Goal: Information Seeking & Learning: Learn about a topic

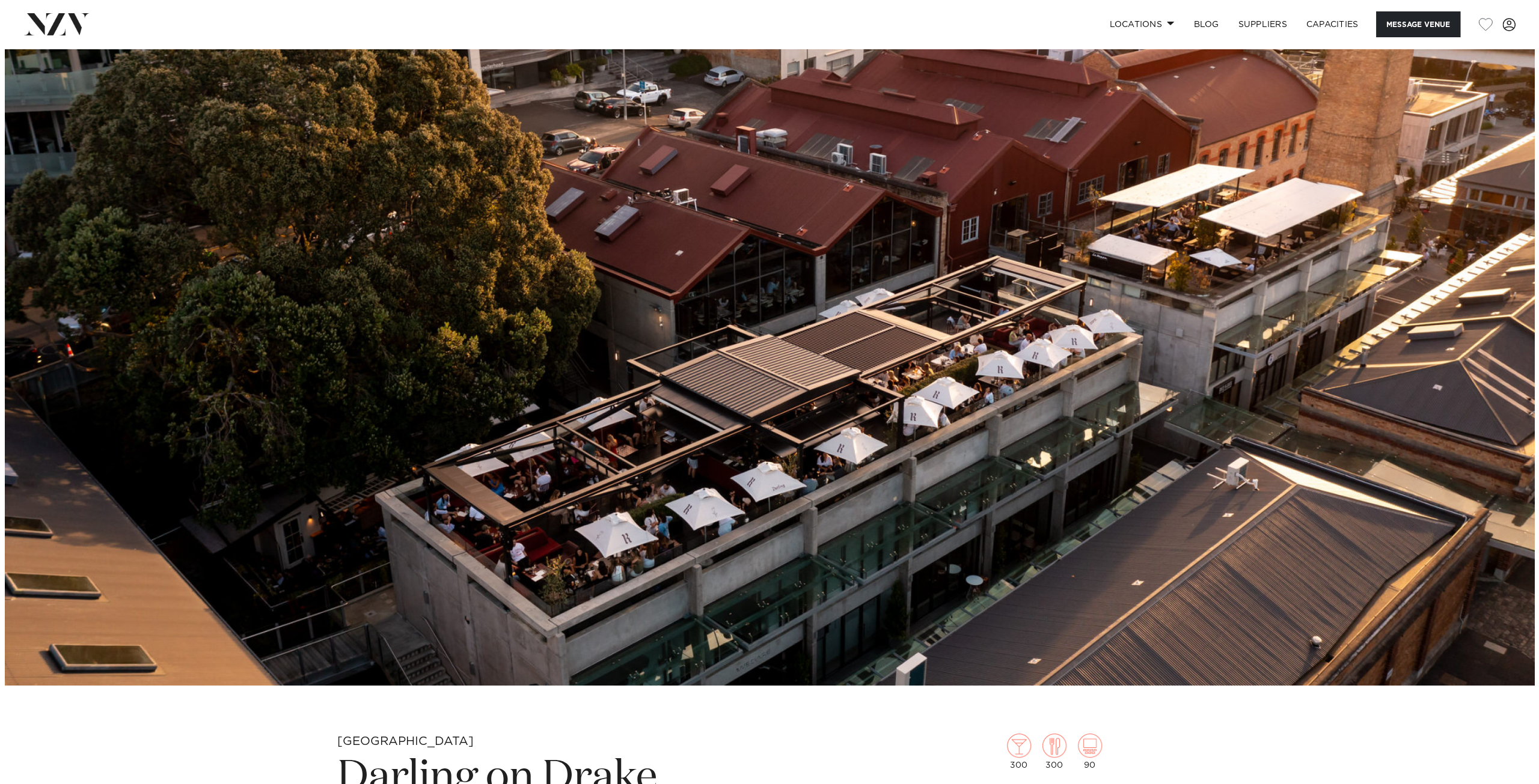
scroll to position [120, 0]
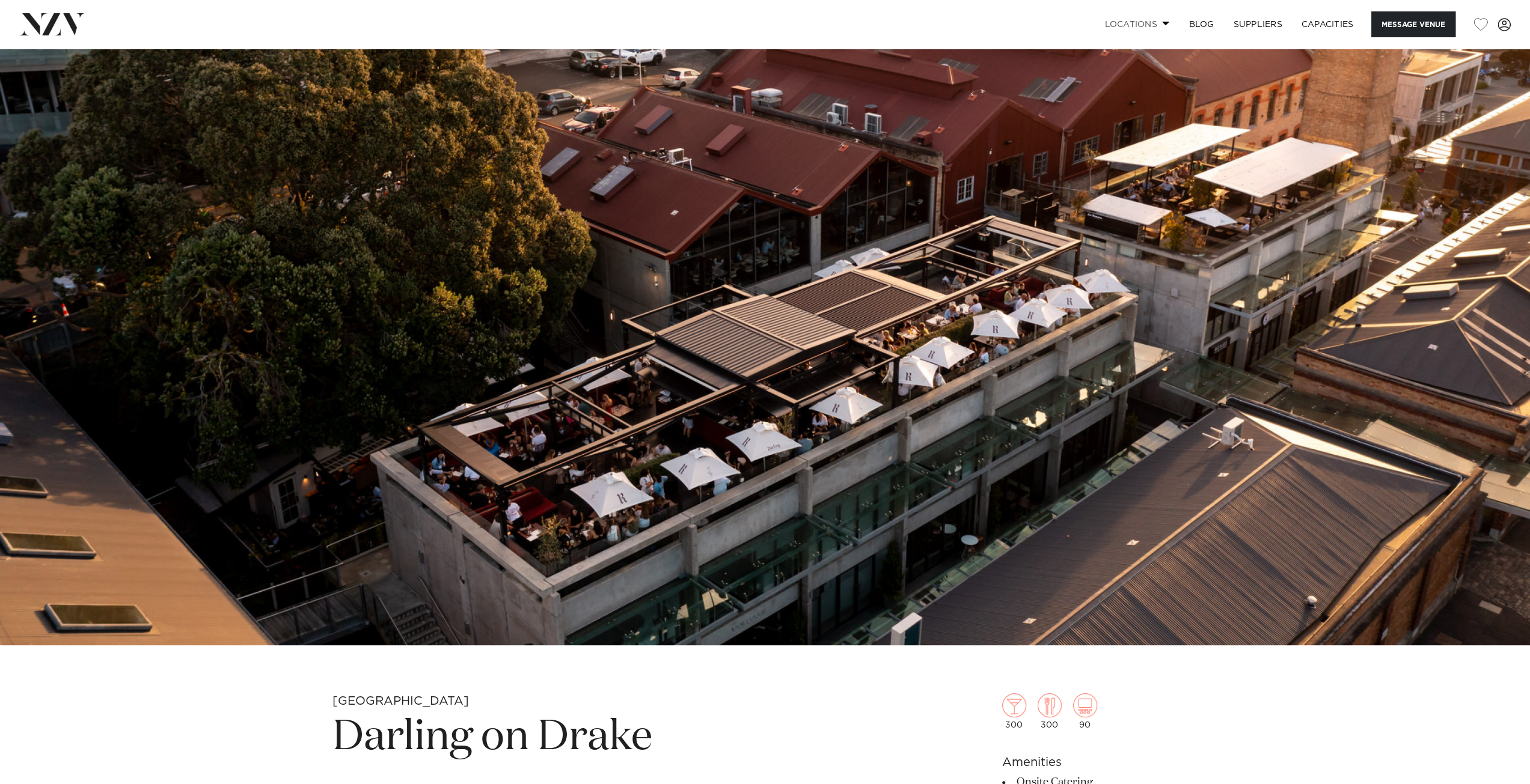
click at [1165, 24] on span at bounding box center [1166, 23] width 8 height 4
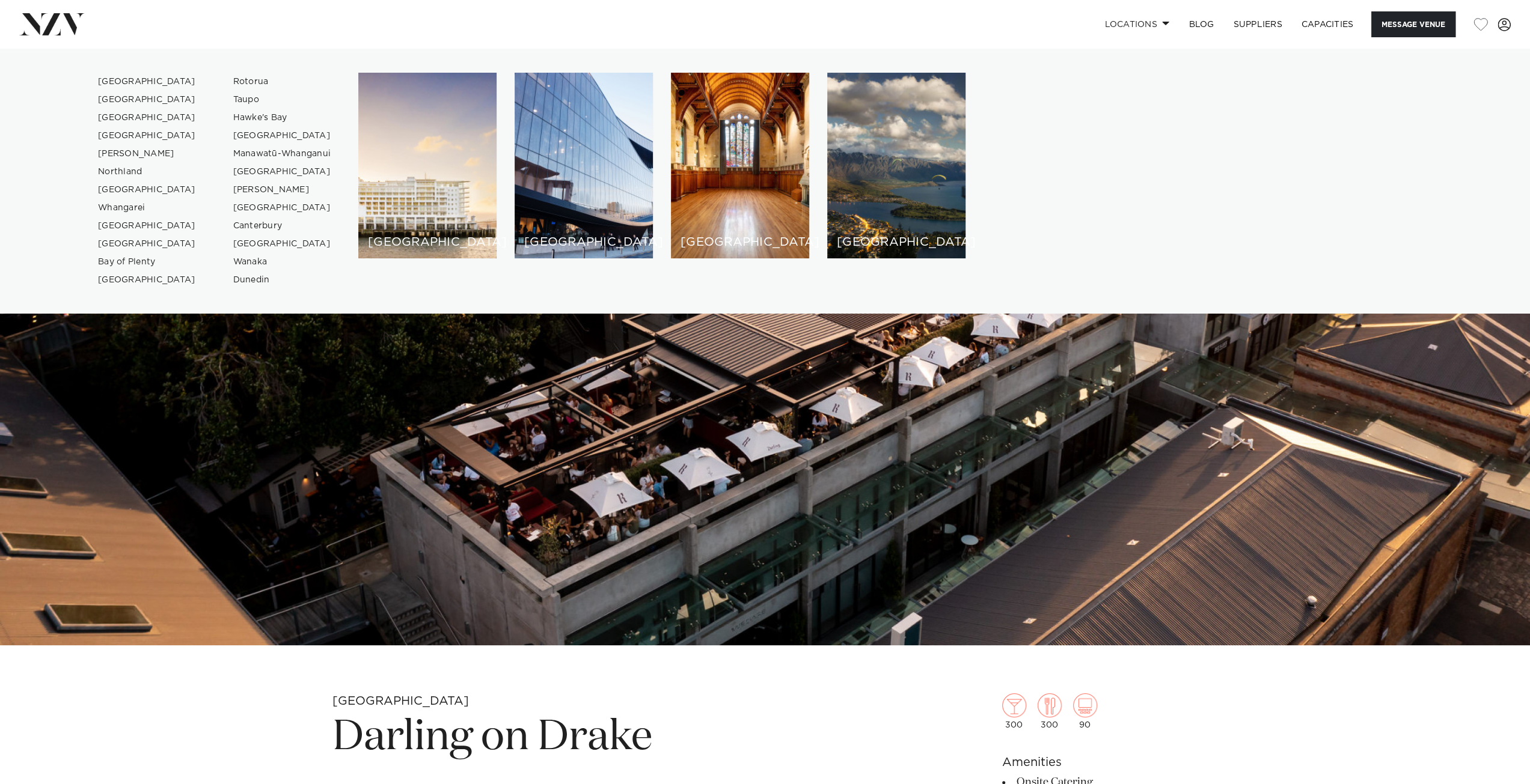
click at [890, 450] on img at bounding box center [765, 287] width 1530 height 717
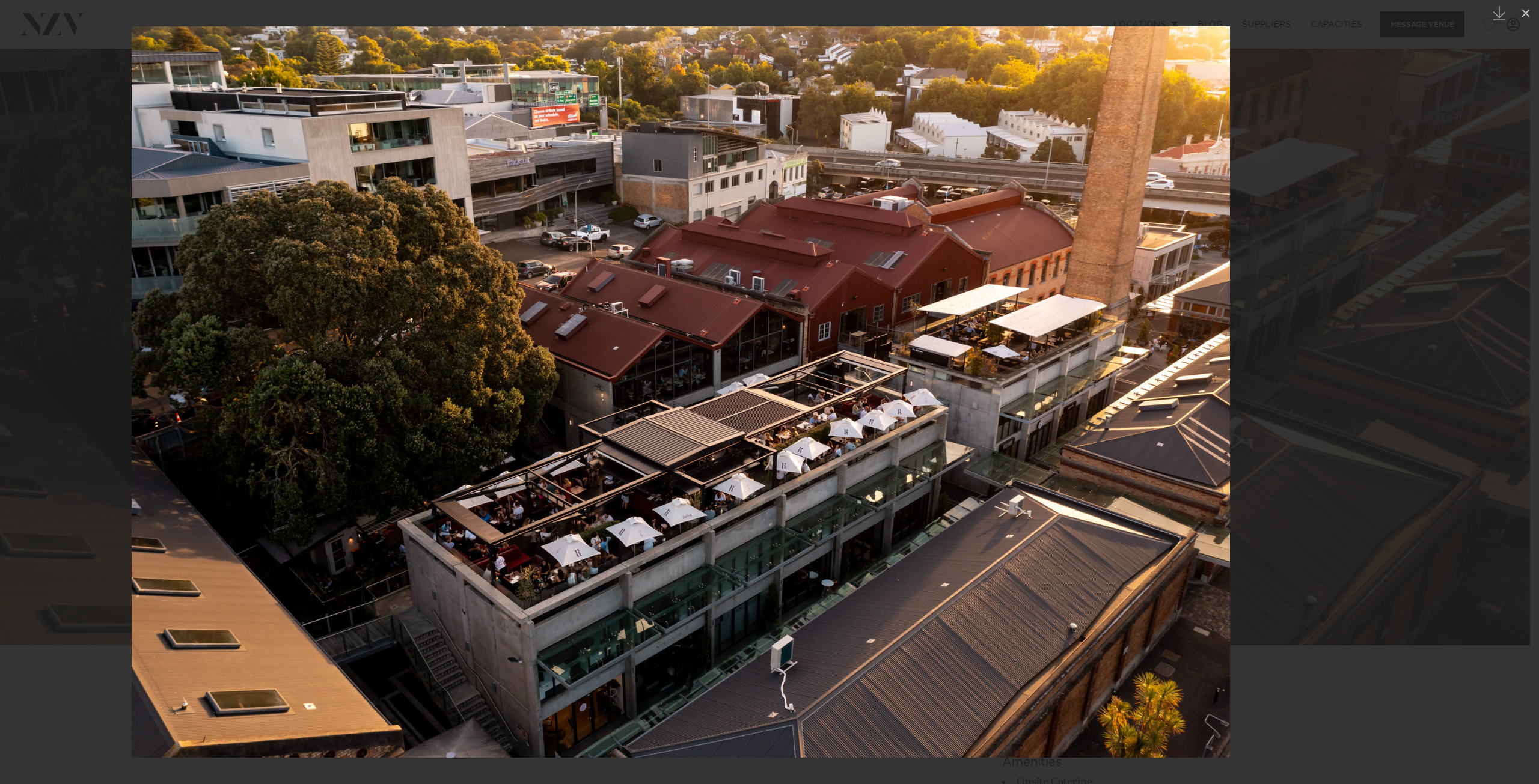
drag, startPoint x: 1016, startPoint y: 383, endPoint x: 944, endPoint y: 392, distance: 72.6
click at [944, 392] on img at bounding box center [681, 392] width 1098 height 731
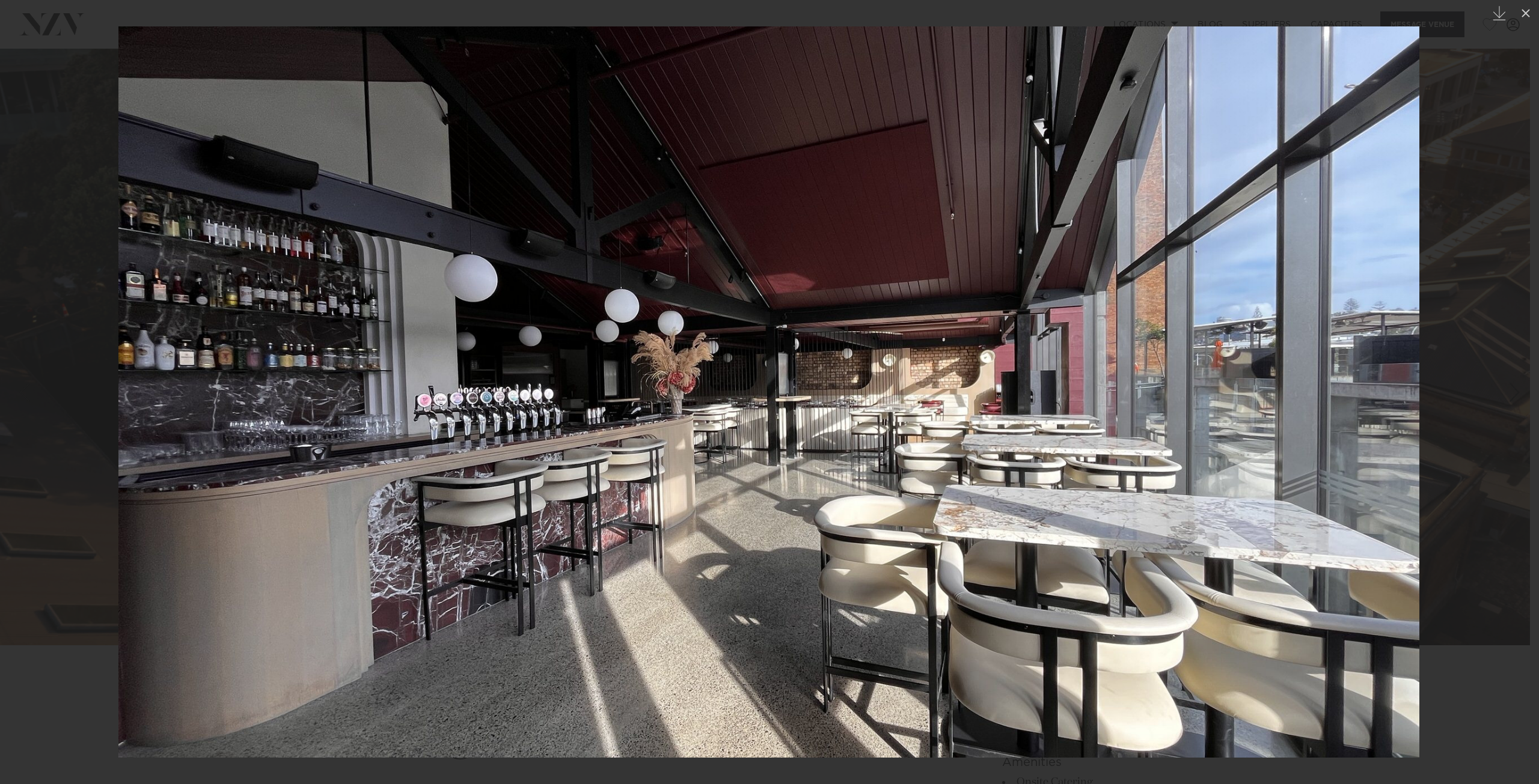
click at [808, 265] on img at bounding box center [768, 392] width 1301 height 731
click at [840, 259] on img at bounding box center [768, 392] width 1301 height 731
click at [928, 282] on img at bounding box center [768, 392] width 1301 height 731
drag, startPoint x: 967, startPoint y: 333, endPoint x: 913, endPoint y: 390, distance: 78.5
click at [967, 335] on img at bounding box center [768, 392] width 1301 height 731
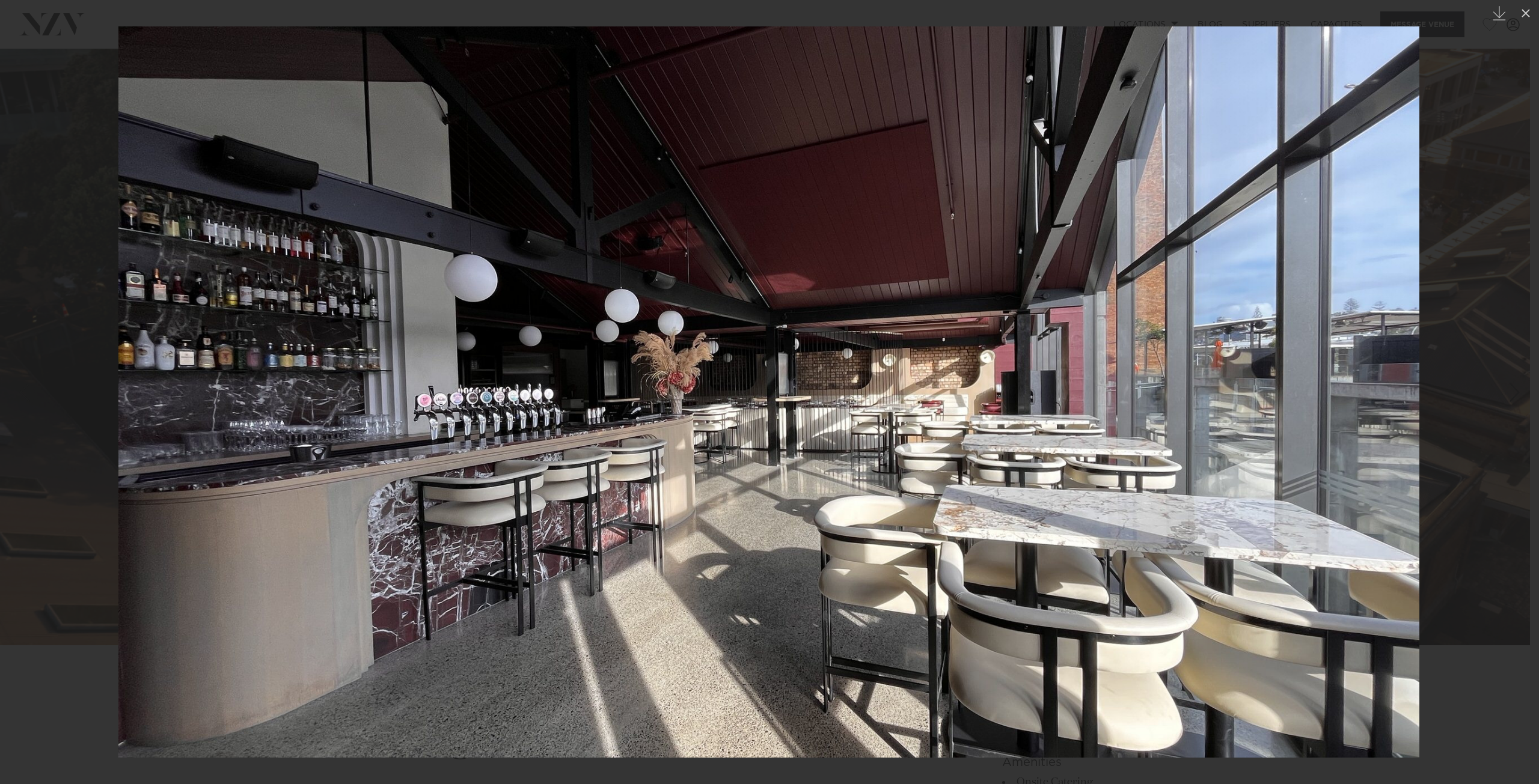
click at [901, 399] on img at bounding box center [768, 392] width 1301 height 731
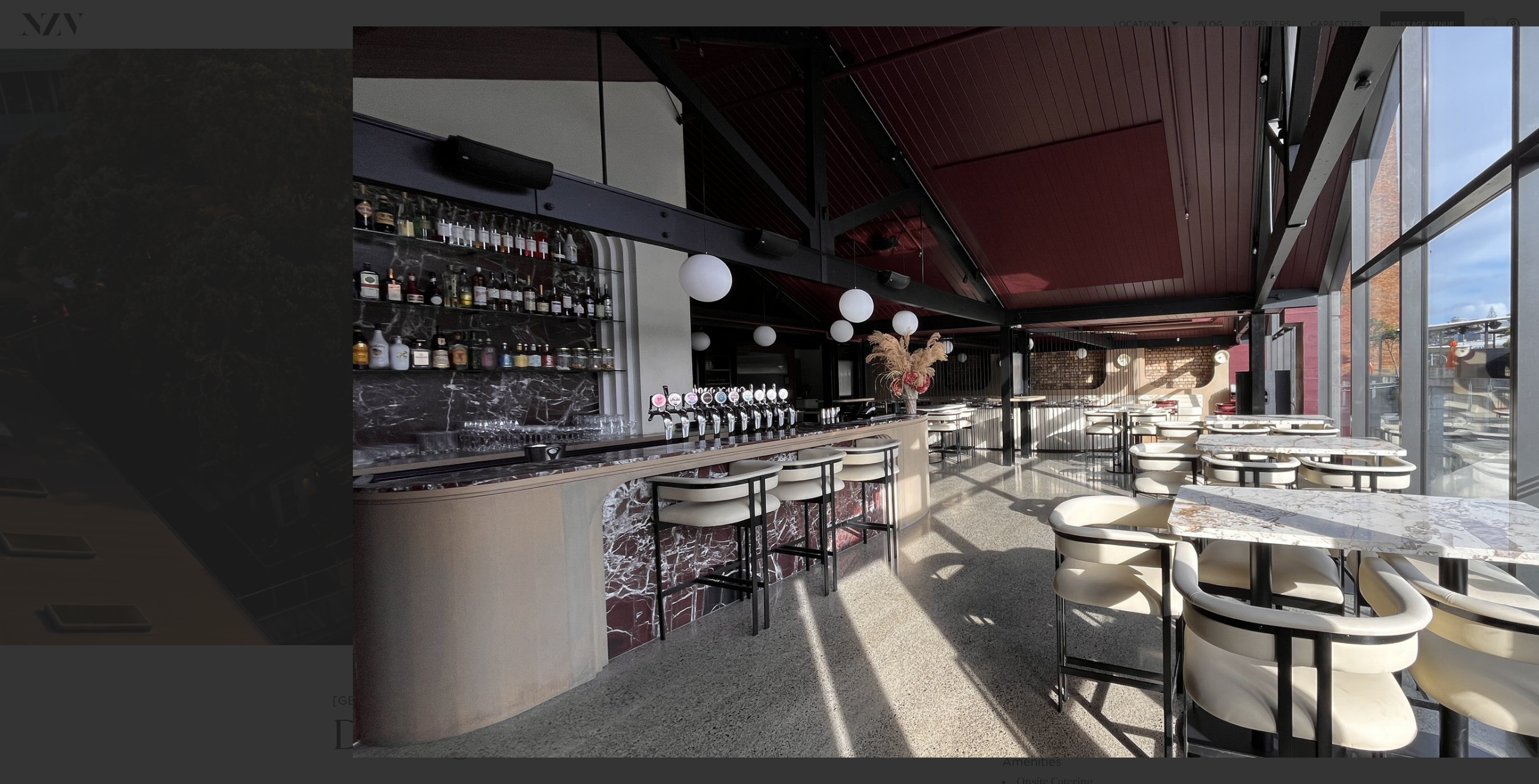
drag, startPoint x: 353, startPoint y: 380, endPoint x: 768, endPoint y: 385, distance: 415.0
click at [768, 385] on img at bounding box center [1003, 392] width 1301 height 731
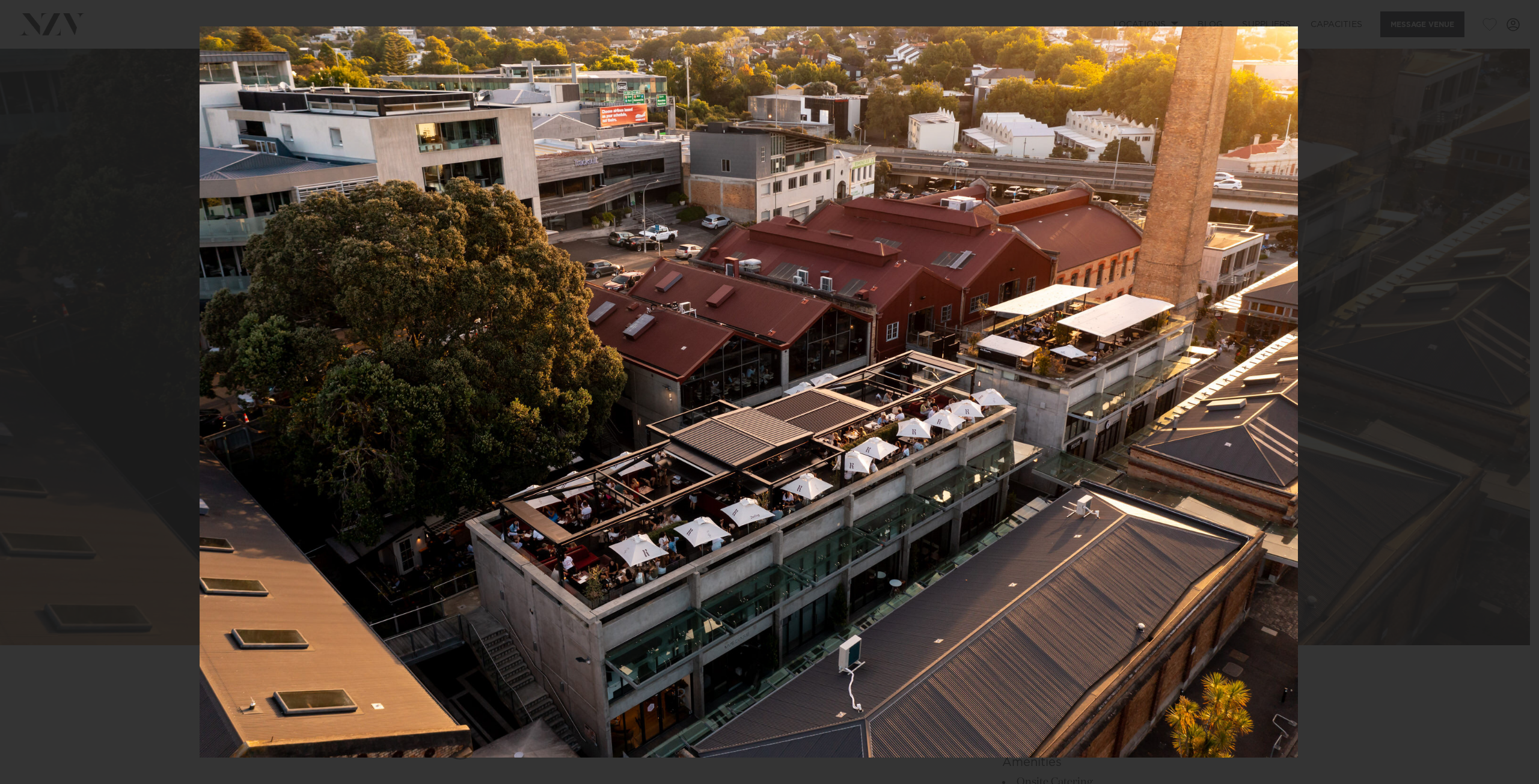
drag, startPoint x: 946, startPoint y: 363, endPoint x: 797, endPoint y: 359, distance: 149.1
click at [797, 359] on img at bounding box center [749, 392] width 1098 height 731
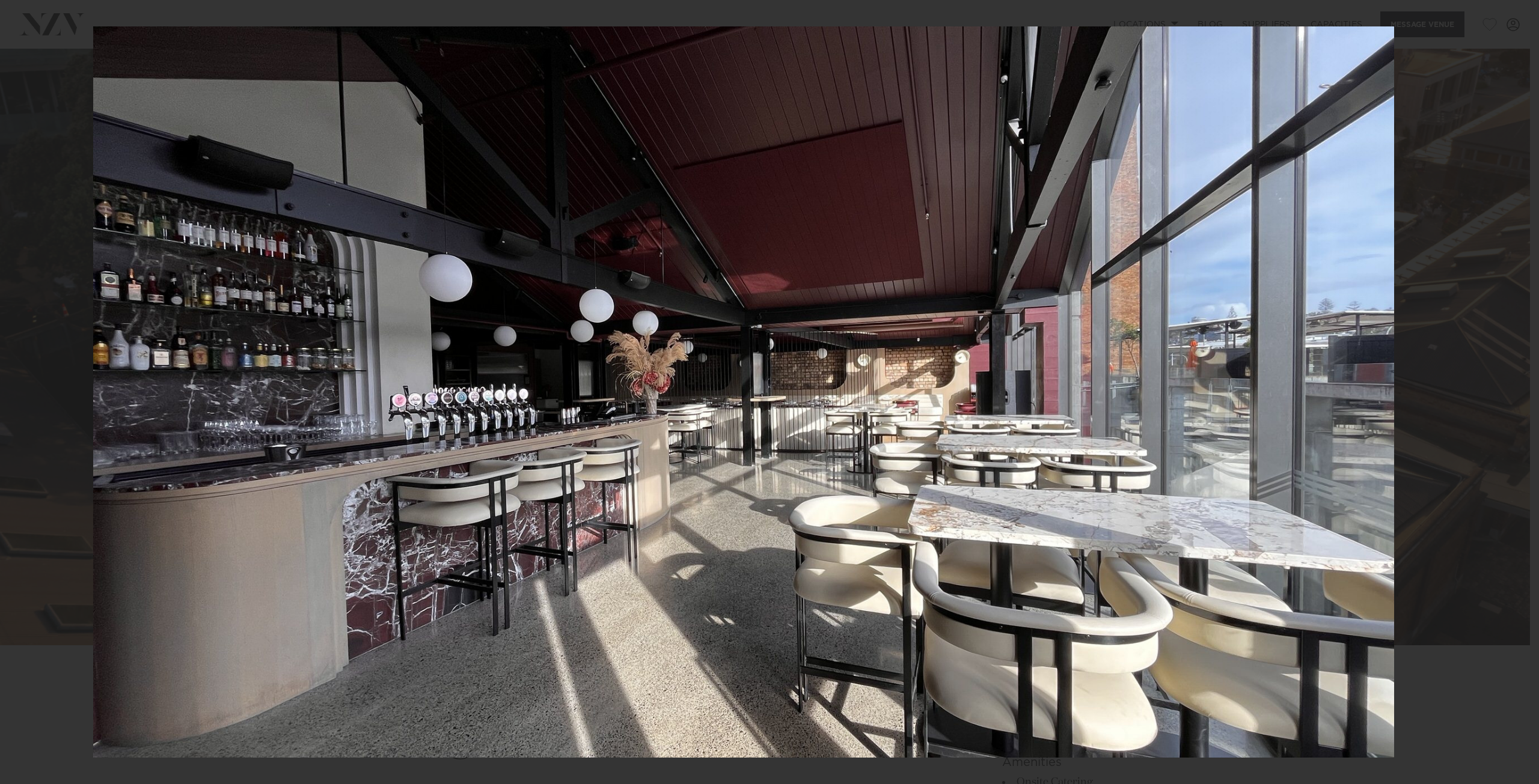
drag, startPoint x: 960, startPoint y: 360, endPoint x: 757, endPoint y: 356, distance: 203.0
click at [773, 356] on img at bounding box center [743, 392] width 1301 height 731
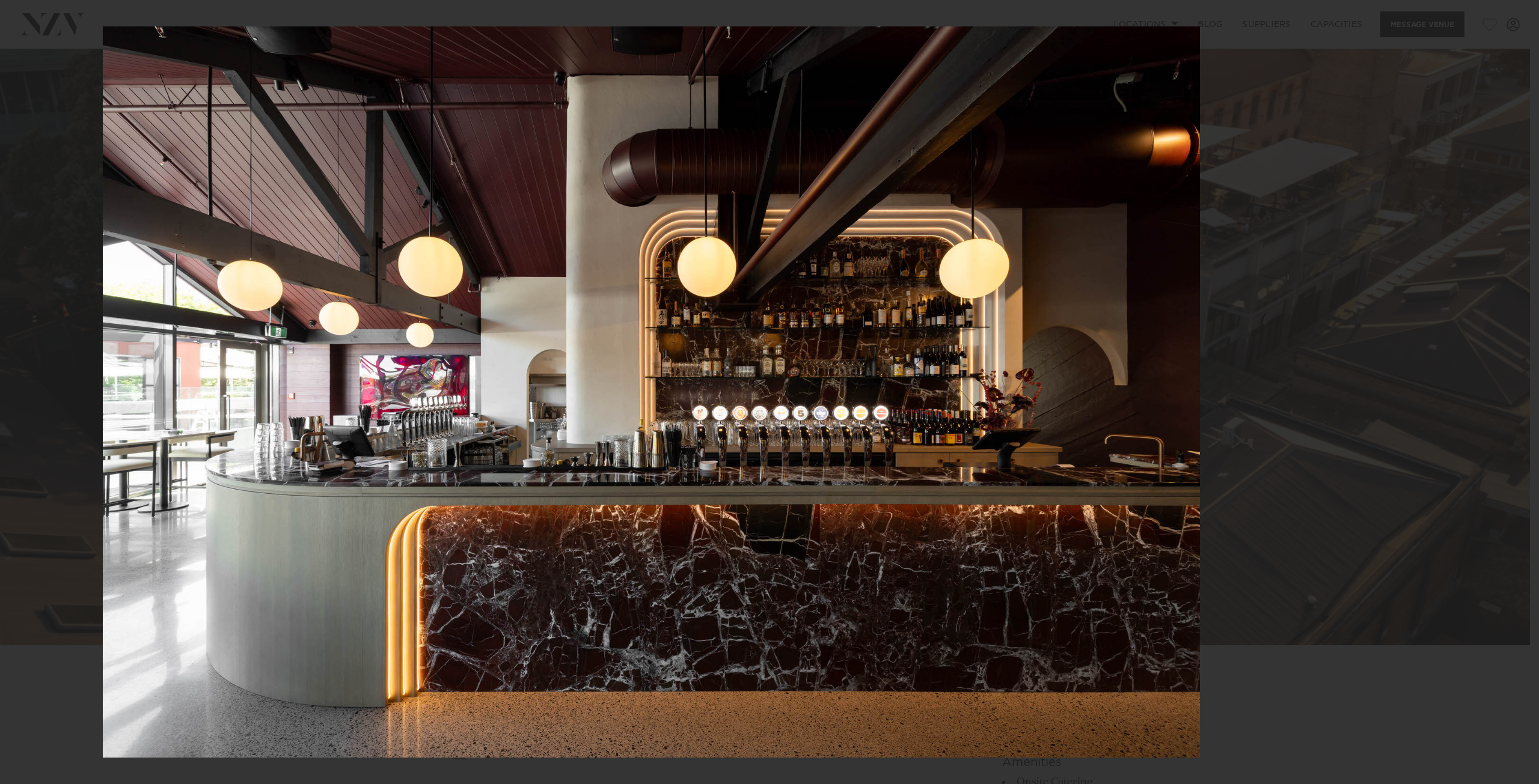
drag, startPoint x: 1005, startPoint y: 354, endPoint x: 878, endPoint y: 351, distance: 127.0
click at [878, 351] on img at bounding box center [651, 392] width 1097 height 731
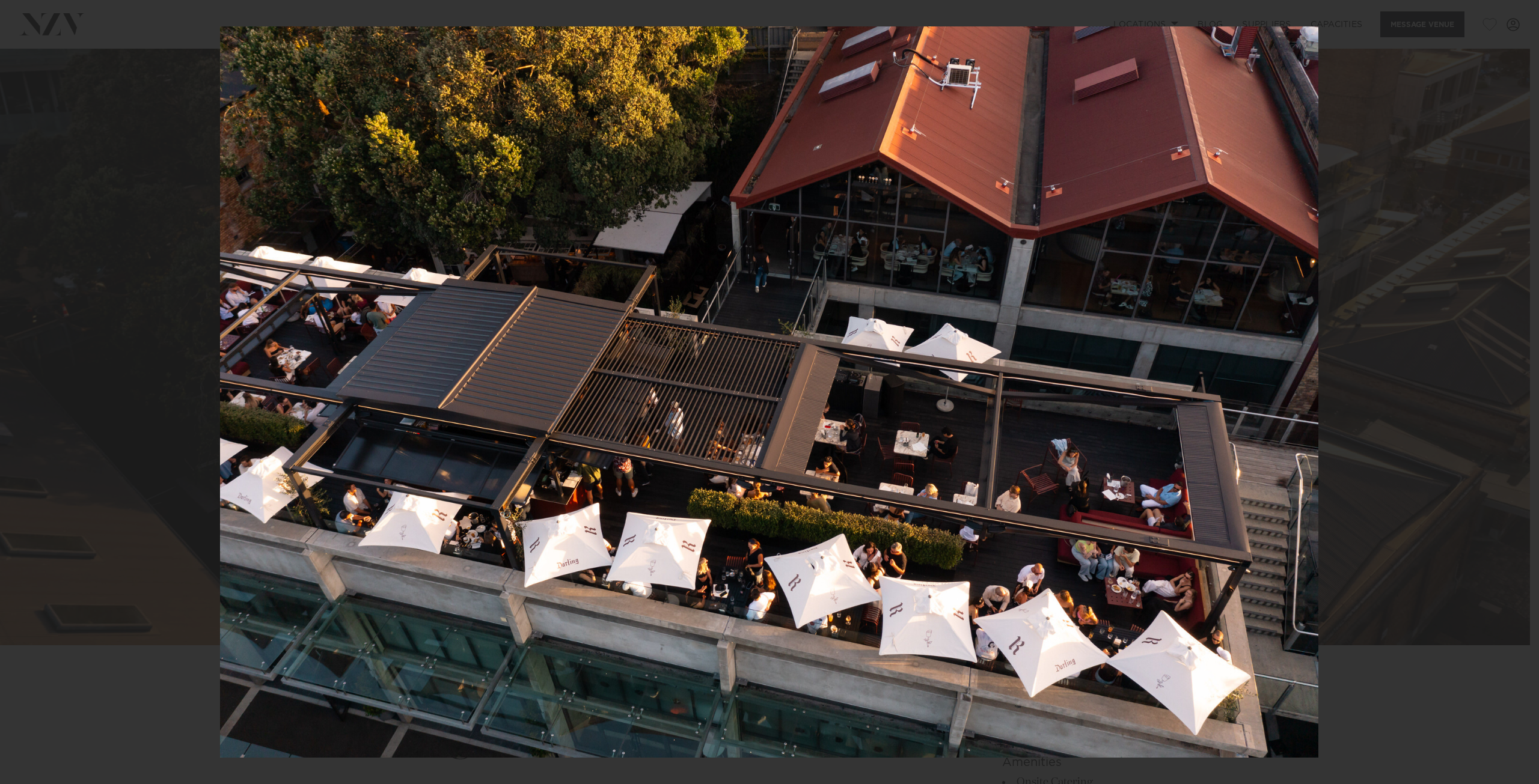
drag, startPoint x: 978, startPoint y: 384, endPoint x: 780, endPoint y: 395, distance: 198.3
click at [779, 395] on img at bounding box center [770, 392] width 1098 height 731
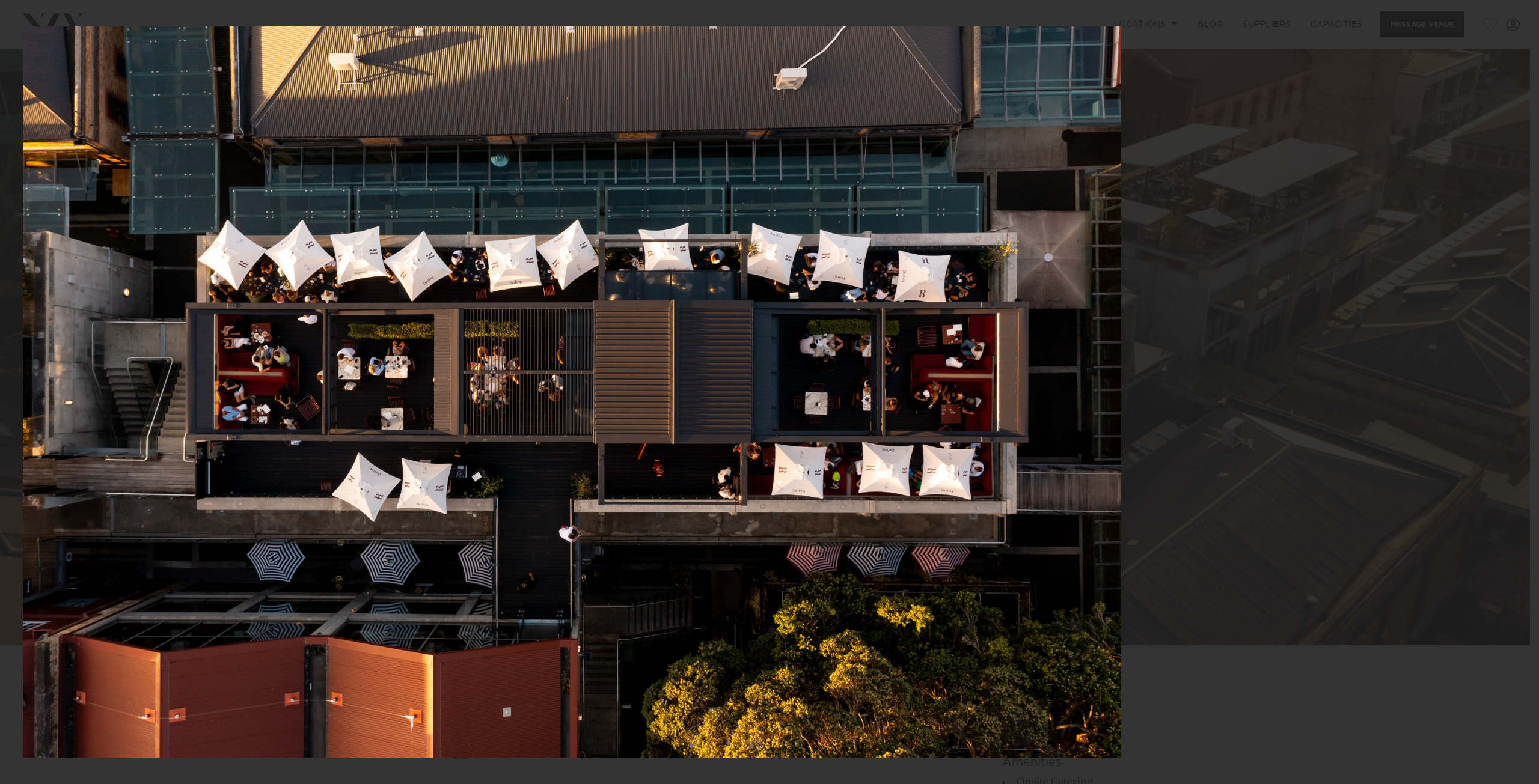
drag, startPoint x: 1003, startPoint y: 392, endPoint x: 798, endPoint y: 390, distance: 205.0
click at [798, 390] on img at bounding box center [572, 392] width 1098 height 731
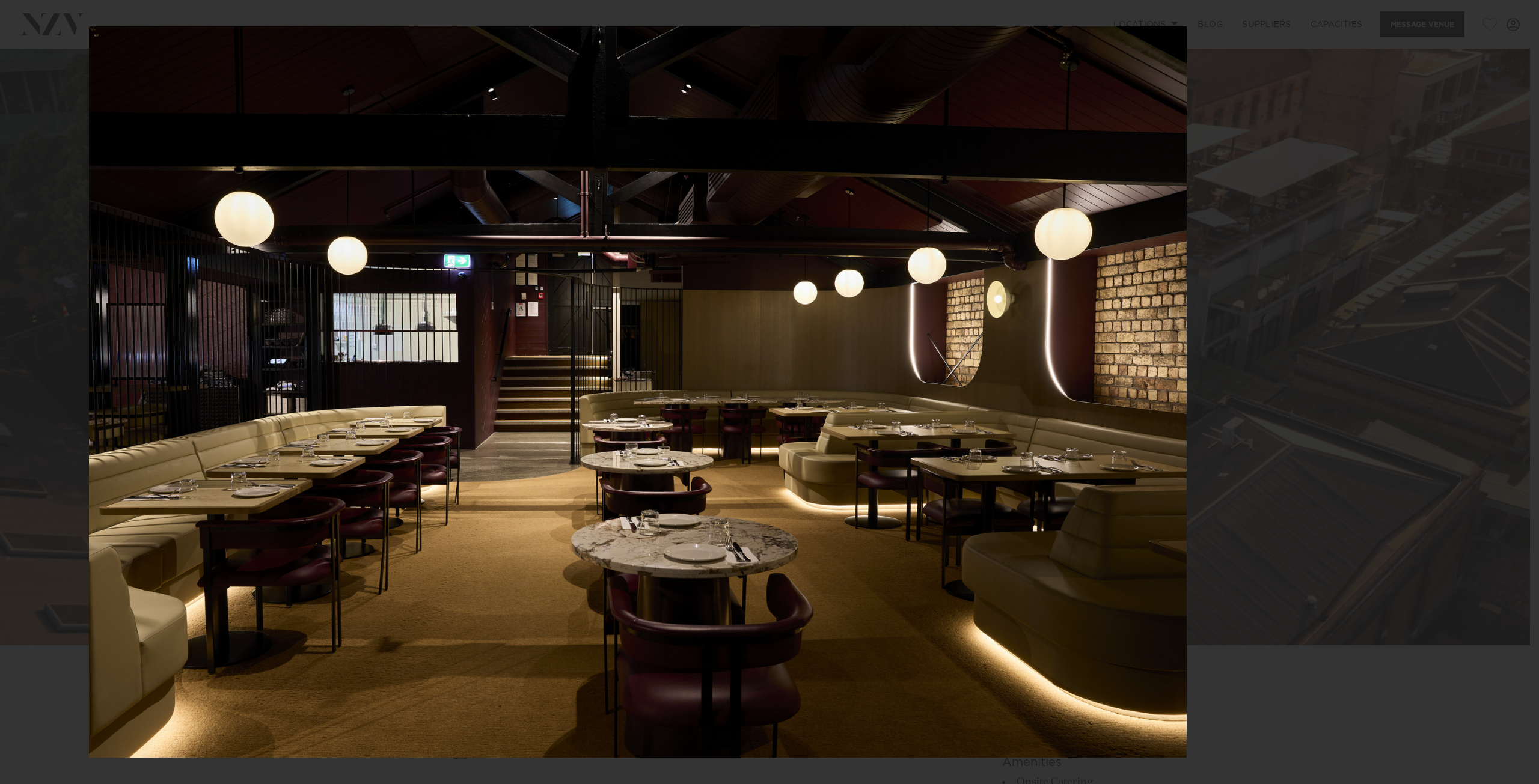
drag, startPoint x: 980, startPoint y: 396, endPoint x: 772, endPoint y: 387, distance: 208.2
click at [772, 387] on img at bounding box center [638, 392] width 1098 height 731
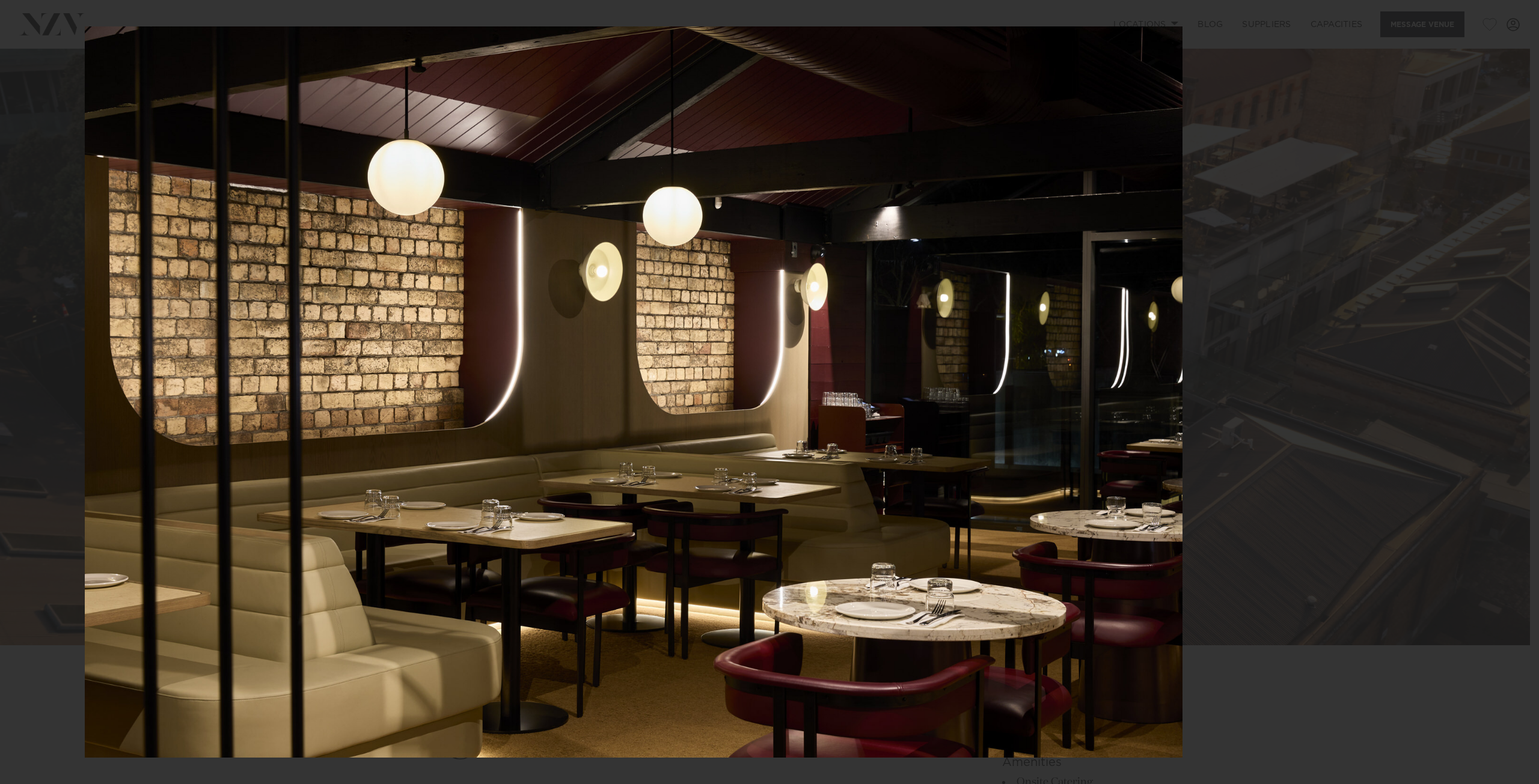
drag, startPoint x: 1037, startPoint y: 384, endPoint x: 863, endPoint y: 385, distance: 174.0
click at [863, 385] on img at bounding box center [633, 392] width 1098 height 731
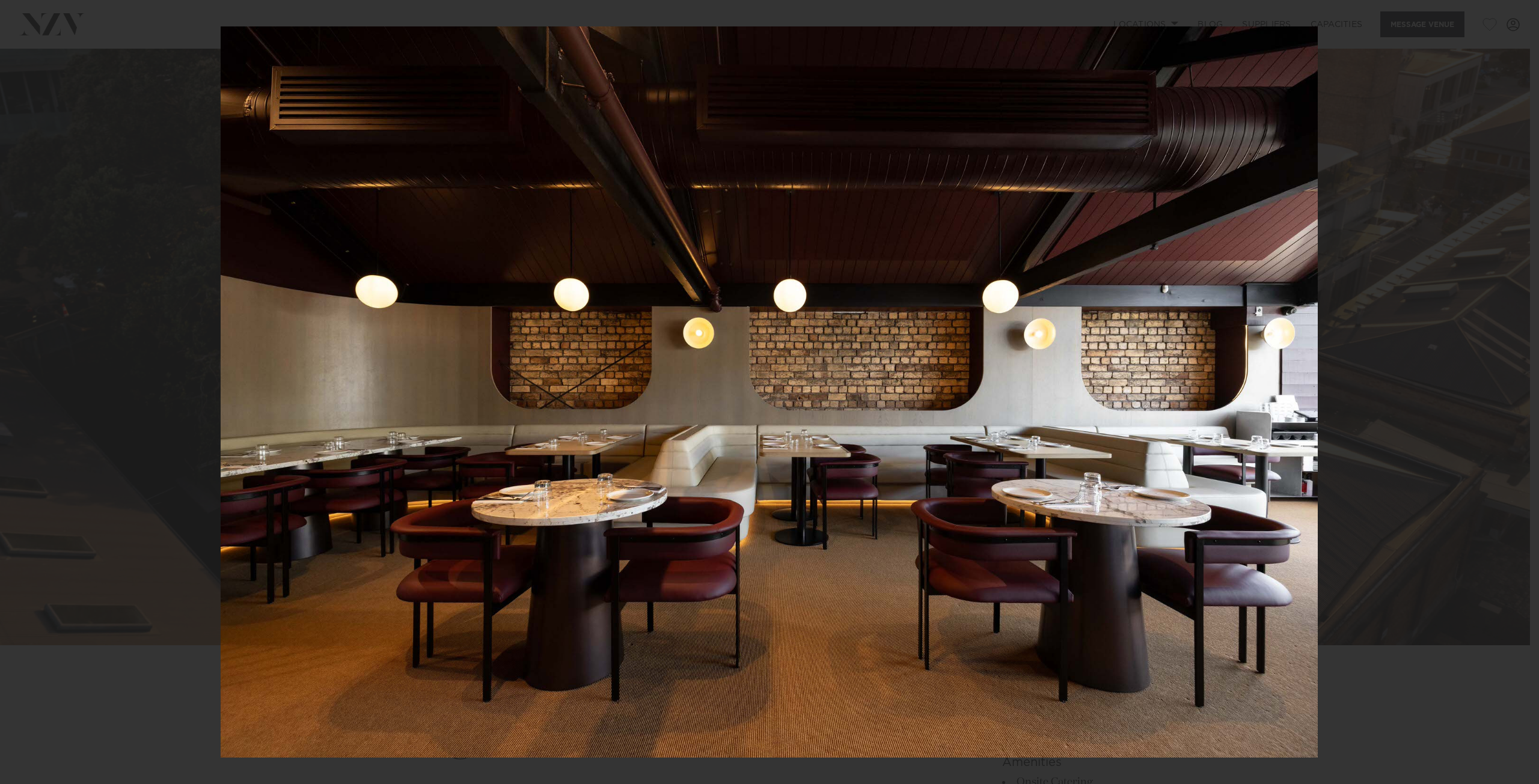
drag, startPoint x: 1050, startPoint y: 385, endPoint x: 889, endPoint y: 385, distance: 161.0
click at [889, 385] on img at bounding box center [770, 392] width 1097 height 731
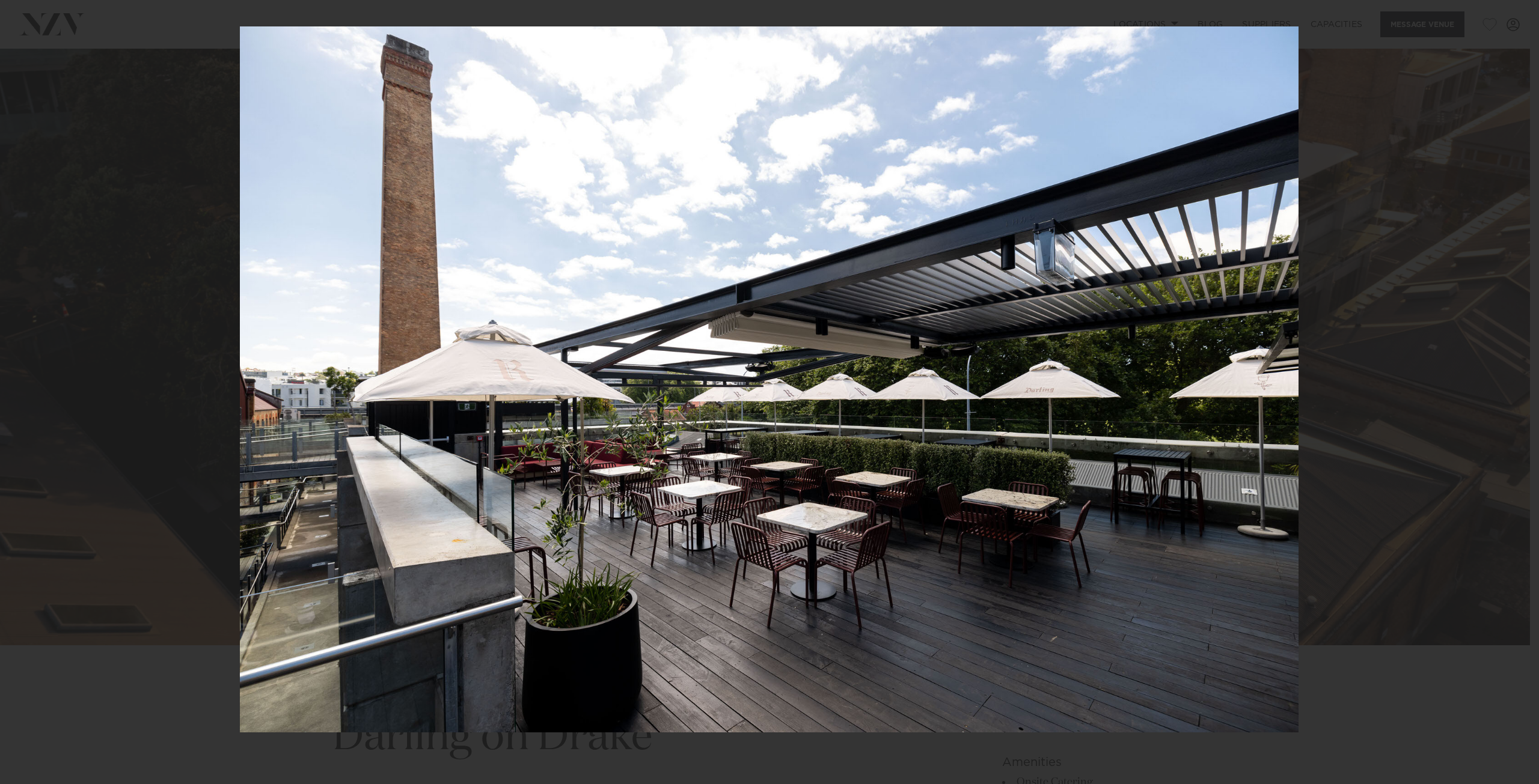
drag, startPoint x: 1120, startPoint y: 357, endPoint x: 912, endPoint y: 361, distance: 208.0
click at [912, 361] on img at bounding box center [769, 379] width 1059 height 706
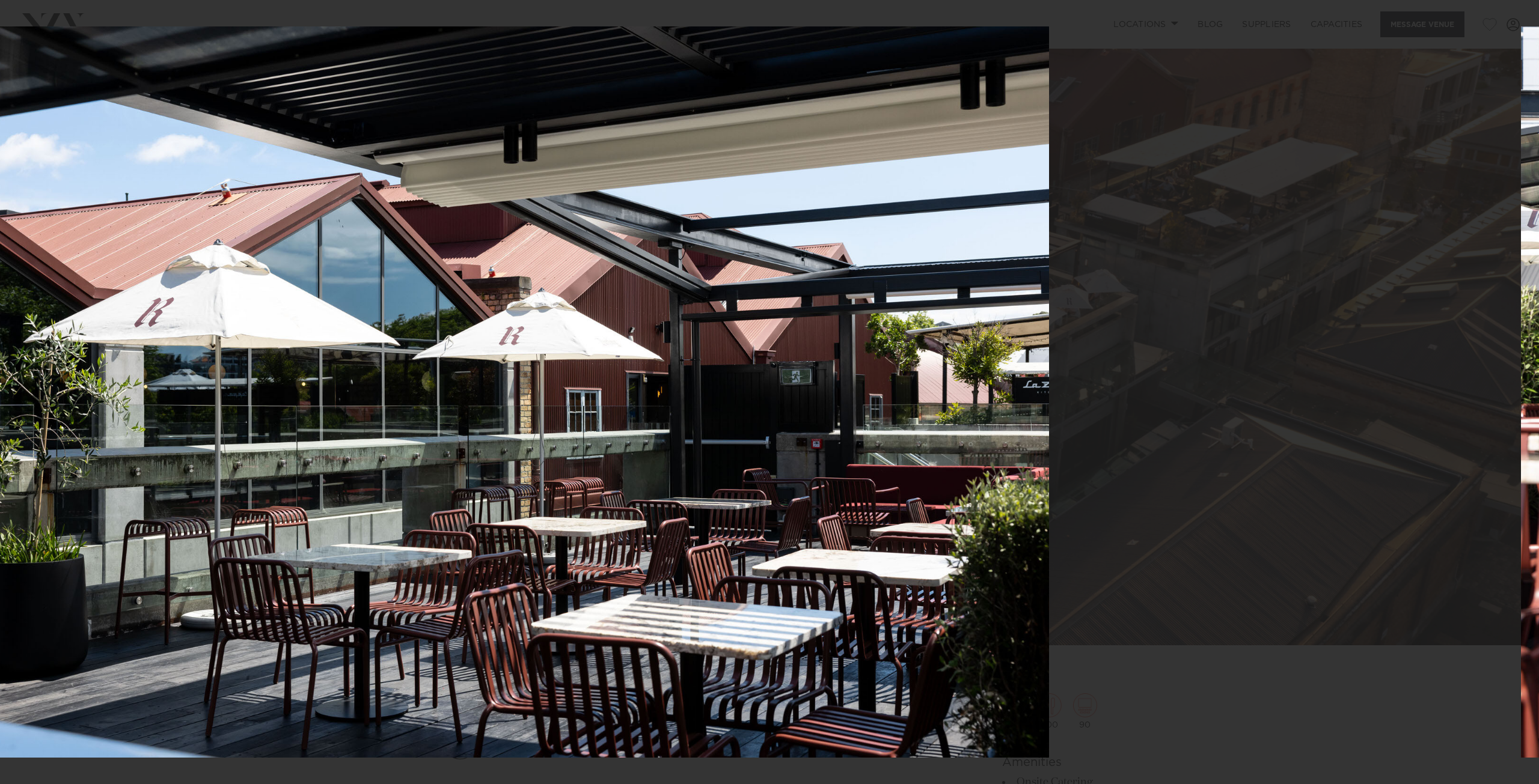
drag, startPoint x: 1167, startPoint y: 352, endPoint x: 885, endPoint y: 353, distance: 282.0
click at [886, 353] on img at bounding box center [500, 392] width 1097 height 731
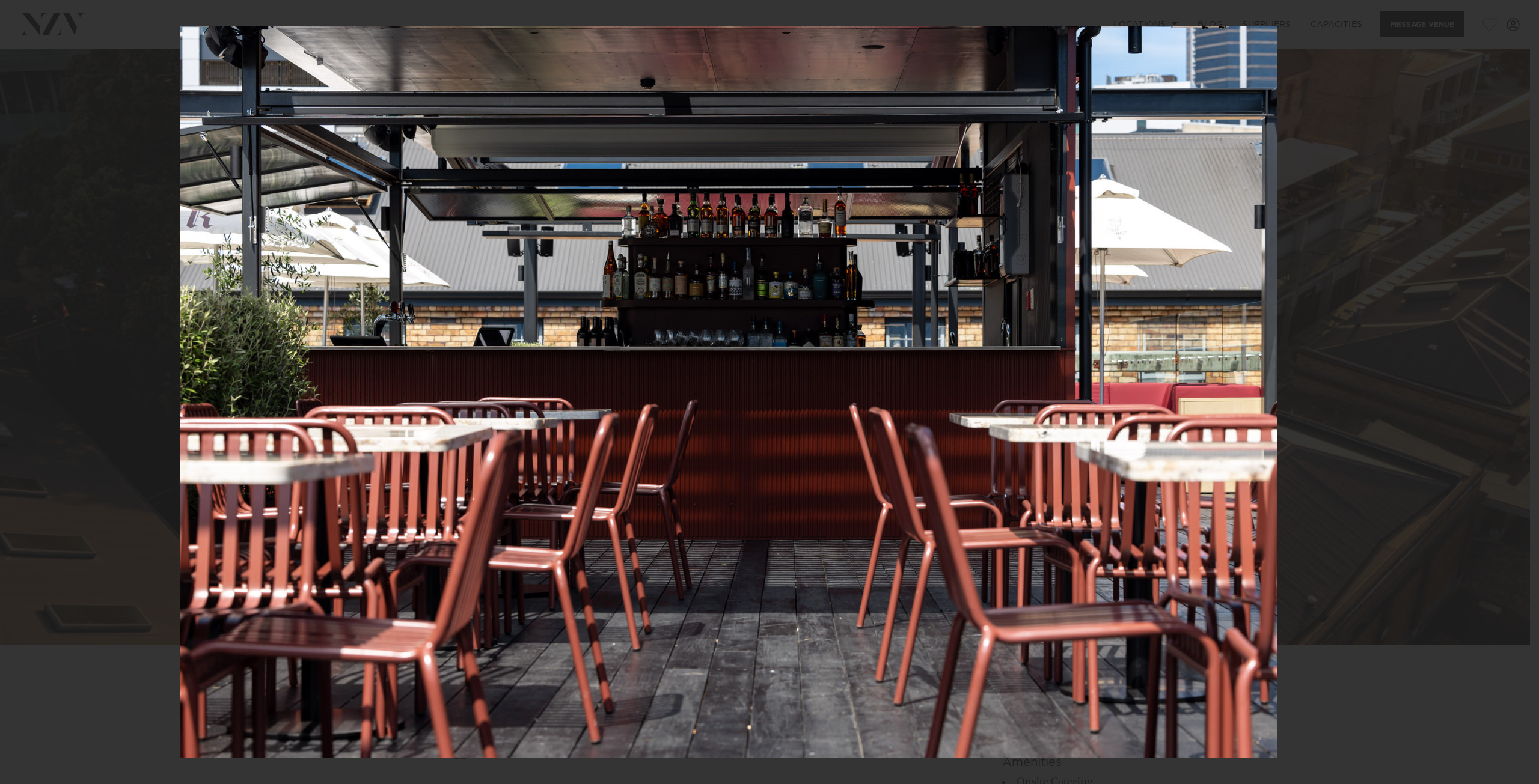
drag, startPoint x: 1100, startPoint y: 345, endPoint x: 857, endPoint y: 345, distance: 243.0
click at [857, 345] on img at bounding box center [729, 392] width 1097 height 731
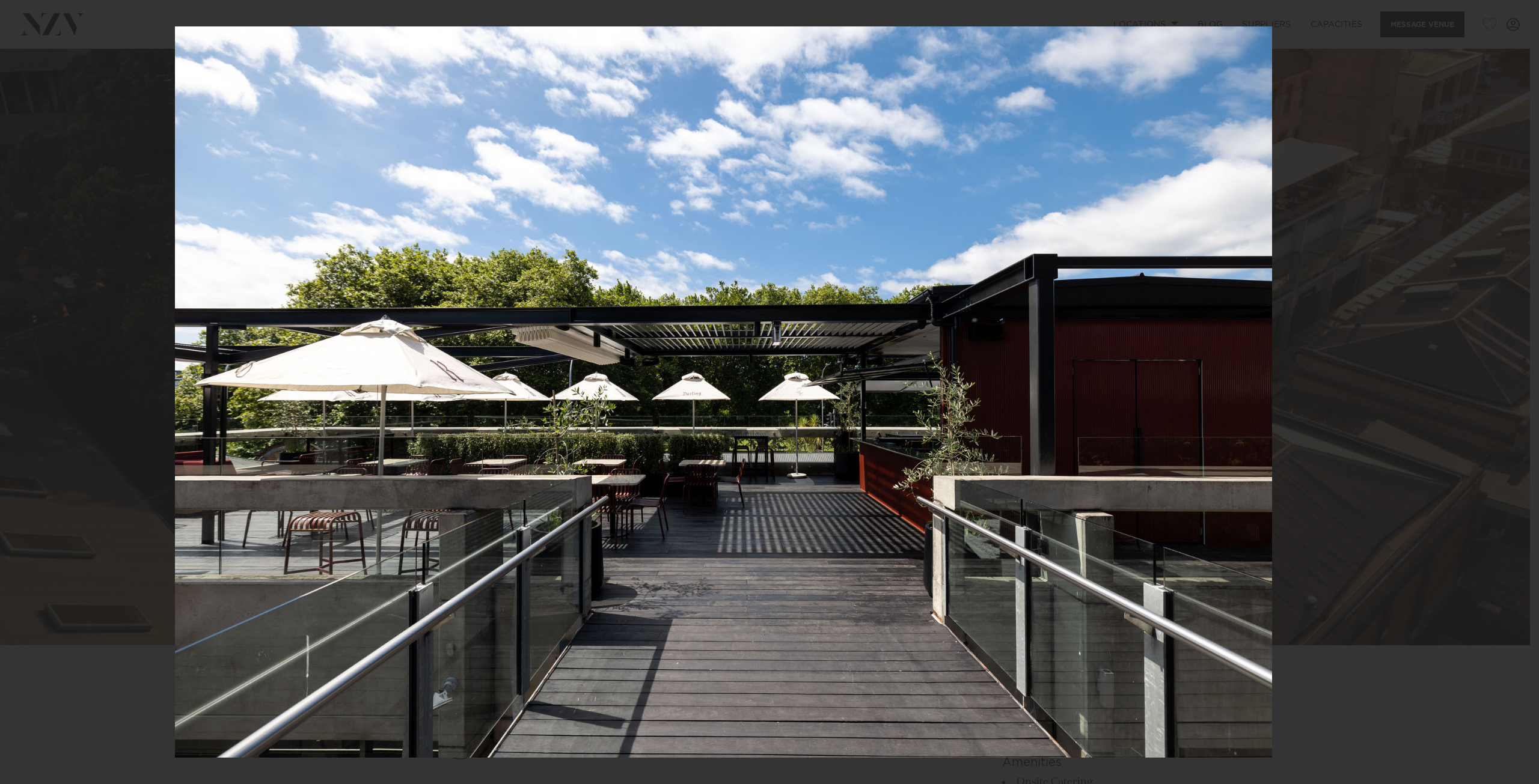
drag, startPoint x: 1081, startPoint y: 340, endPoint x: 793, endPoint y: 353, distance: 288.3
click at [793, 353] on img at bounding box center [723, 392] width 1097 height 731
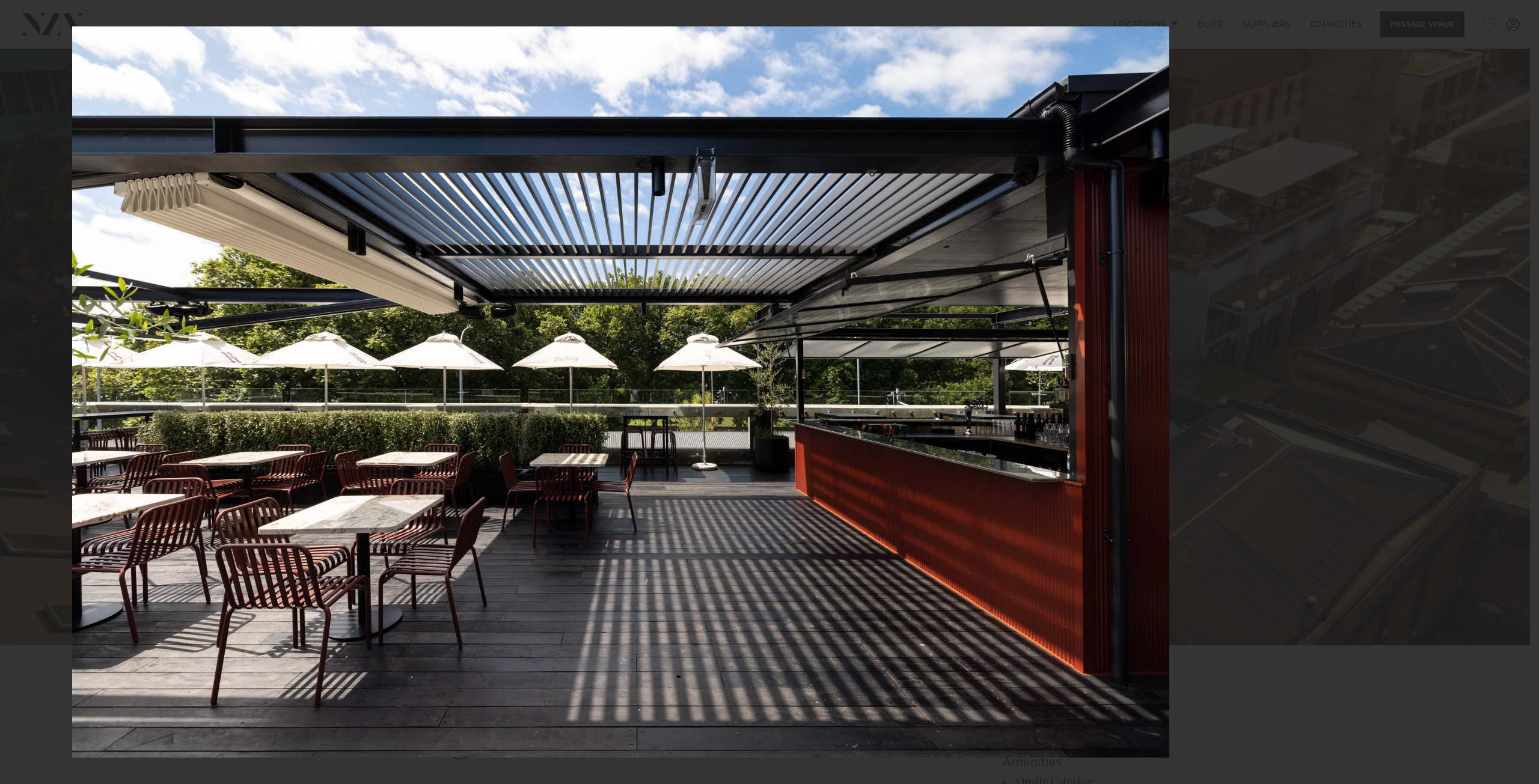
drag, startPoint x: 1094, startPoint y: 344, endPoint x: 816, endPoint y: 347, distance: 278.0
click at [816, 347] on img at bounding box center [620, 392] width 1097 height 731
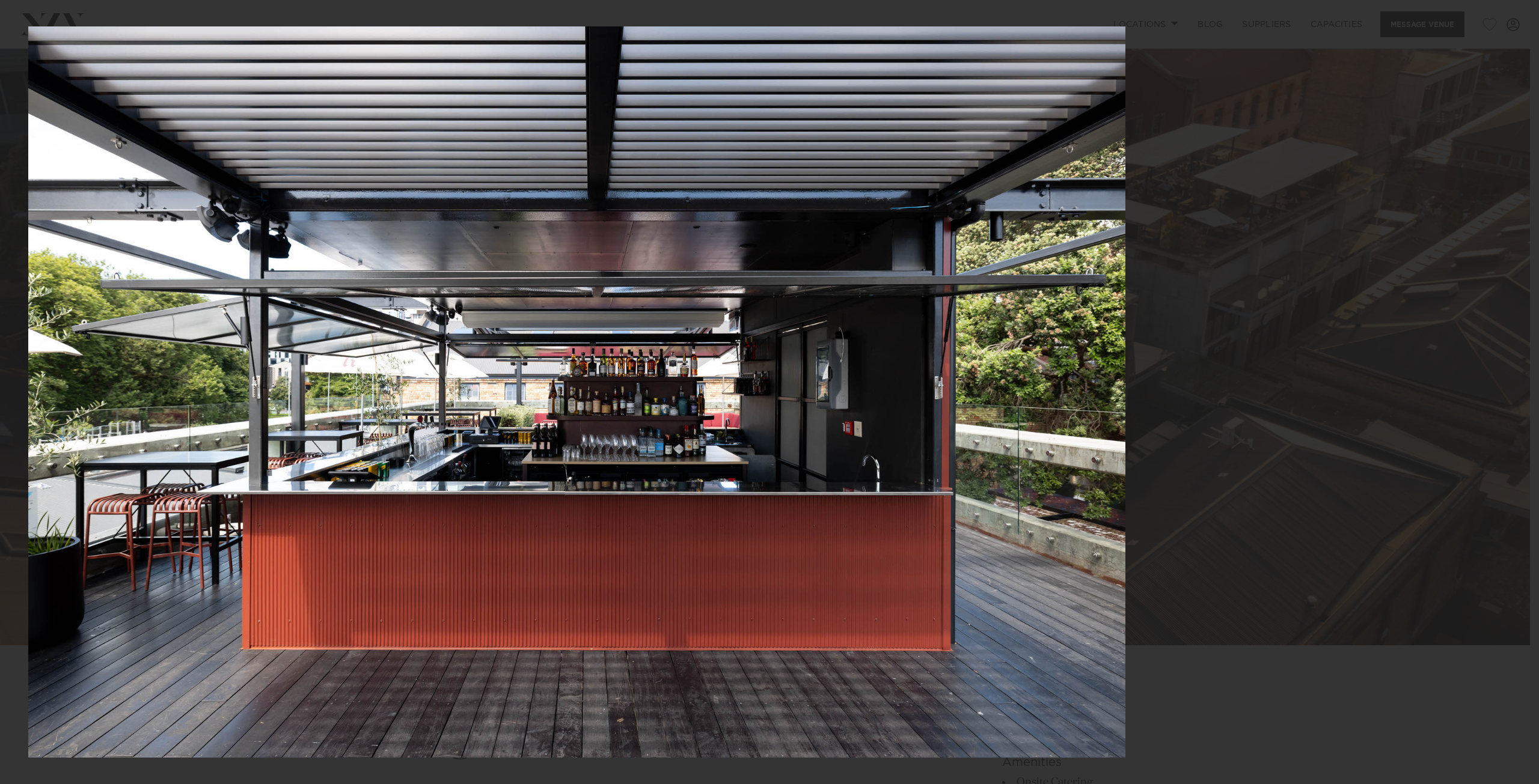
drag, startPoint x: 1058, startPoint y: 341, endPoint x: 820, endPoint y: 347, distance: 238.1
click at [820, 347] on img at bounding box center [577, 392] width 1097 height 731
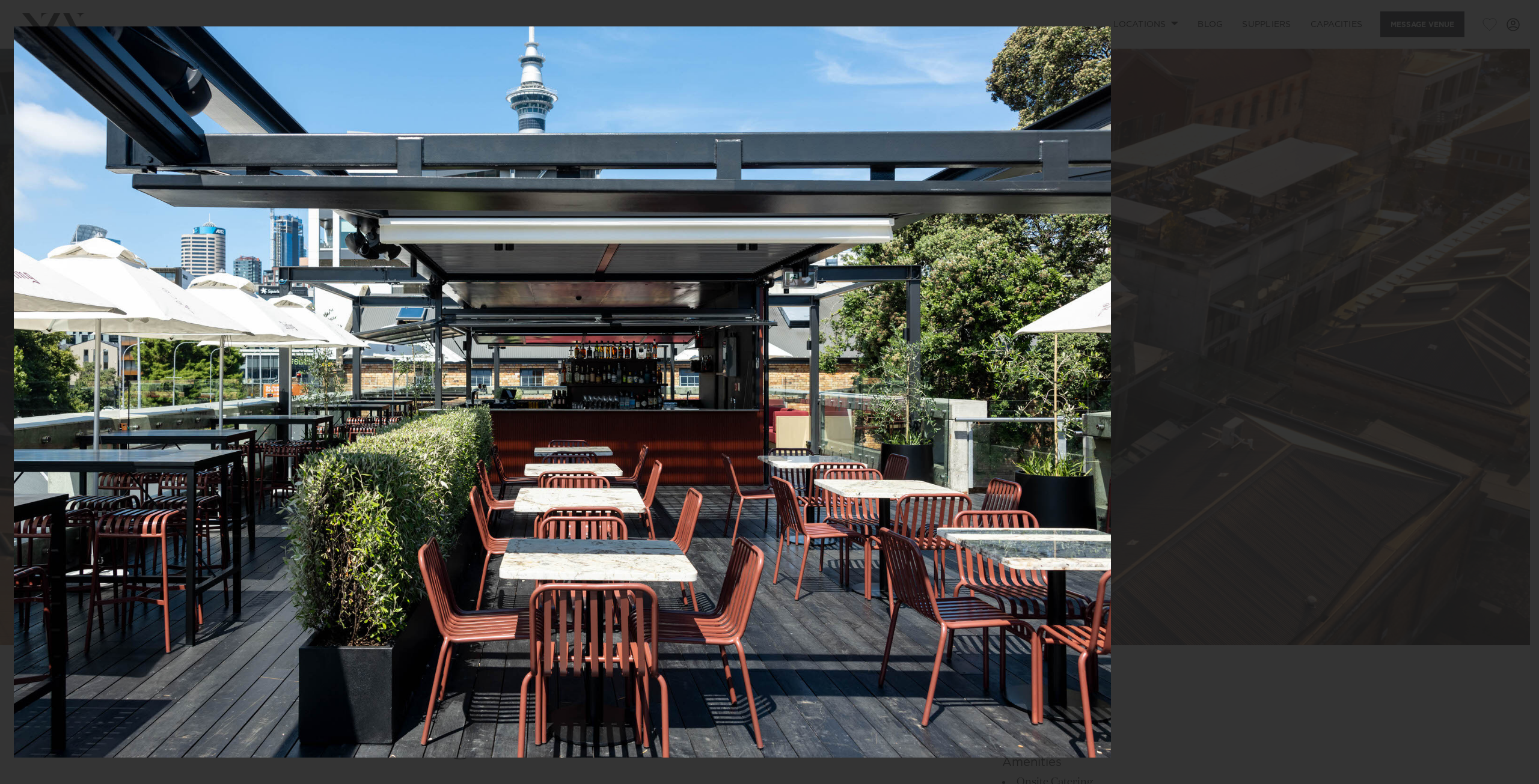
drag, startPoint x: 1066, startPoint y: 335, endPoint x: 849, endPoint y: 338, distance: 217.0
click at [849, 338] on img at bounding box center [563, 392] width 1097 height 731
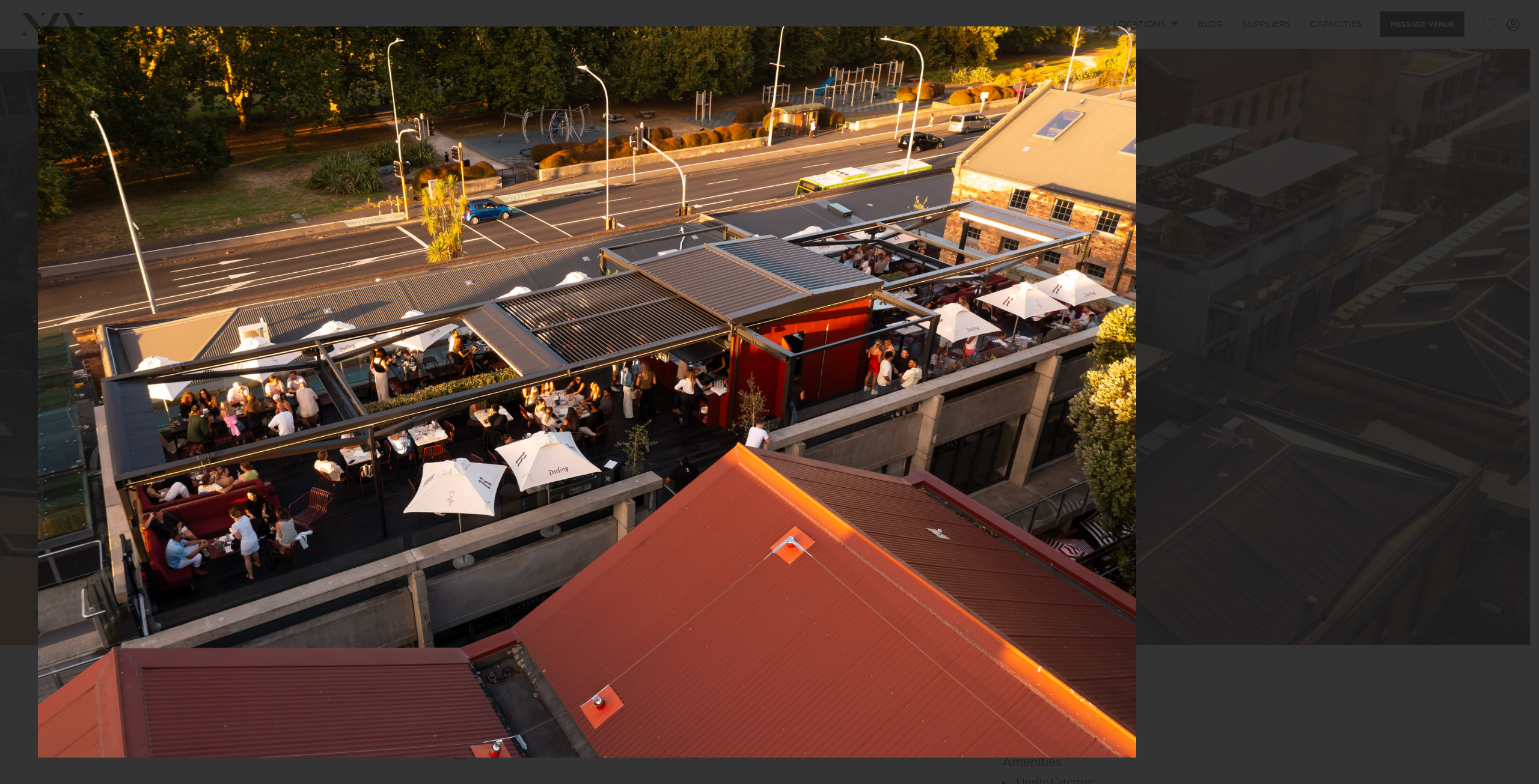
drag, startPoint x: 1082, startPoint y: 335, endPoint x: 872, endPoint y: 343, distance: 210.2
click at [872, 343] on img at bounding box center [587, 392] width 1098 height 731
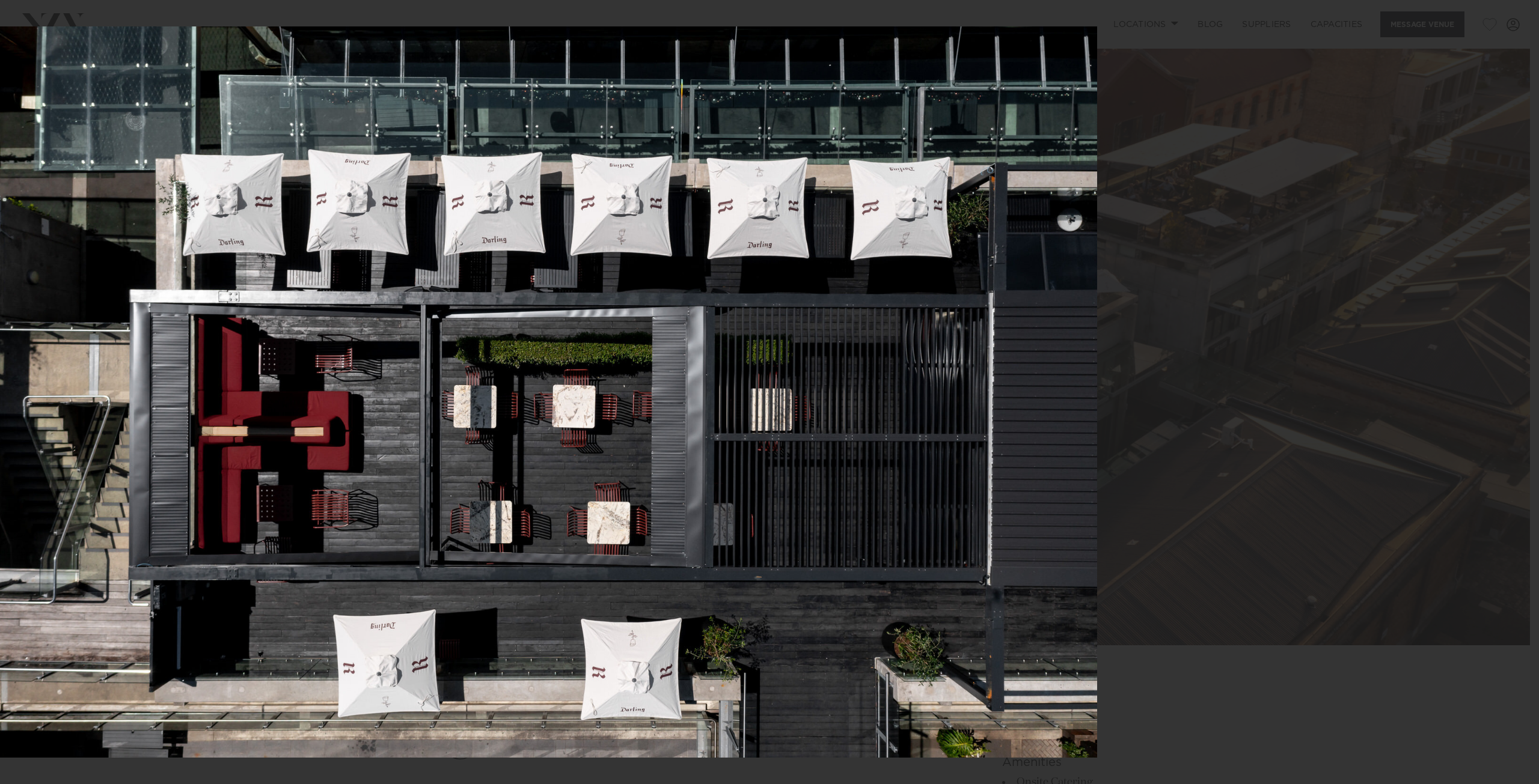
drag, startPoint x: 1053, startPoint y: 340, endPoint x: 808, endPoint y: 345, distance: 245.1
click at [808, 345] on img at bounding box center [548, 392] width 1098 height 731
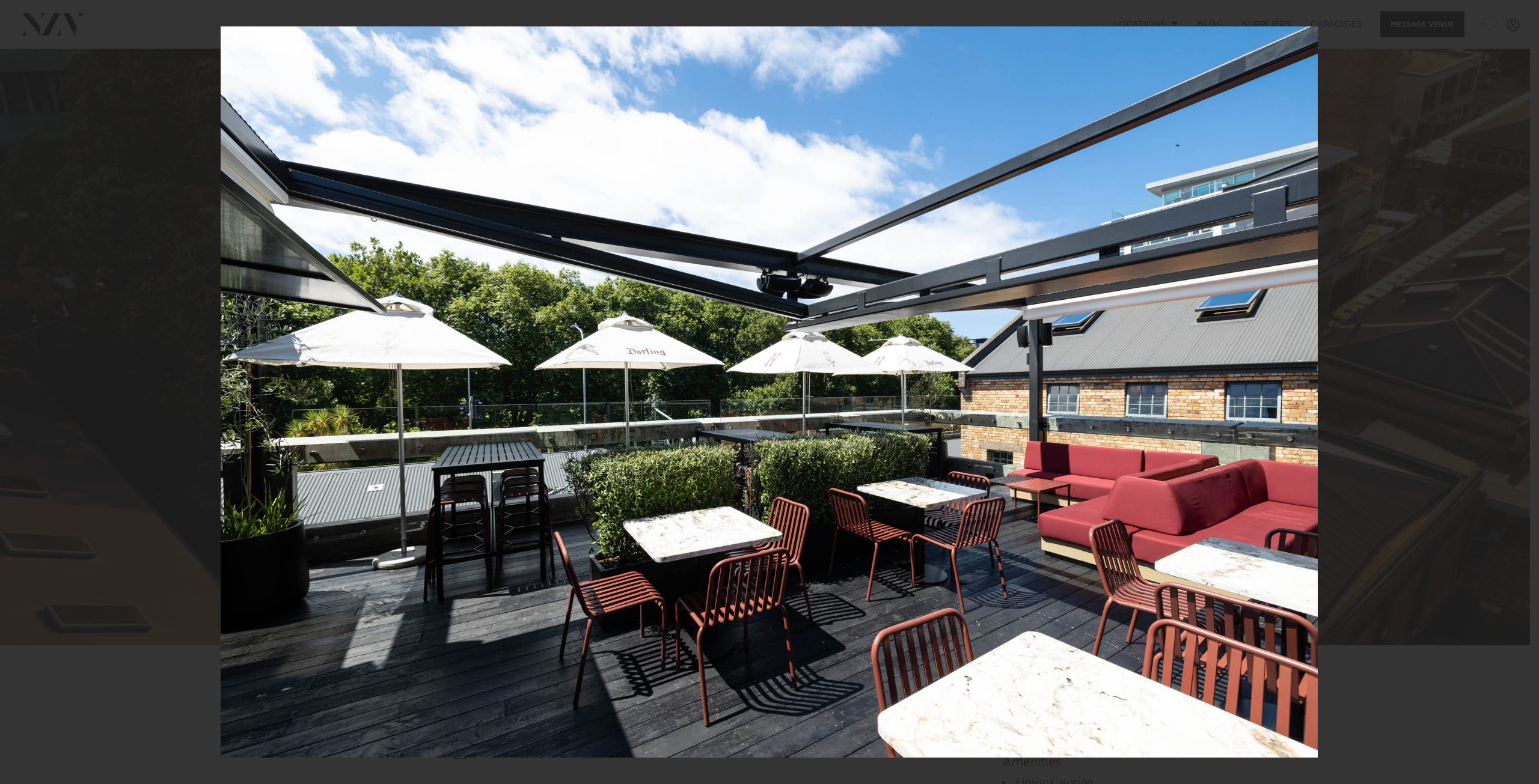
drag, startPoint x: 1091, startPoint y: 333, endPoint x: 814, endPoint y: 343, distance: 277.2
click at [814, 343] on img at bounding box center [770, 392] width 1097 height 731
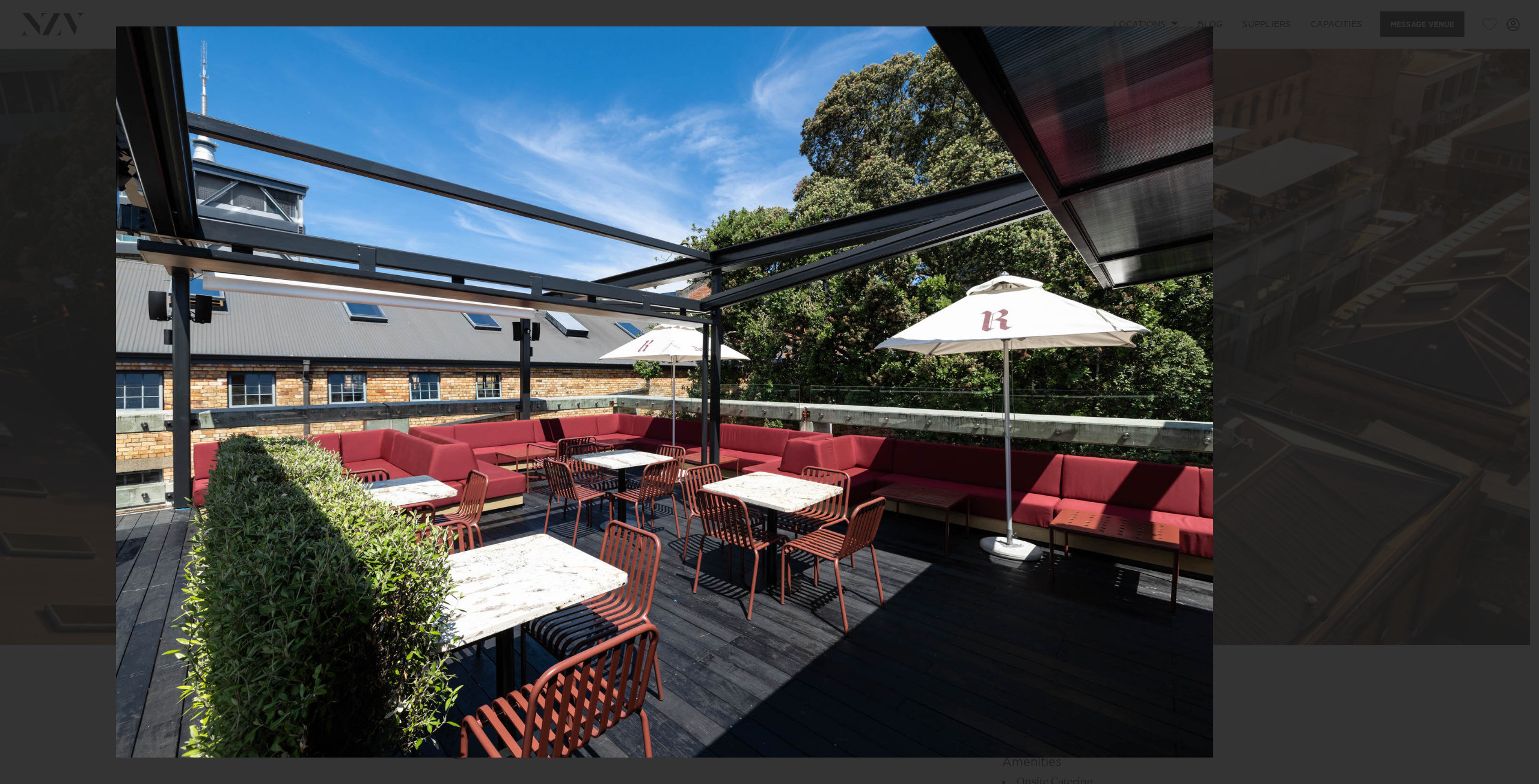
drag, startPoint x: 1070, startPoint y: 333, endPoint x: 754, endPoint y: 344, distance: 316.2
click at [754, 344] on img at bounding box center [665, 392] width 1097 height 731
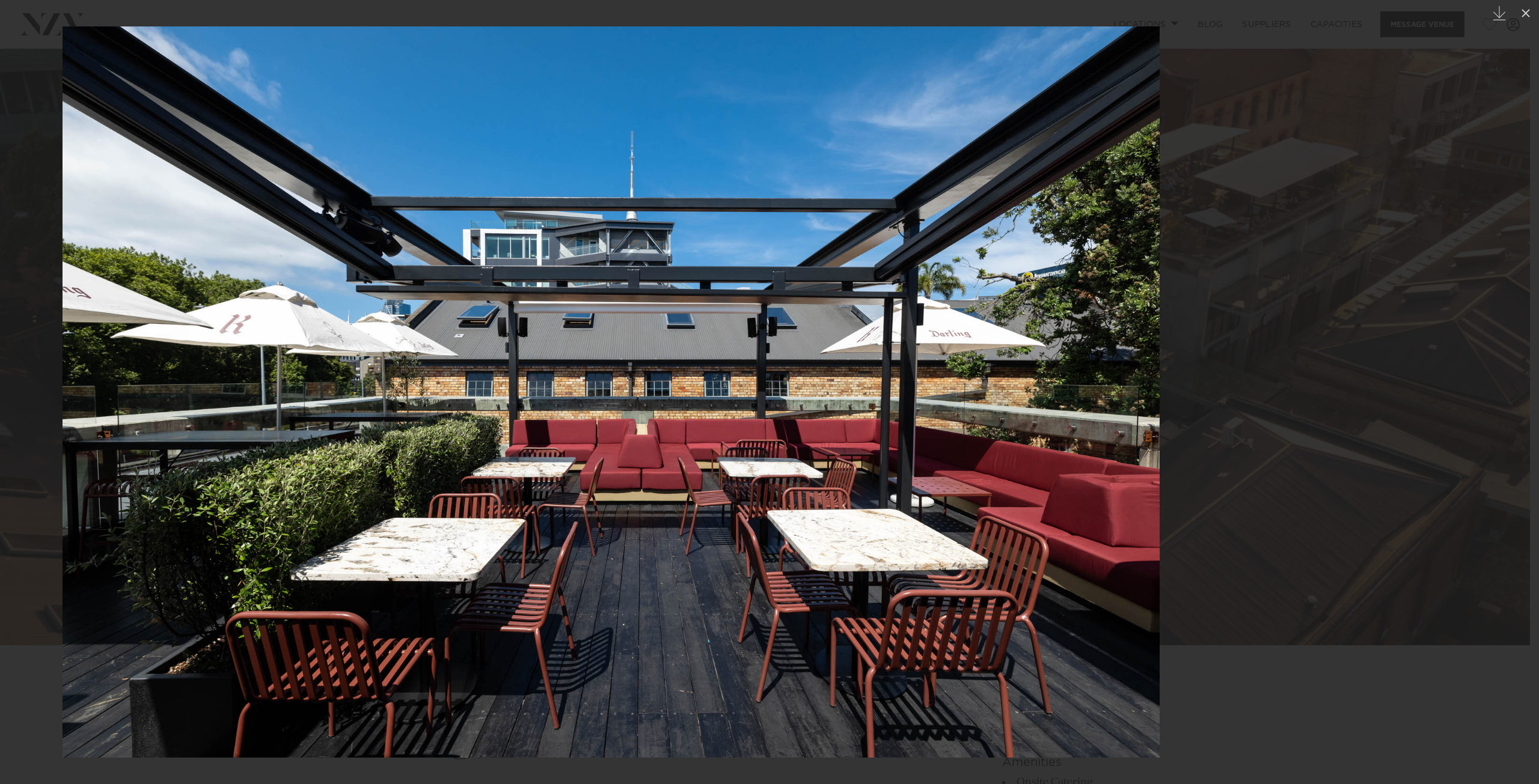
drag, startPoint x: 931, startPoint y: 379, endPoint x: 746, endPoint y: 381, distance: 185.0
click at [757, 381] on img at bounding box center [611, 392] width 1097 height 731
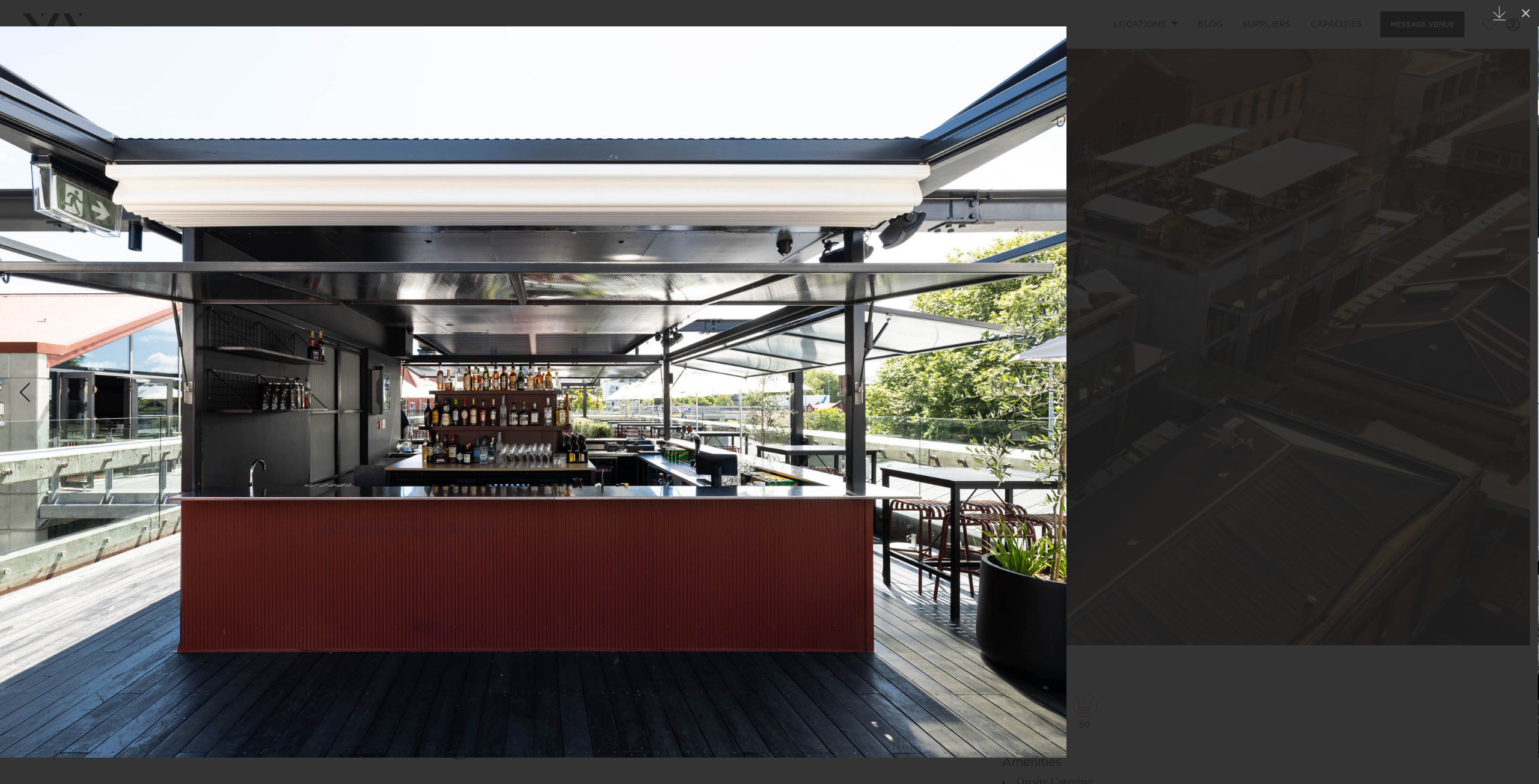
drag, startPoint x: 1049, startPoint y: 377, endPoint x: 778, endPoint y: 387, distance: 271.2
click at [778, 387] on img at bounding box center [518, 392] width 1097 height 731
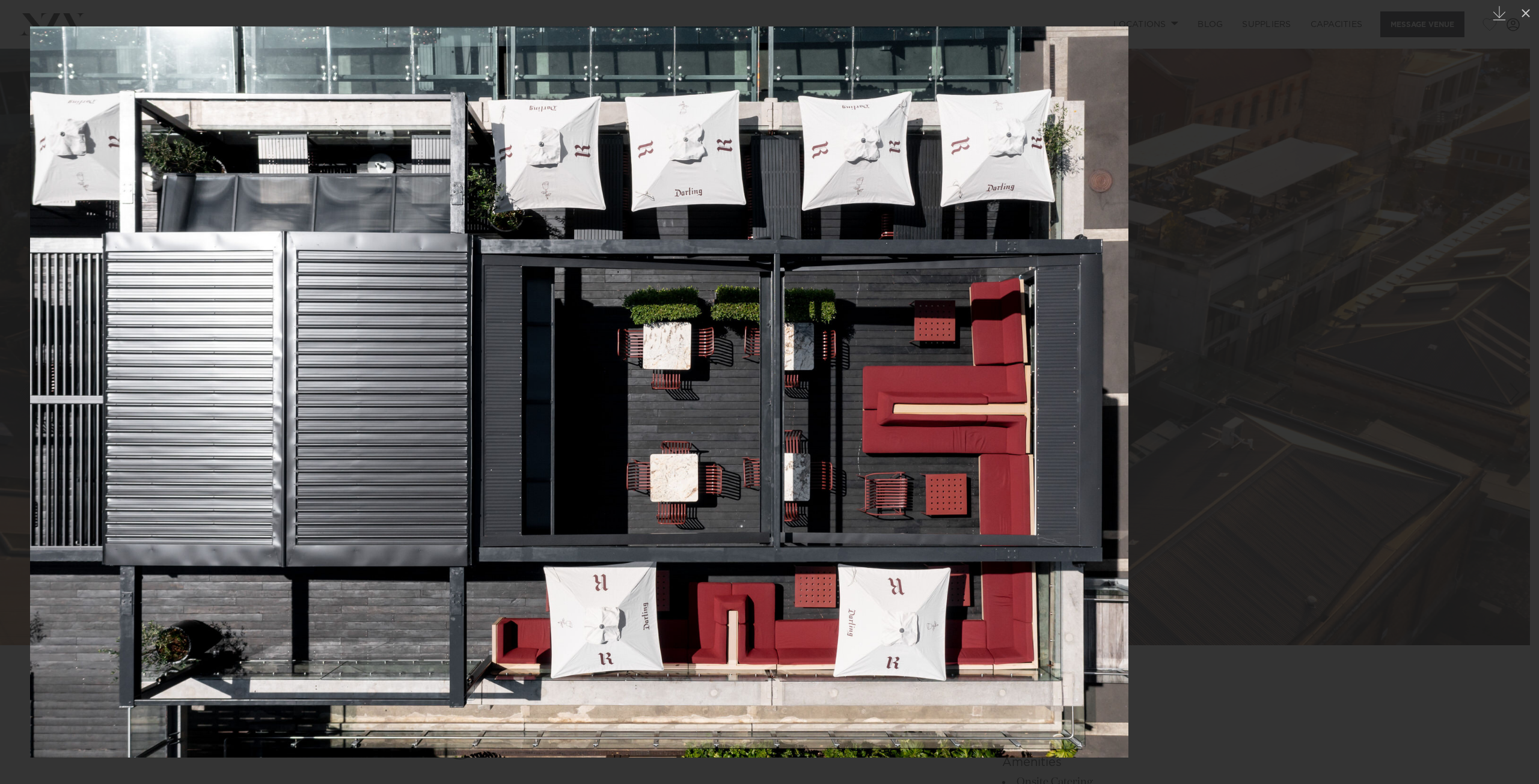
drag, startPoint x: 1078, startPoint y: 372, endPoint x: 852, endPoint y: 381, distance: 226.2
click at [852, 381] on img at bounding box center [579, 392] width 1098 height 731
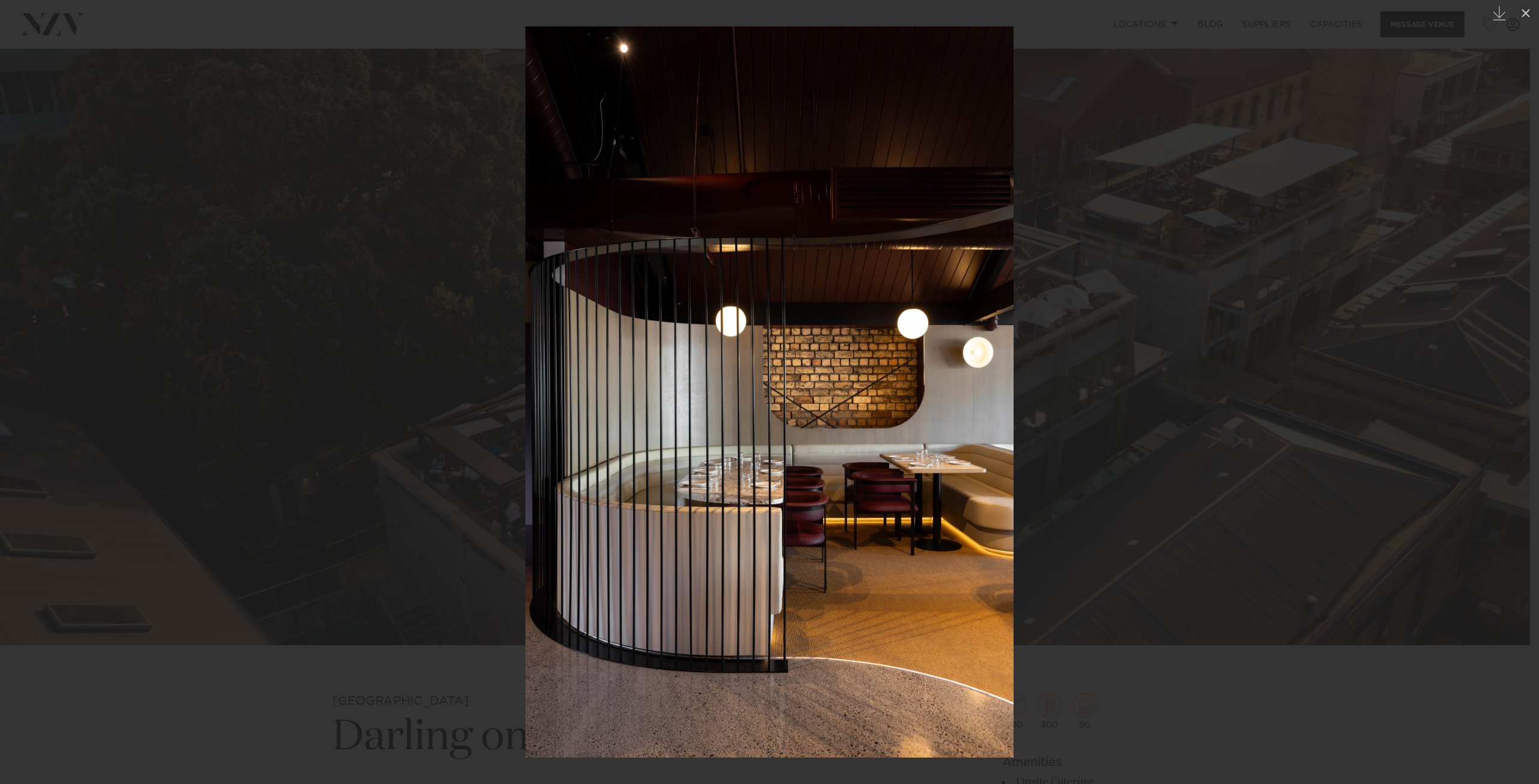
drag, startPoint x: 1117, startPoint y: 369, endPoint x: 827, endPoint y: 387, distance: 290.6
click at [827, 387] on div at bounding box center [770, 392] width 1539 height 784
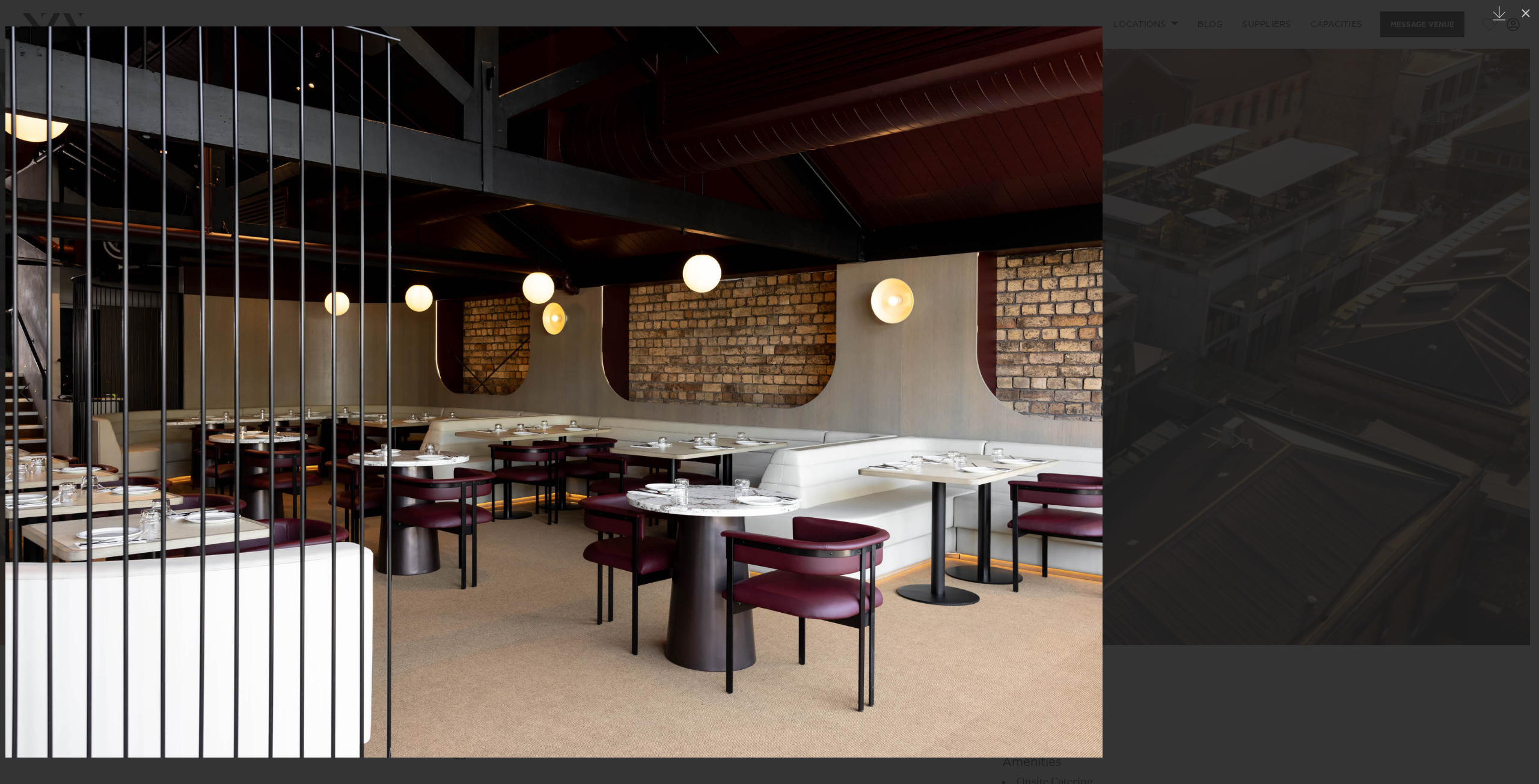
drag, startPoint x: 1110, startPoint y: 374, endPoint x: 870, endPoint y: 385, distance: 240.3
click at [872, 385] on img at bounding box center [554, 392] width 1097 height 731
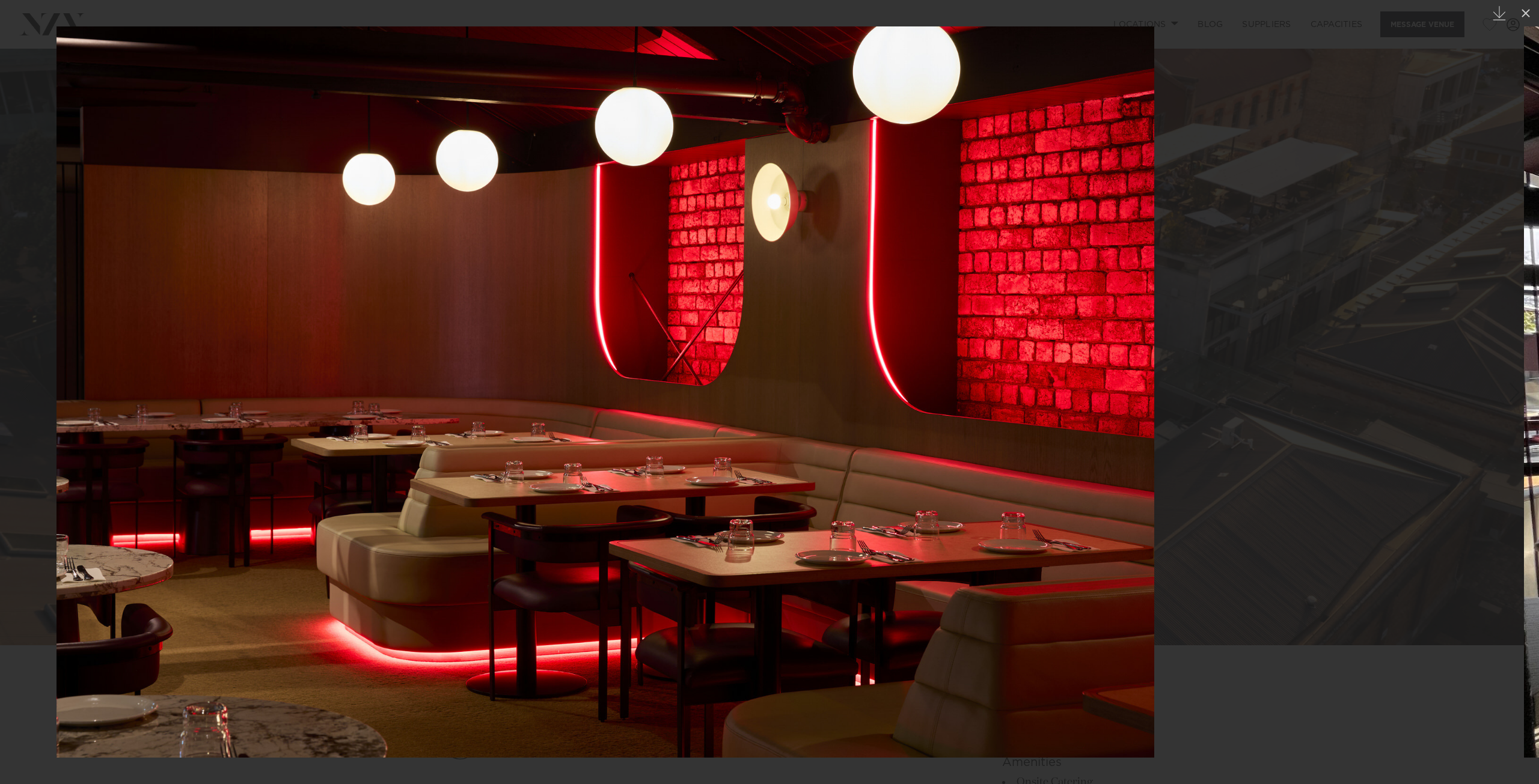
drag, startPoint x: 998, startPoint y: 373, endPoint x: 793, endPoint y: 394, distance: 206.1
click at [793, 394] on img at bounding box center [605, 392] width 1098 height 731
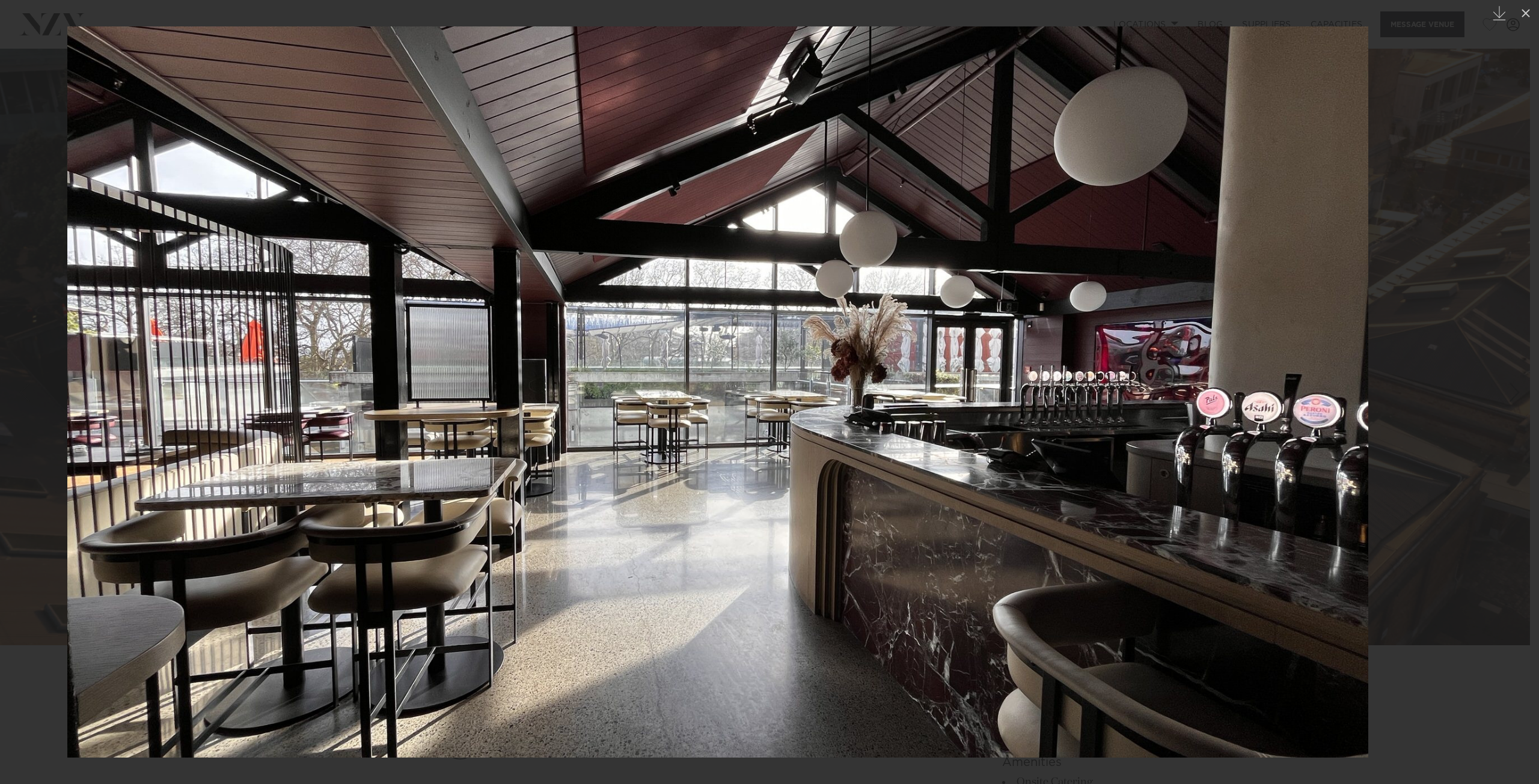
drag, startPoint x: 965, startPoint y: 390, endPoint x: 640, endPoint y: 399, distance: 325.1
click at [640, 399] on img at bounding box center [717, 392] width 1301 height 731
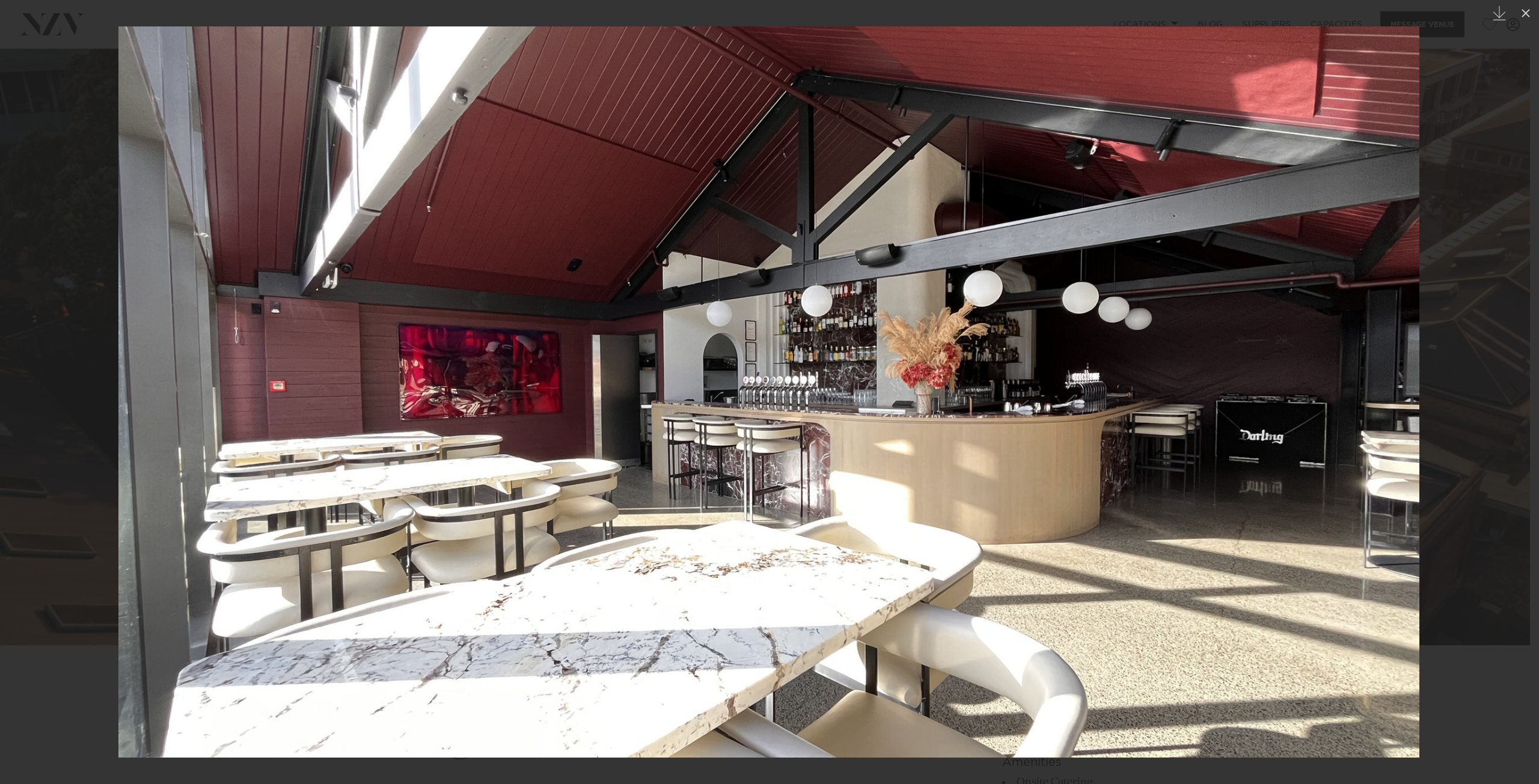
drag, startPoint x: 910, startPoint y: 386, endPoint x: 637, endPoint y: 406, distance: 273.7
click at [637, 406] on img at bounding box center [768, 392] width 1301 height 731
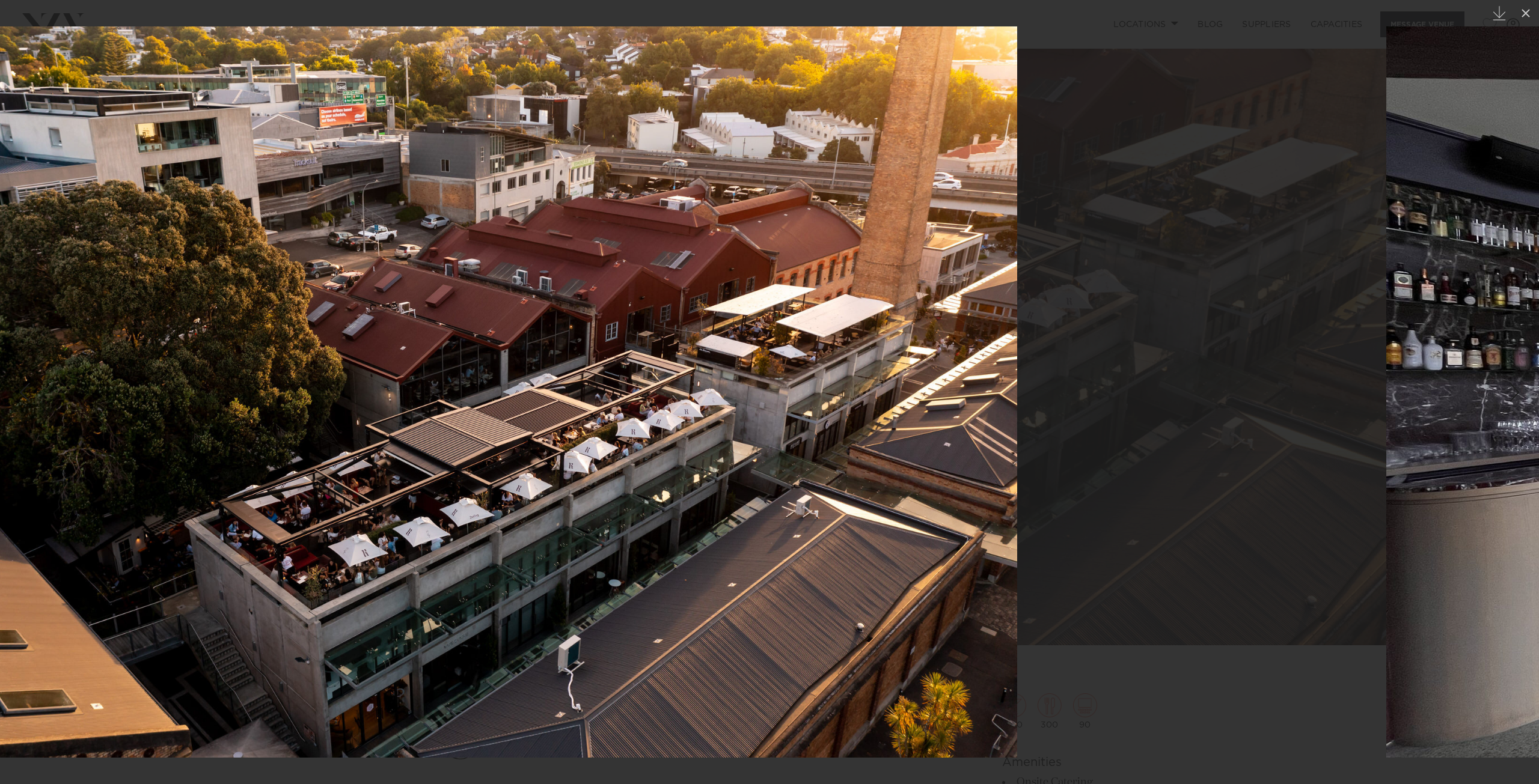
drag, startPoint x: 849, startPoint y: 398, endPoint x: 527, endPoint y: 408, distance: 322.2
click at [527, 408] on img at bounding box center [468, 392] width 1098 height 731
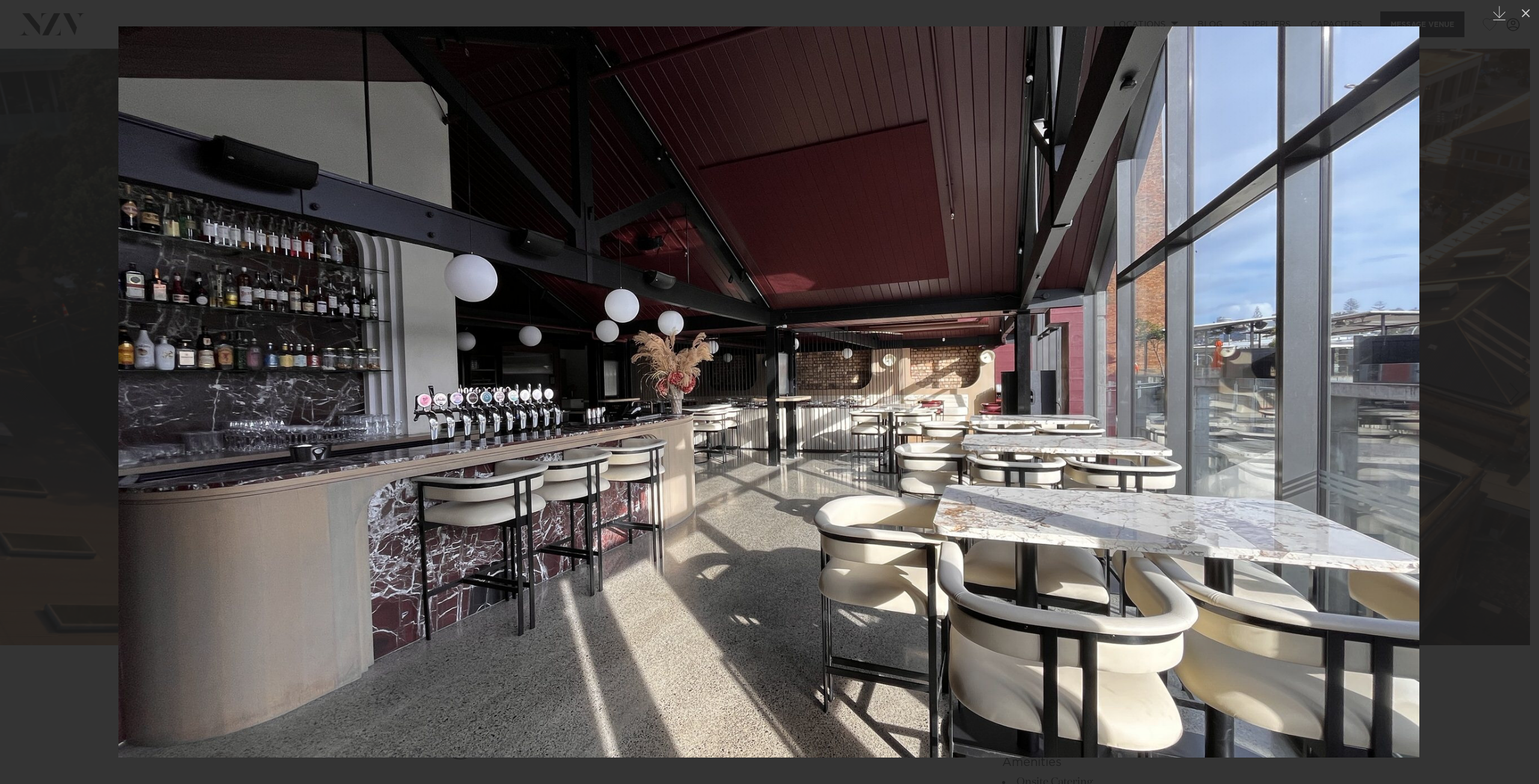
drag, startPoint x: 1207, startPoint y: 386, endPoint x: 826, endPoint y: 396, distance: 381.1
click at [826, 396] on img at bounding box center [768, 392] width 1301 height 731
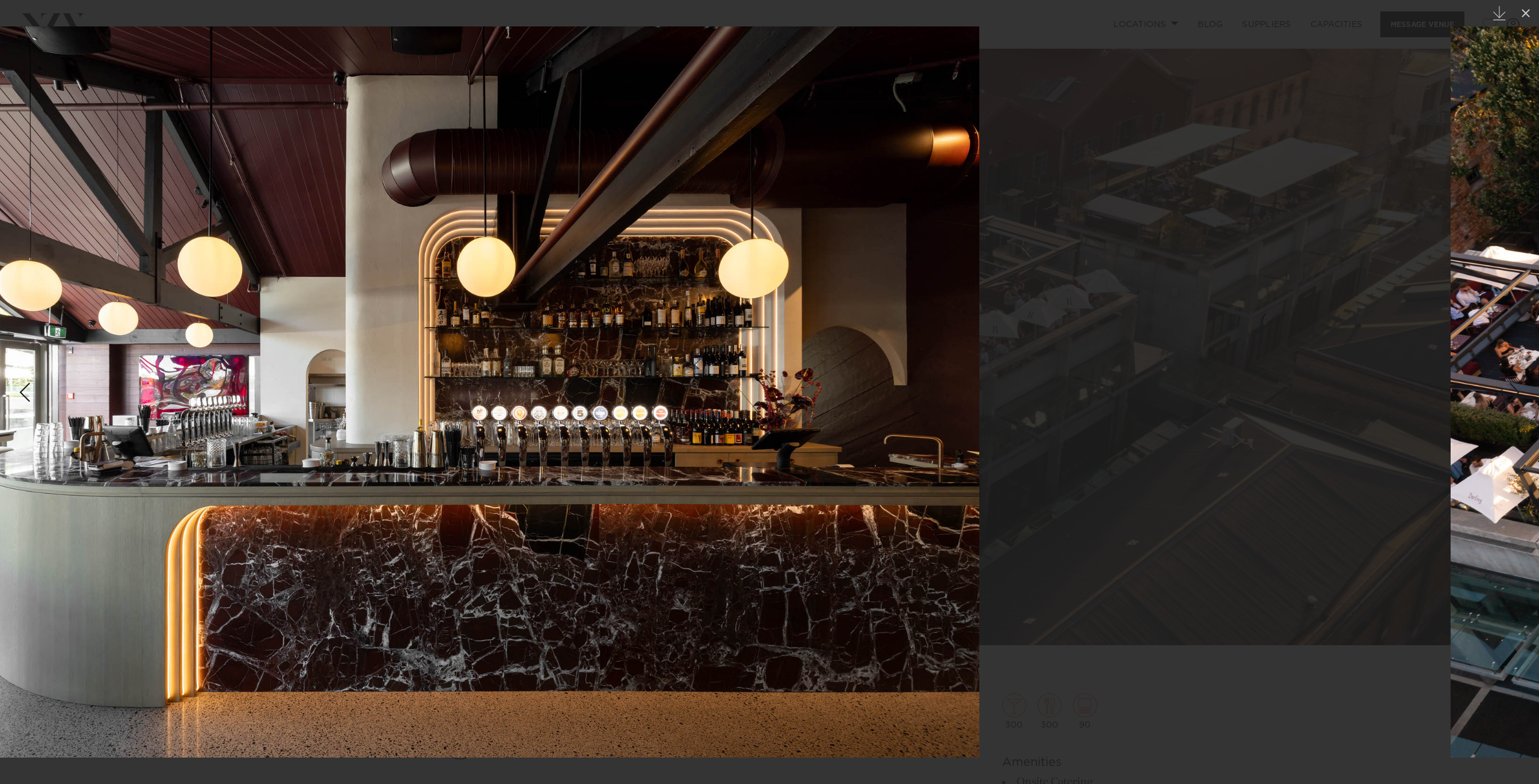
drag, startPoint x: 1173, startPoint y: 381, endPoint x: 826, endPoint y: 390, distance: 347.1
click at [826, 390] on img at bounding box center [431, 392] width 1097 height 731
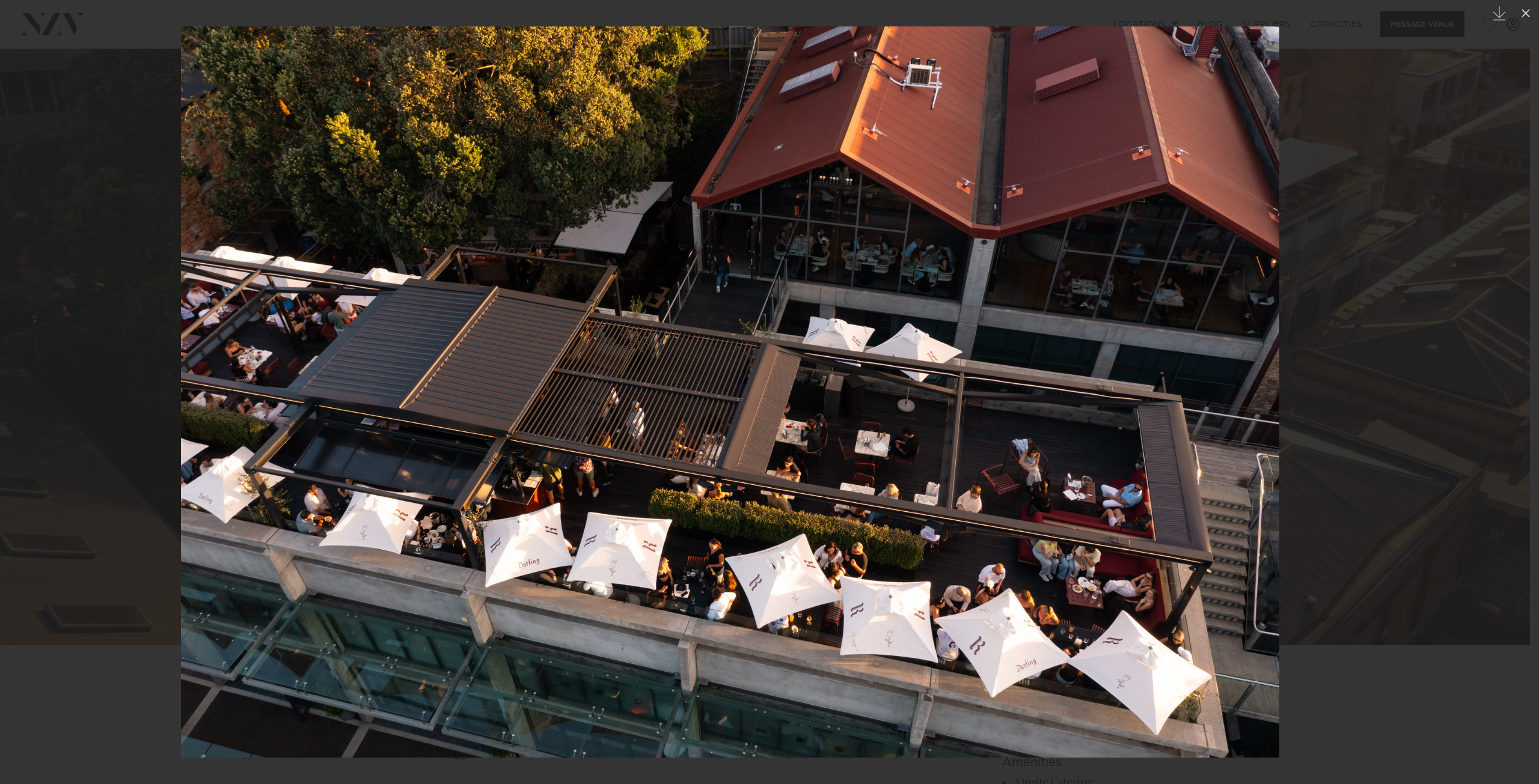
drag, startPoint x: 1188, startPoint y: 382, endPoint x: 767, endPoint y: 396, distance: 421.2
click at [766, 397] on img at bounding box center [730, 392] width 1098 height 731
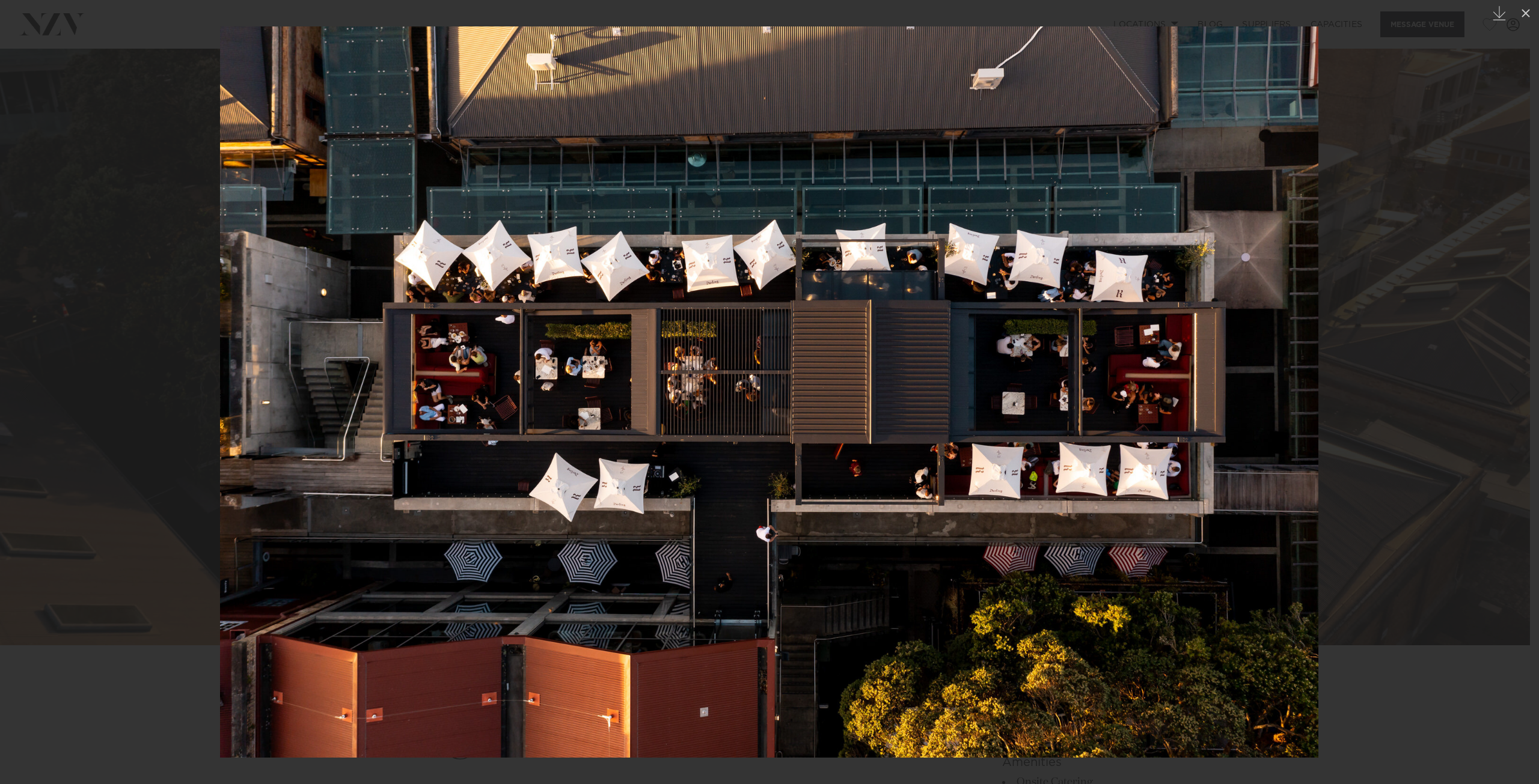
drag, startPoint x: 1103, startPoint y: 388, endPoint x: 816, endPoint y: 392, distance: 287.0
click at [816, 392] on img at bounding box center [770, 392] width 1098 height 731
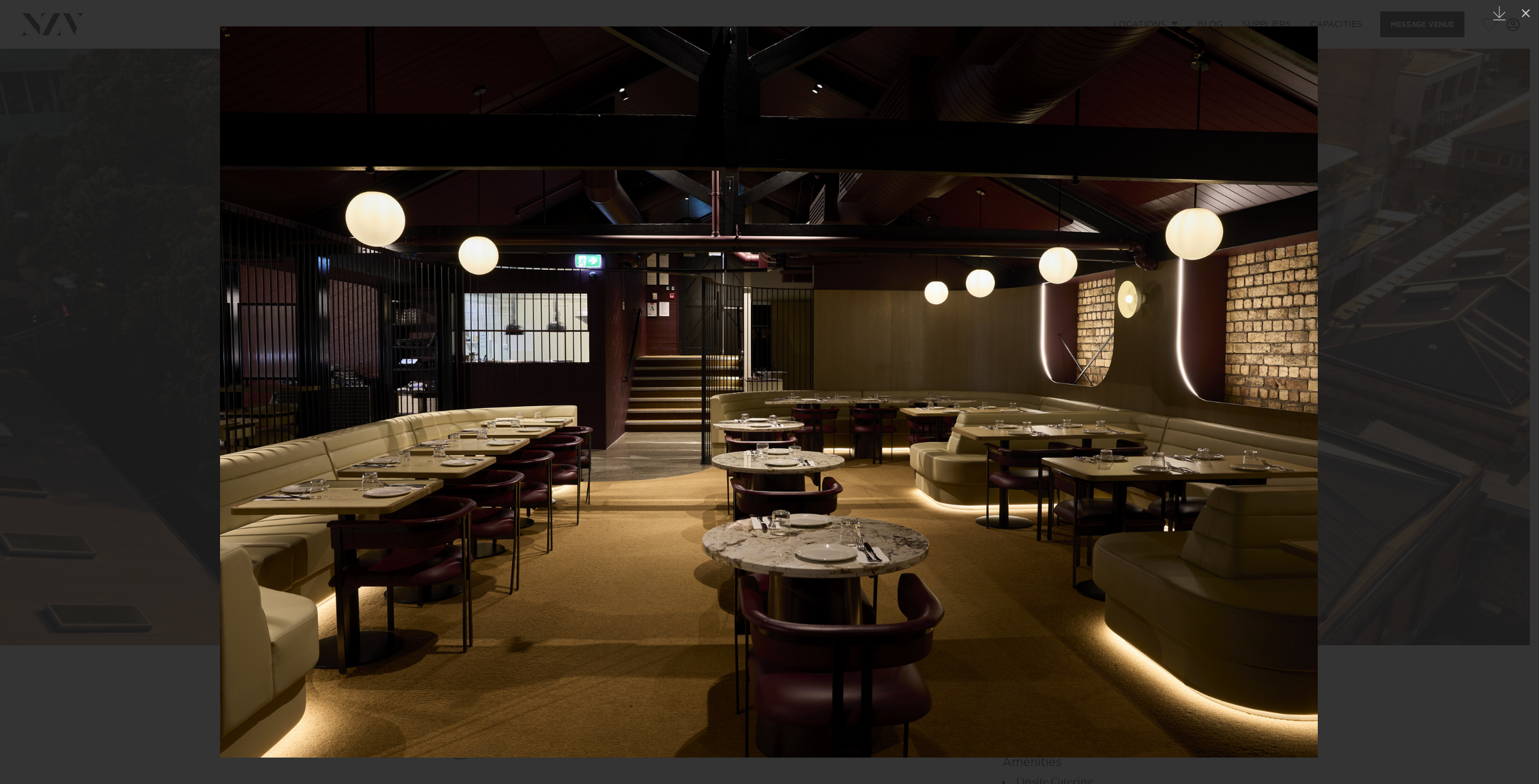
drag, startPoint x: 1164, startPoint y: 376, endPoint x: 844, endPoint y: 387, distance: 320.2
click at [844, 387] on img at bounding box center [769, 392] width 1098 height 731
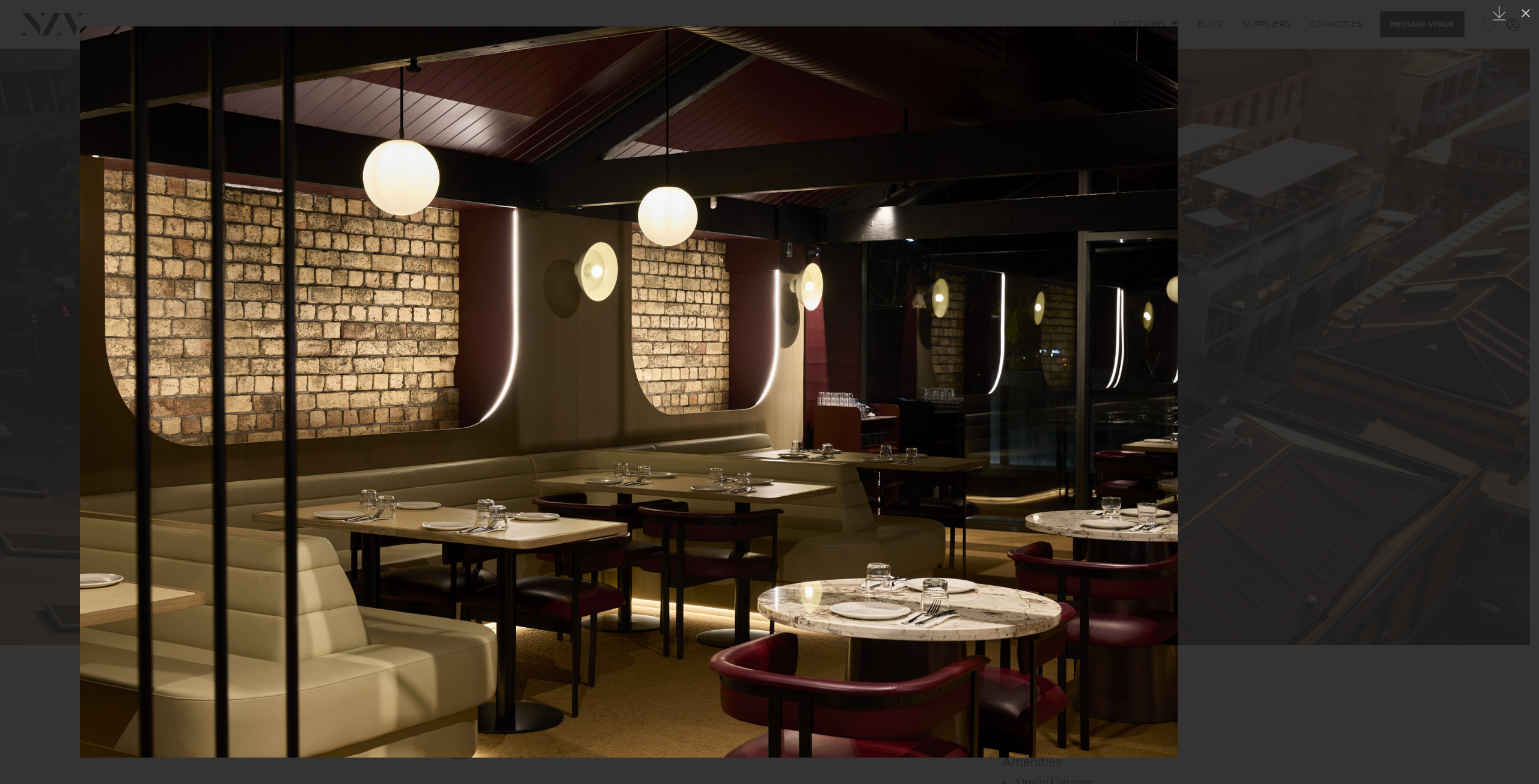
drag, startPoint x: 1124, startPoint y: 362, endPoint x: 831, endPoint y: 376, distance: 293.3
click at [831, 376] on img at bounding box center [628, 392] width 1098 height 731
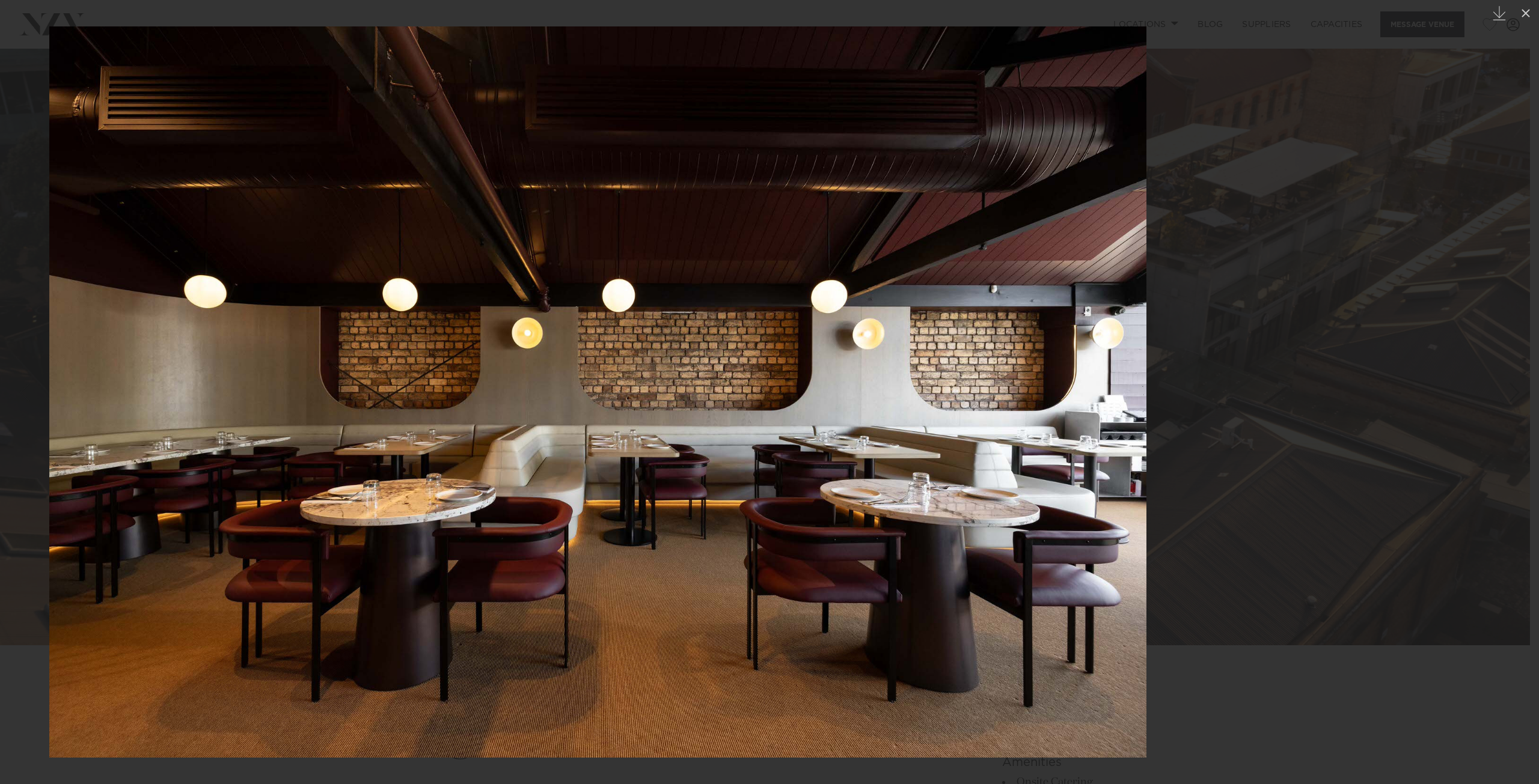
drag, startPoint x: 1179, startPoint y: 355, endPoint x: 848, endPoint y: 369, distance: 331.3
click at [850, 369] on img at bounding box center [598, 392] width 1097 height 731
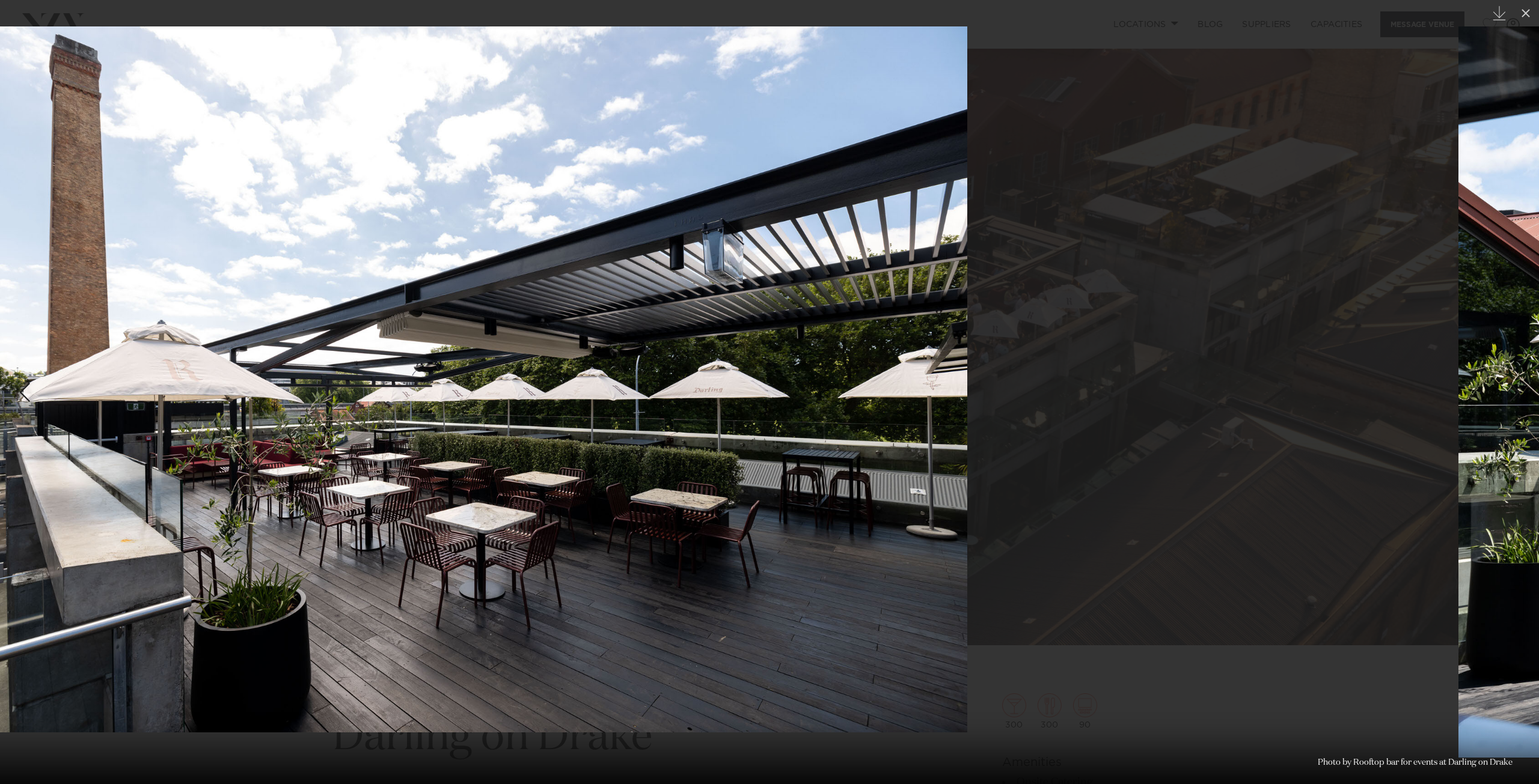
drag, startPoint x: 1145, startPoint y: 351, endPoint x: 764, endPoint y: 372, distance: 381.6
click at [771, 372] on img at bounding box center [438, 379] width 1059 height 706
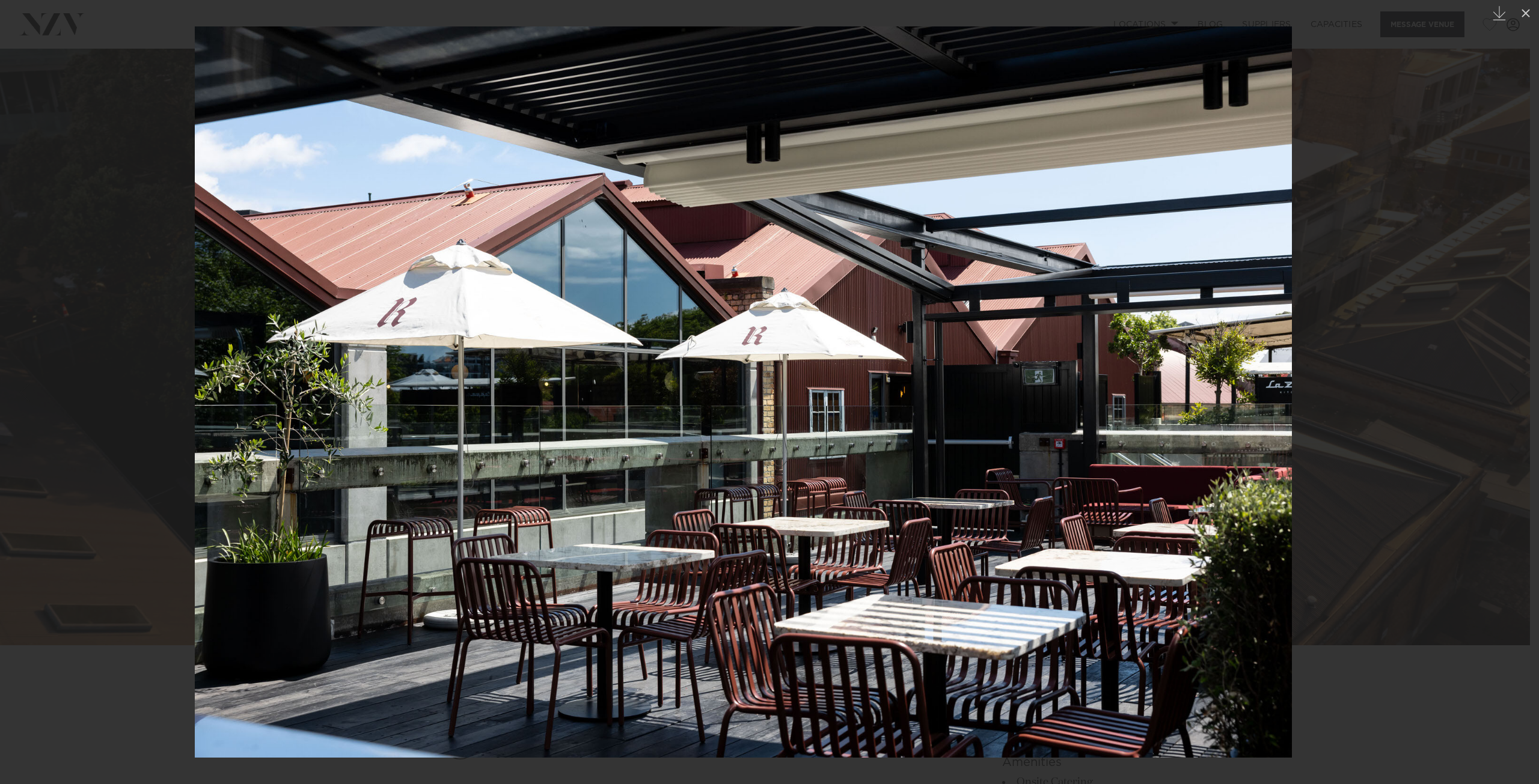
drag, startPoint x: 1088, startPoint y: 354, endPoint x: 670, endPoint y: 369, distance: 418.3
click at [671, 369] on img at bounding box center [743, 392] width 1097 height 731
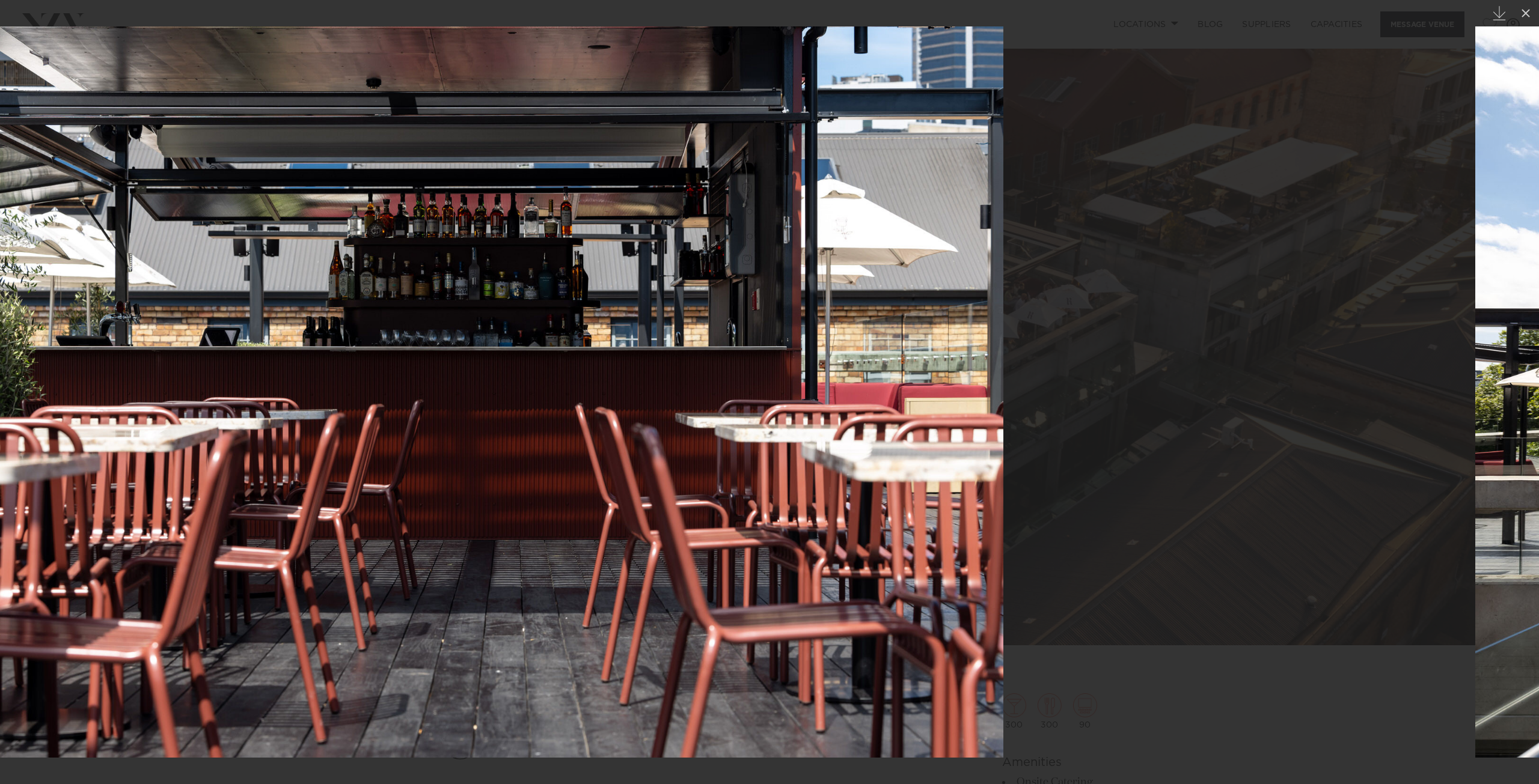
drag, startPoint x: 1001, startPoint y: 354, endPoint x: 622, endPoint y: 365, distance: 379.2
click at [622, 365] on img at bounding box center [455, 392] width 1097 height 731
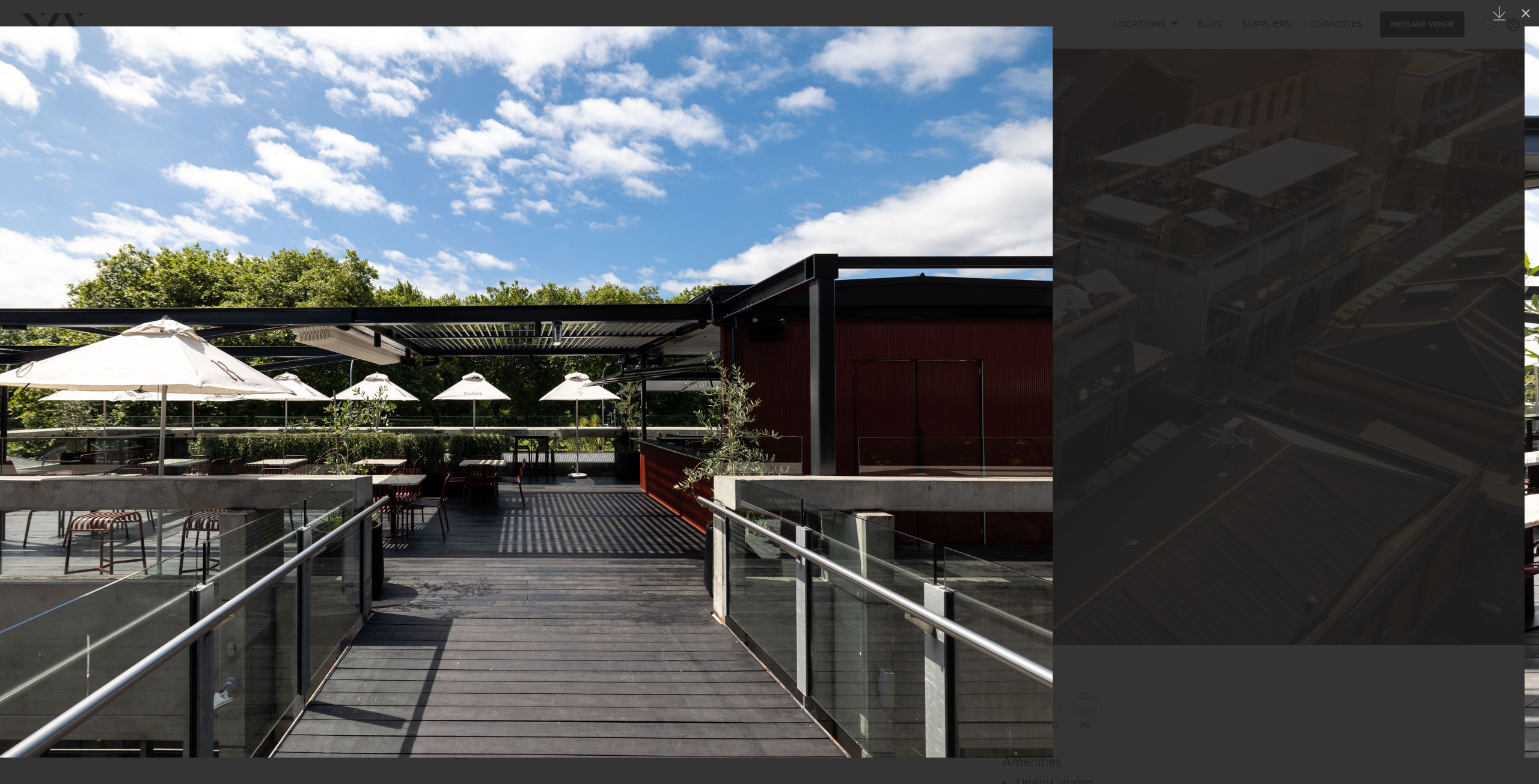
drag, startPoint x: 935, startPoint y: 383, endPoint x: 611, endPoint y: 388, distance: 324.0
click at [612, 388] on img at bounding box center [504, 392] width 1097 height 731
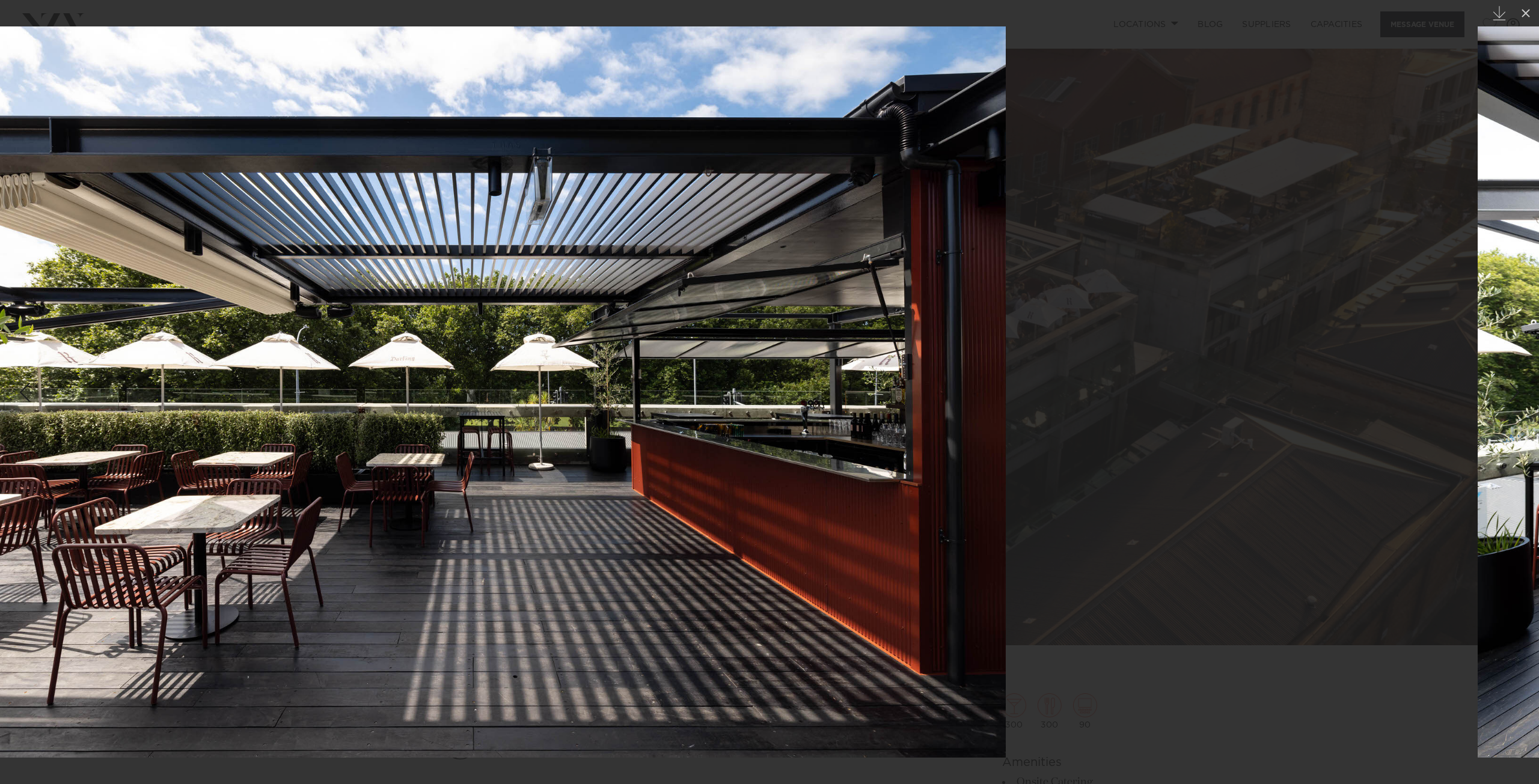
drag, startPoint x: 899, startPoint y: 367, endPoint x: 564, endPoint y: 367, distance: 335.0
click at [564, 367] on img at bounding box center [457, 392] width 1097 height 731
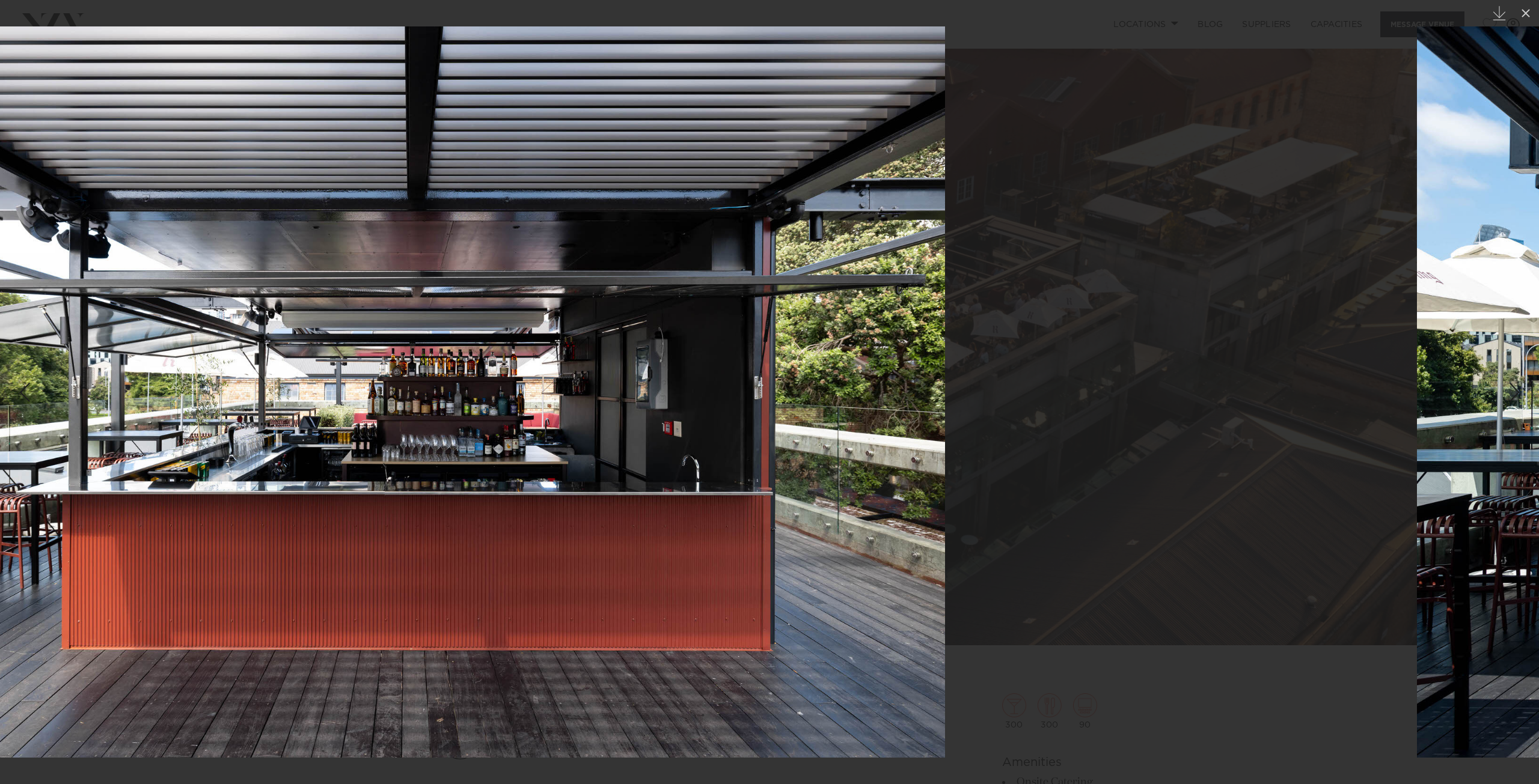
drag, startPoint x: 865, startPoint y: 358, endPoint x: 477, endPoint y: 369, distance: 388.2
click at [477, 369] on img at bounding box center [396, 392] width 1097 height 731
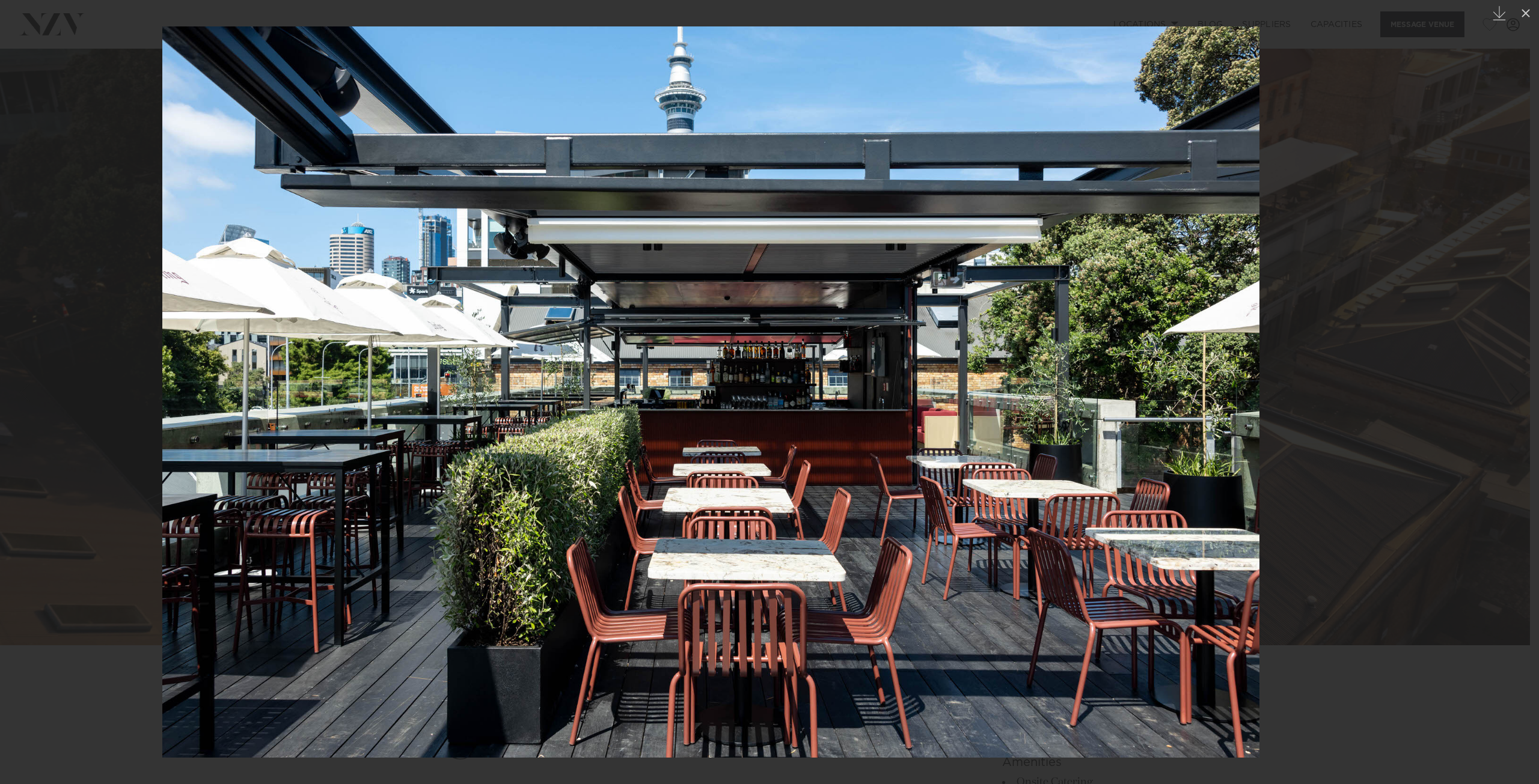
drag, startPoint x: 797, startPoint y: 358, endPoint x: 373, endPoint y: 366, distance: 424.1
click at [373, 366] on img at bounding box center [711, 392] width 1097 height 731
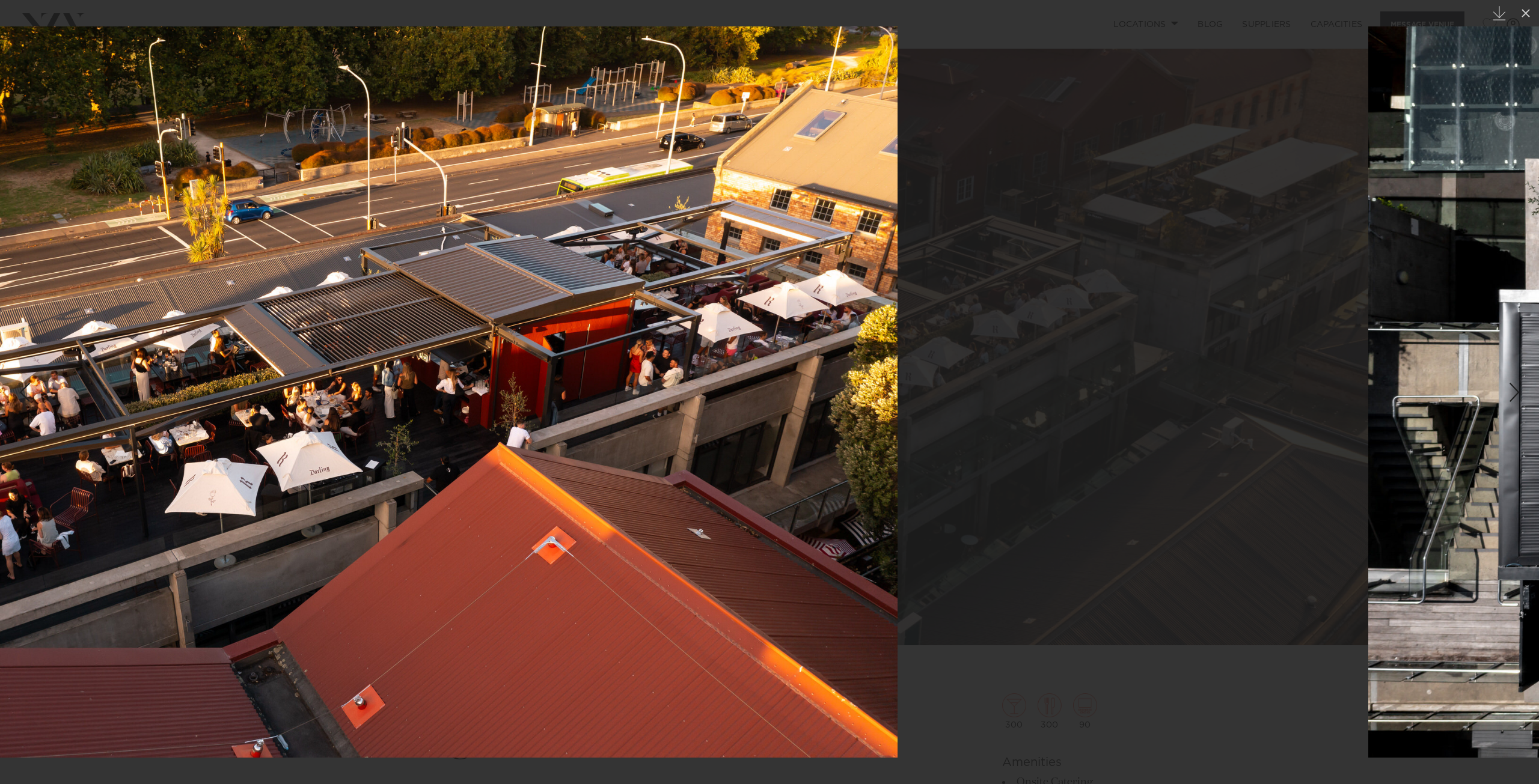
drag, startPoint x: 725, startPoint y: 370, endPoint x: 277, endPoint y: 378, distance: 448.1
click at [278, 378] on img at bounding box center [348, 392] width 1098 height 731
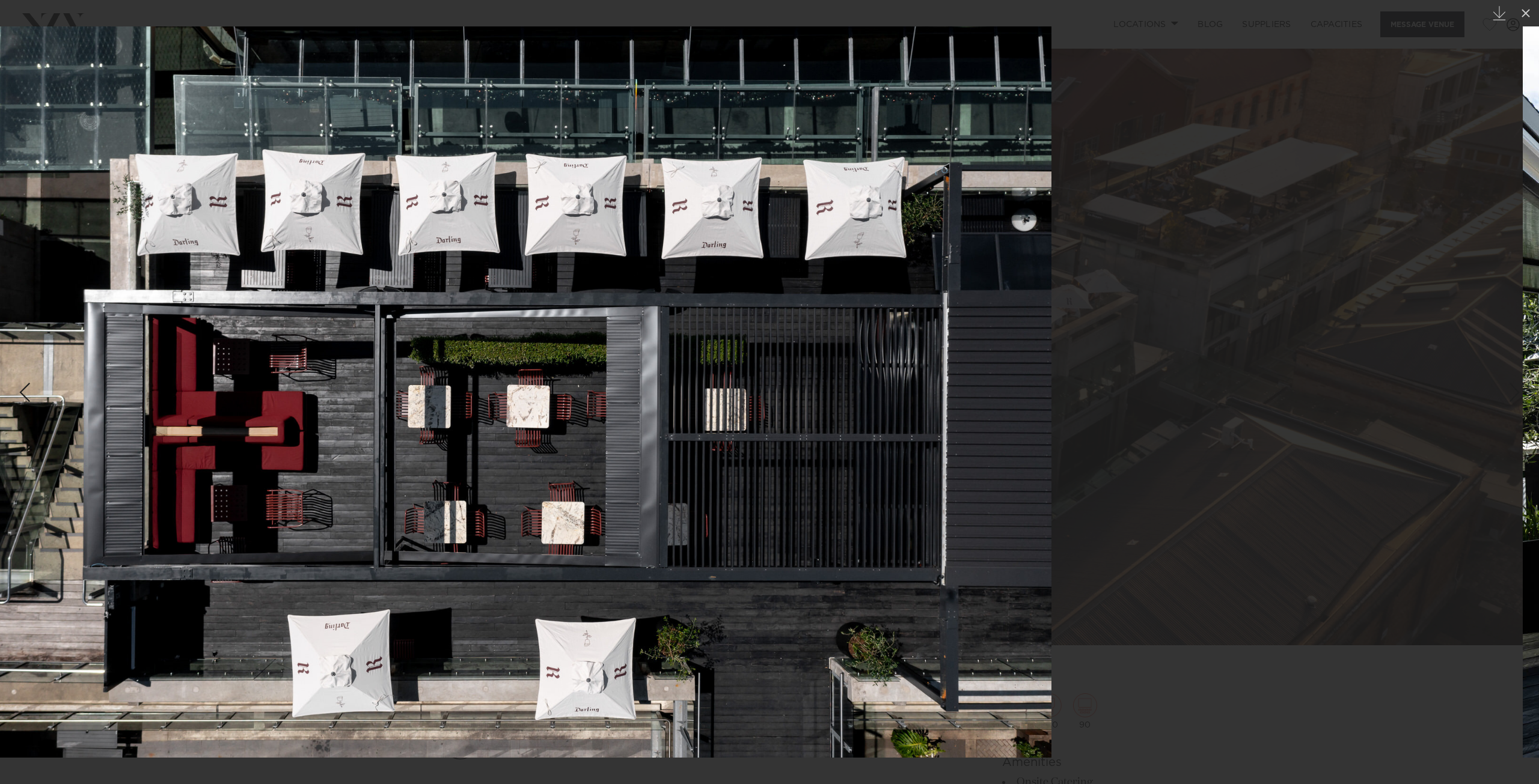
drag, startPoint x: 741, startPoint y: 356, endPoint x: 434, endPoint y: 373, distance: 307.5
click at [434, 373] on img at bounding box center [502, 392] width 1098 height 731
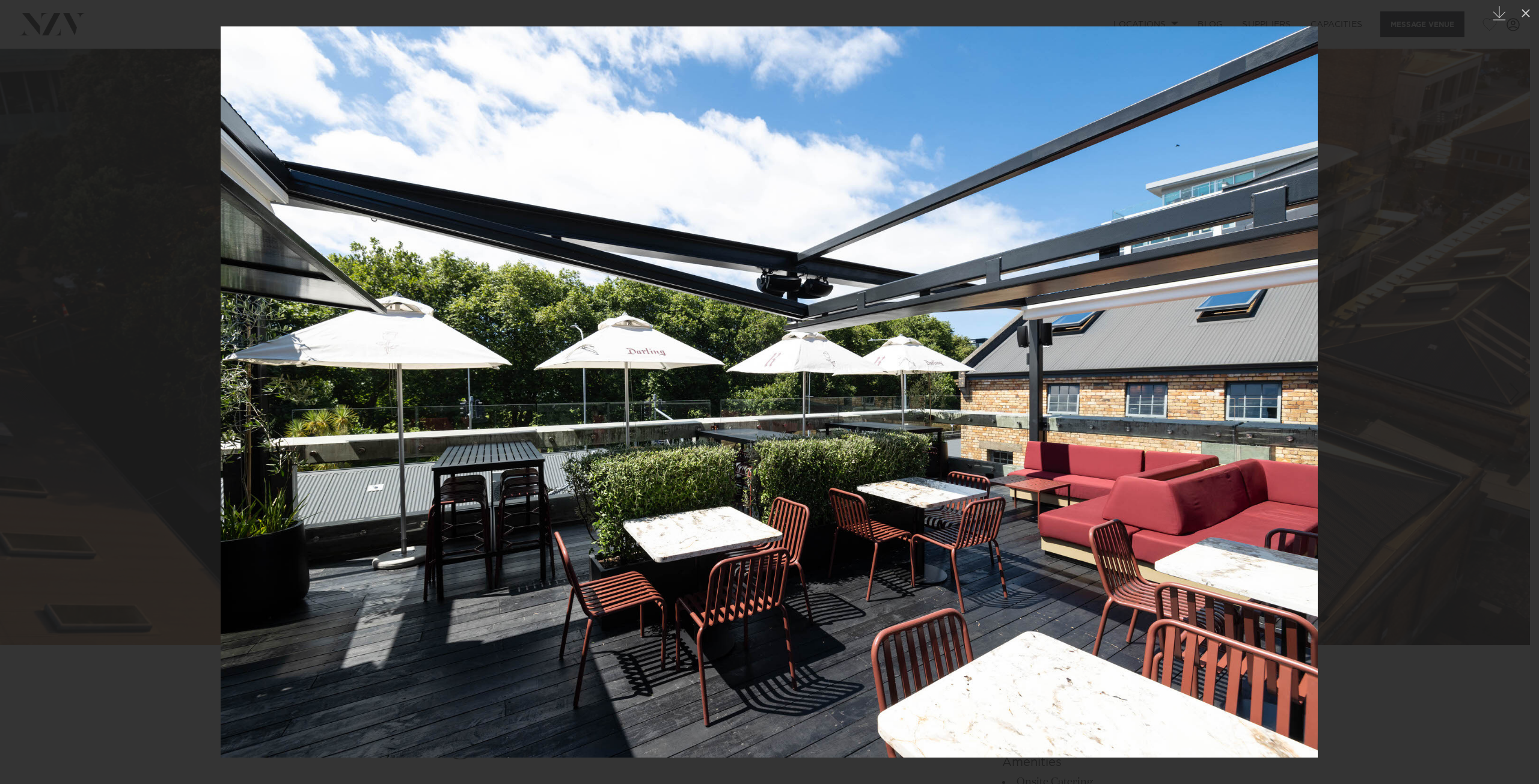
drag, startPoint x: 798, startPoint y: 372, endPoint x: 507, endPoint y: 374, distance: 291.0
click at [540, 374] on img at bounding box center [770, 392] width 1097 height 731
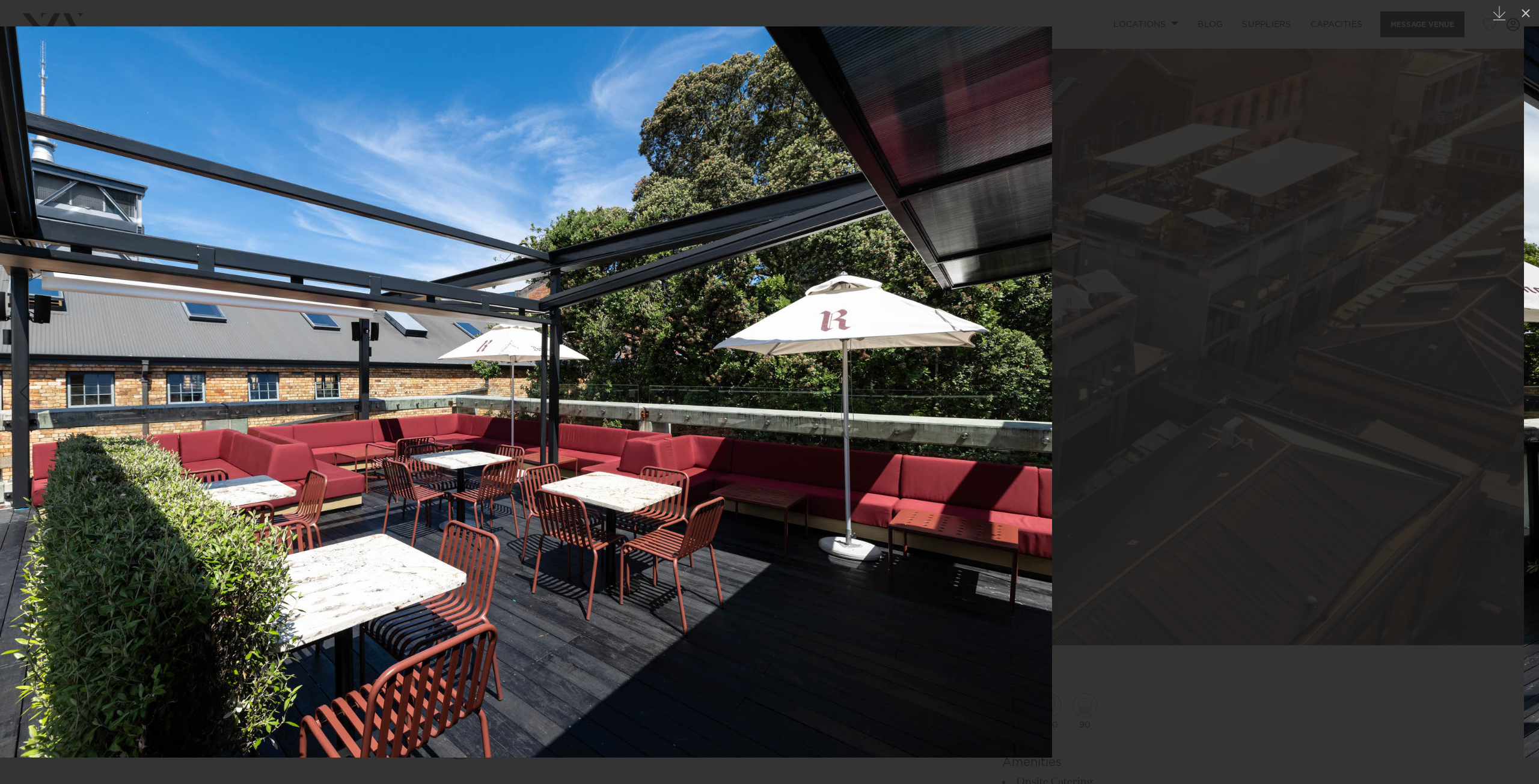
drag, startPoint x: 1129, startPoint y: 356, endPoint x: 680, endPoint y: 369, distance: 449.2
click at [784, 365] on img at bounding box center [504, 392] width 1097 height 731
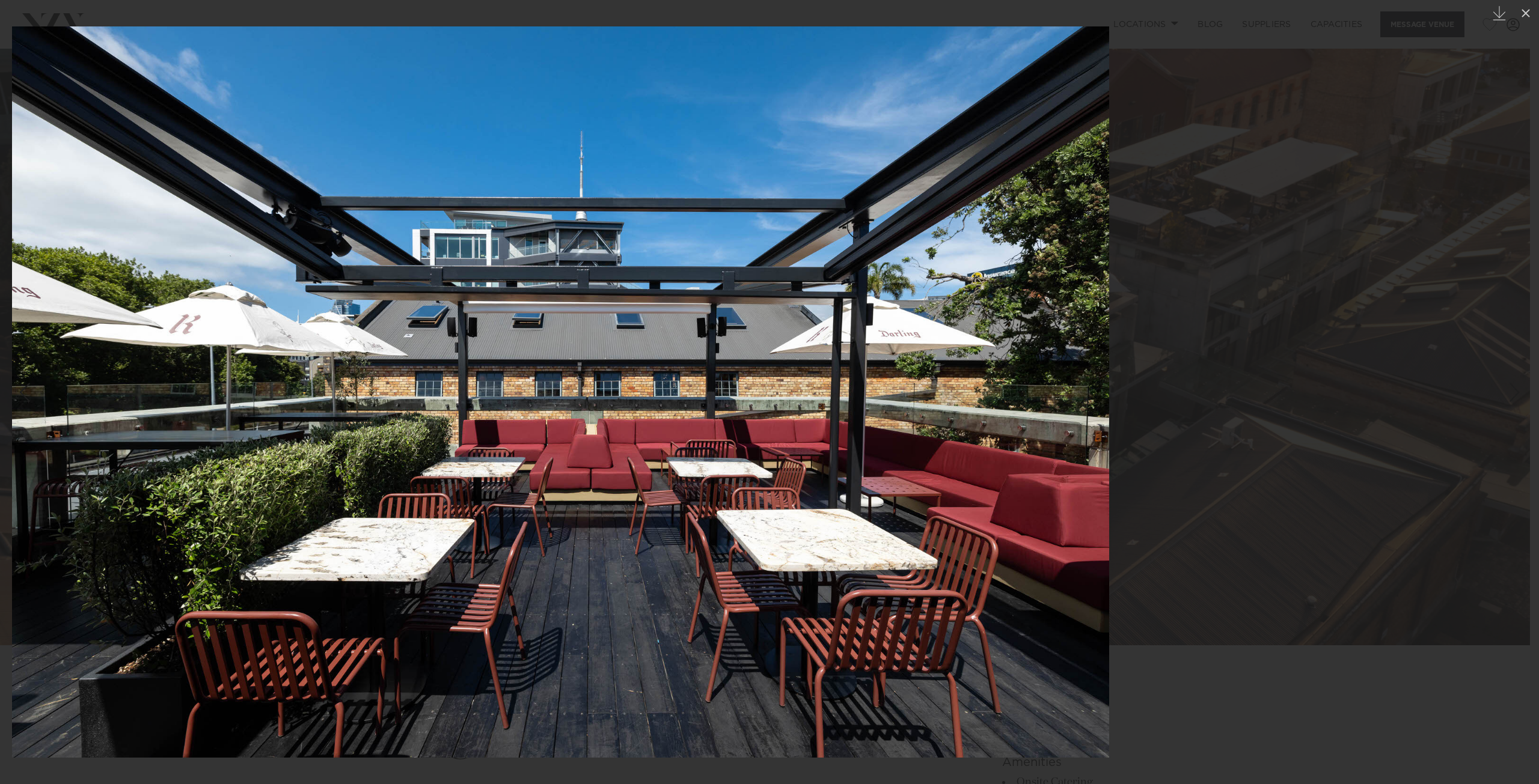
drag, startPoint x: 1165, startPoint y: 336, endPoint x: 654, endPoint y: 365, distance: 511.8
click at [666, 365] on img at bounding box center [561, 392] width 1097 height 731
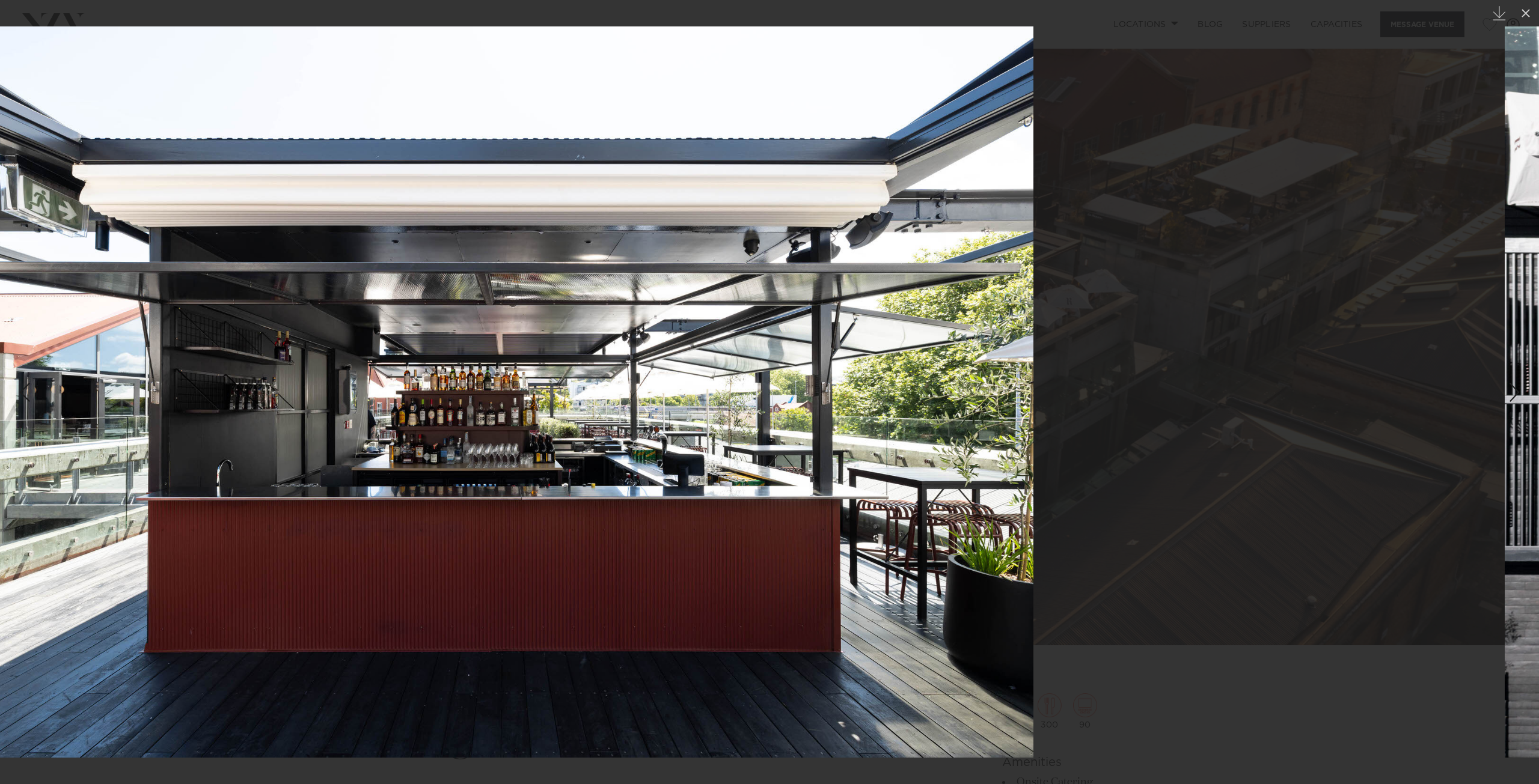
drag, startPoint x: 1192, startPoint y: 329, endPoint x: 734, endPoint y: 352, distance: 458.6
click at [760, 350] on img at bounding box center [485, 392] width 1097 height 731
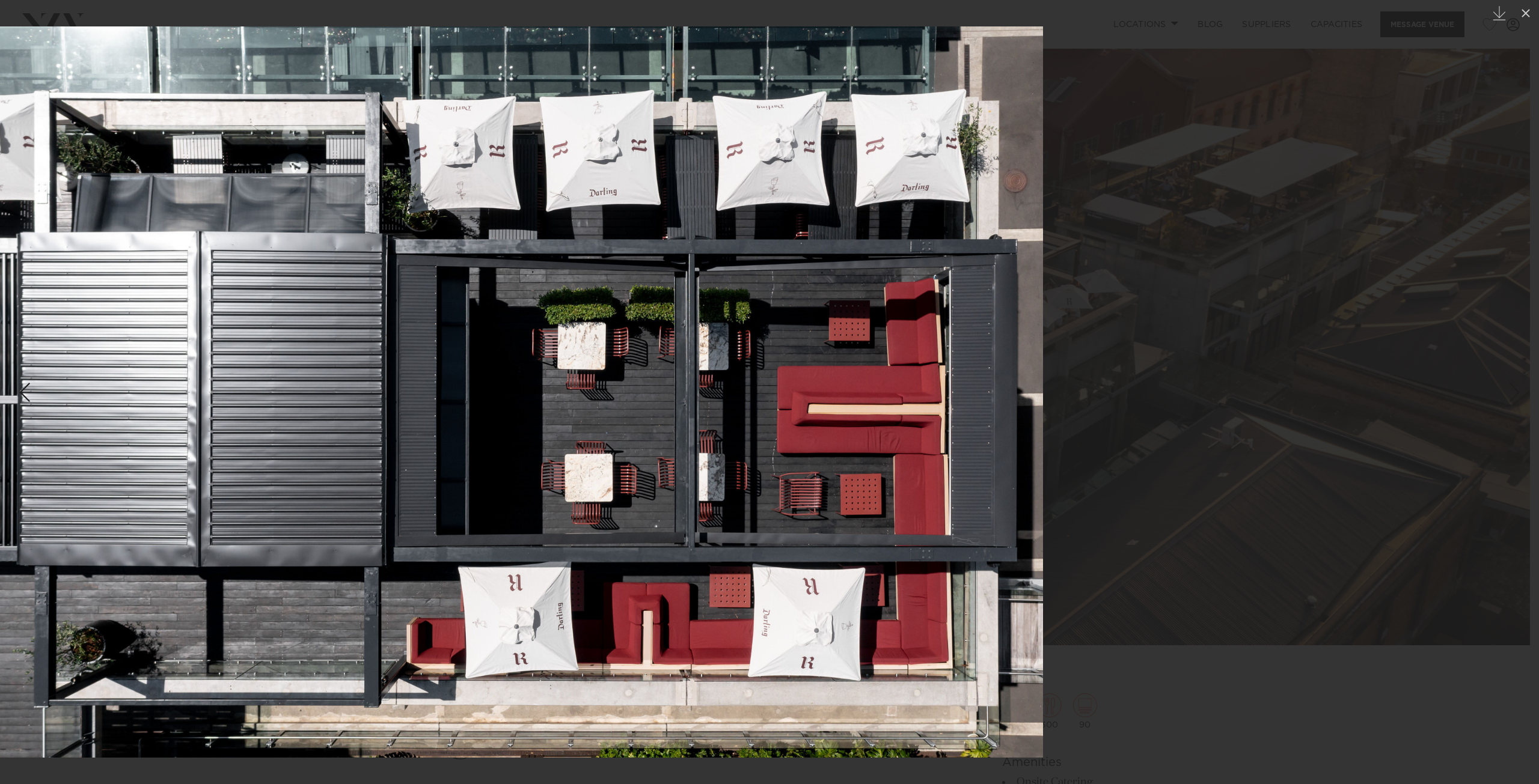
drag, startPoint x: 1220, startPoint y: 323, endPoint x: 766, endPoint y: 339, distance: 454.3
click at [775, 337] on img at bounding box center [494, 392] width 1098 height 731
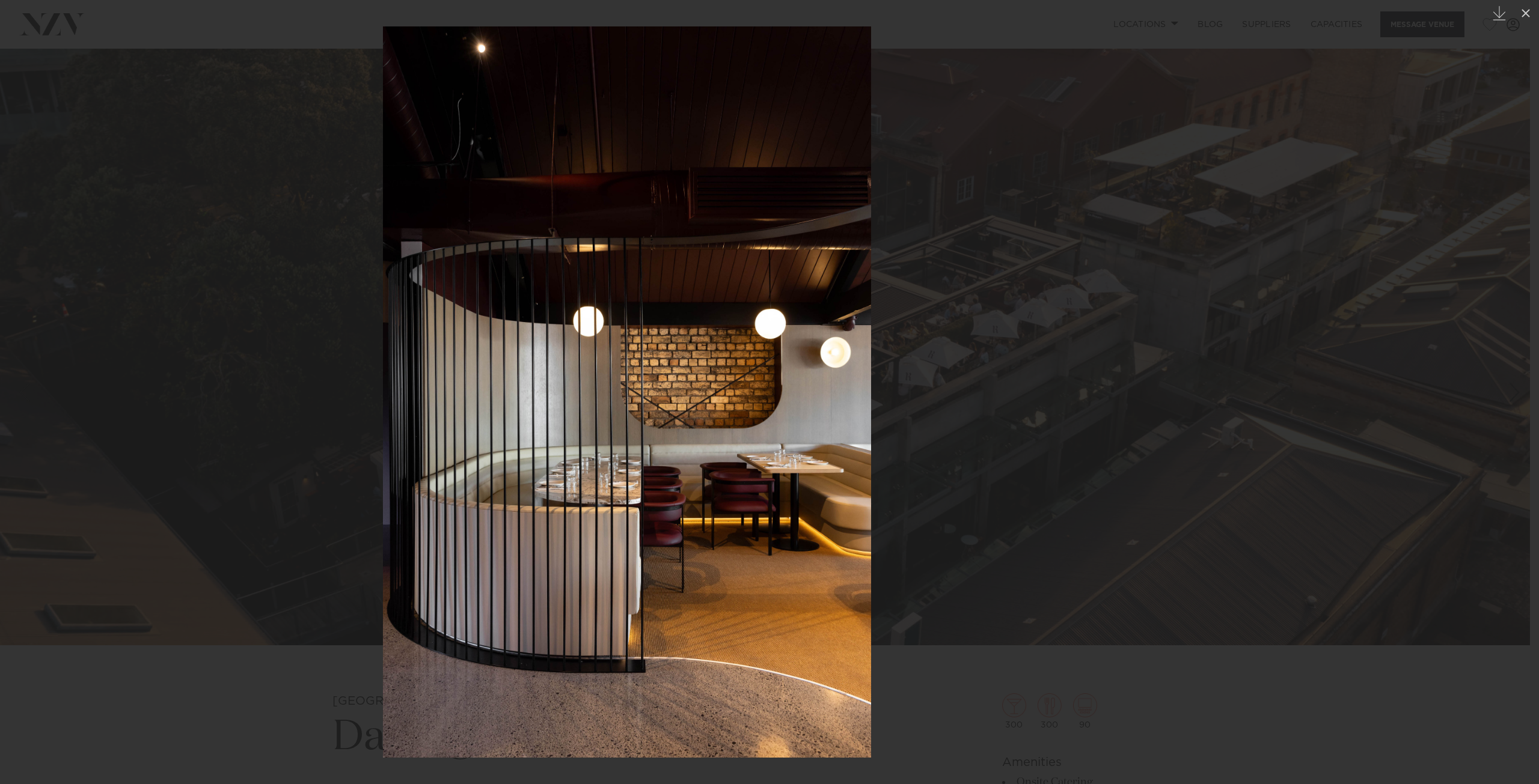
drag
click at [697, 303] on img at bounding box center [627, 392] width 488 height 731
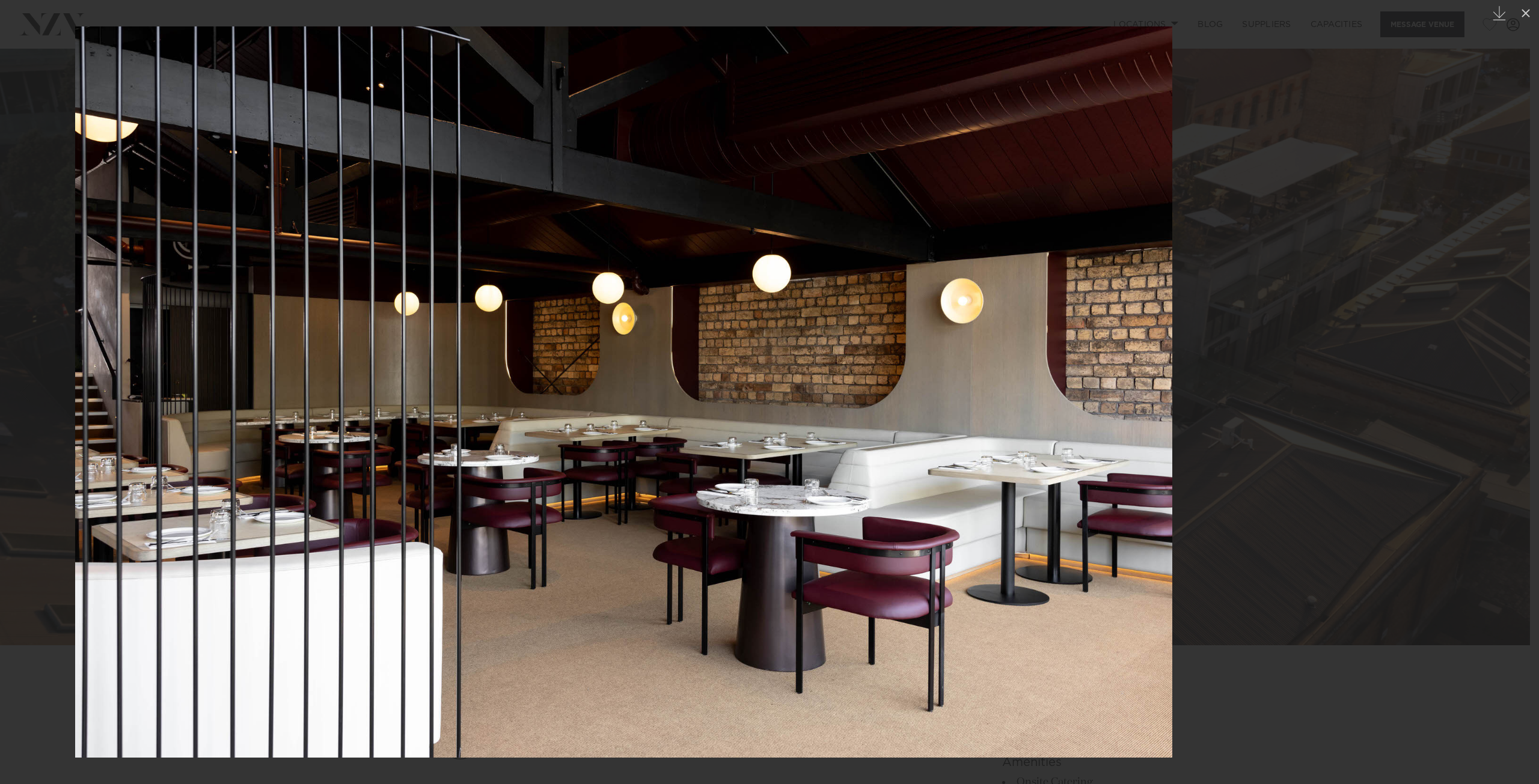
click at [770, 359] on img at bounding box center [624, 392] width 1097 height 731
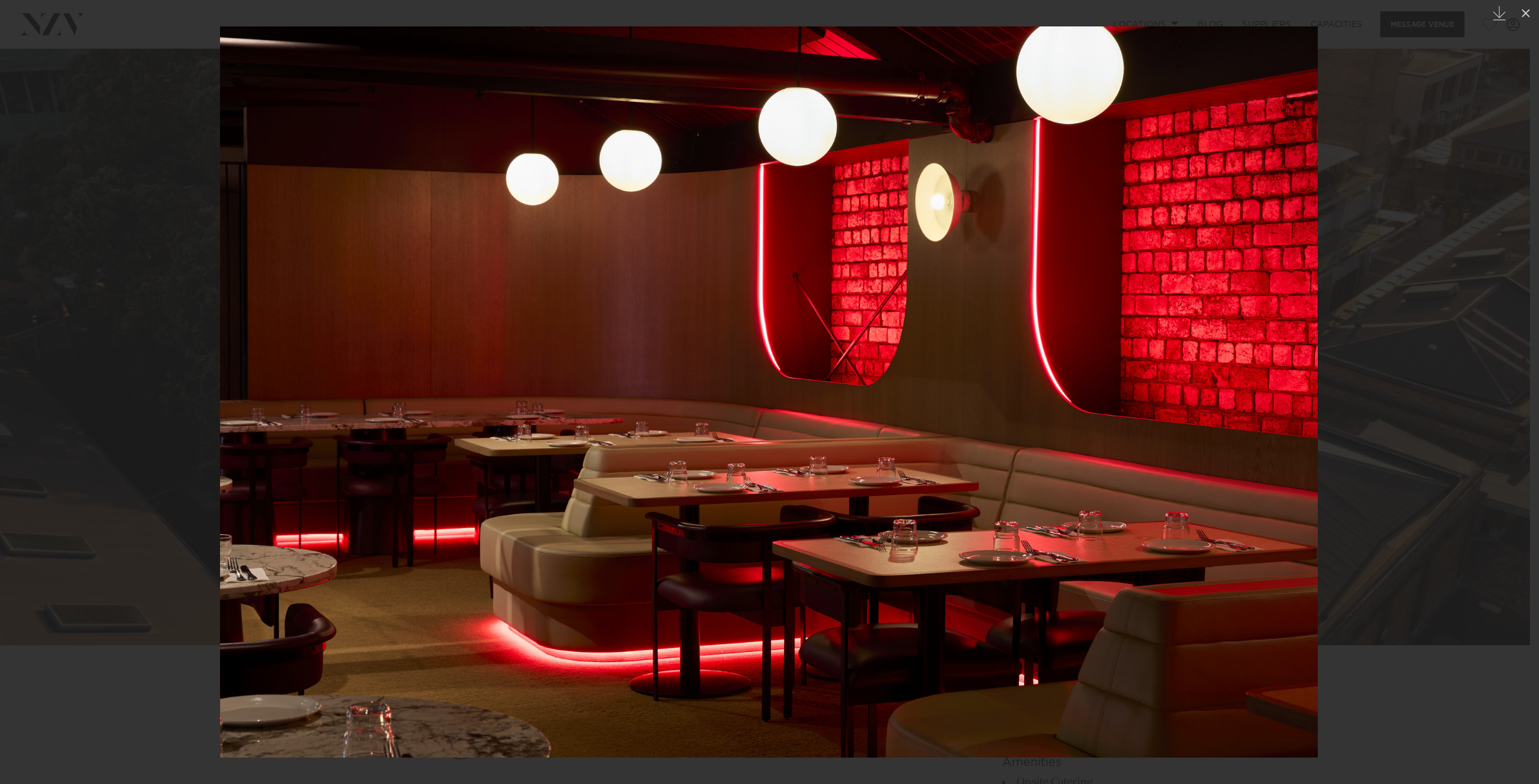
click at [825, 349] on img at bounding box center [769, 392] width 1098 height 731
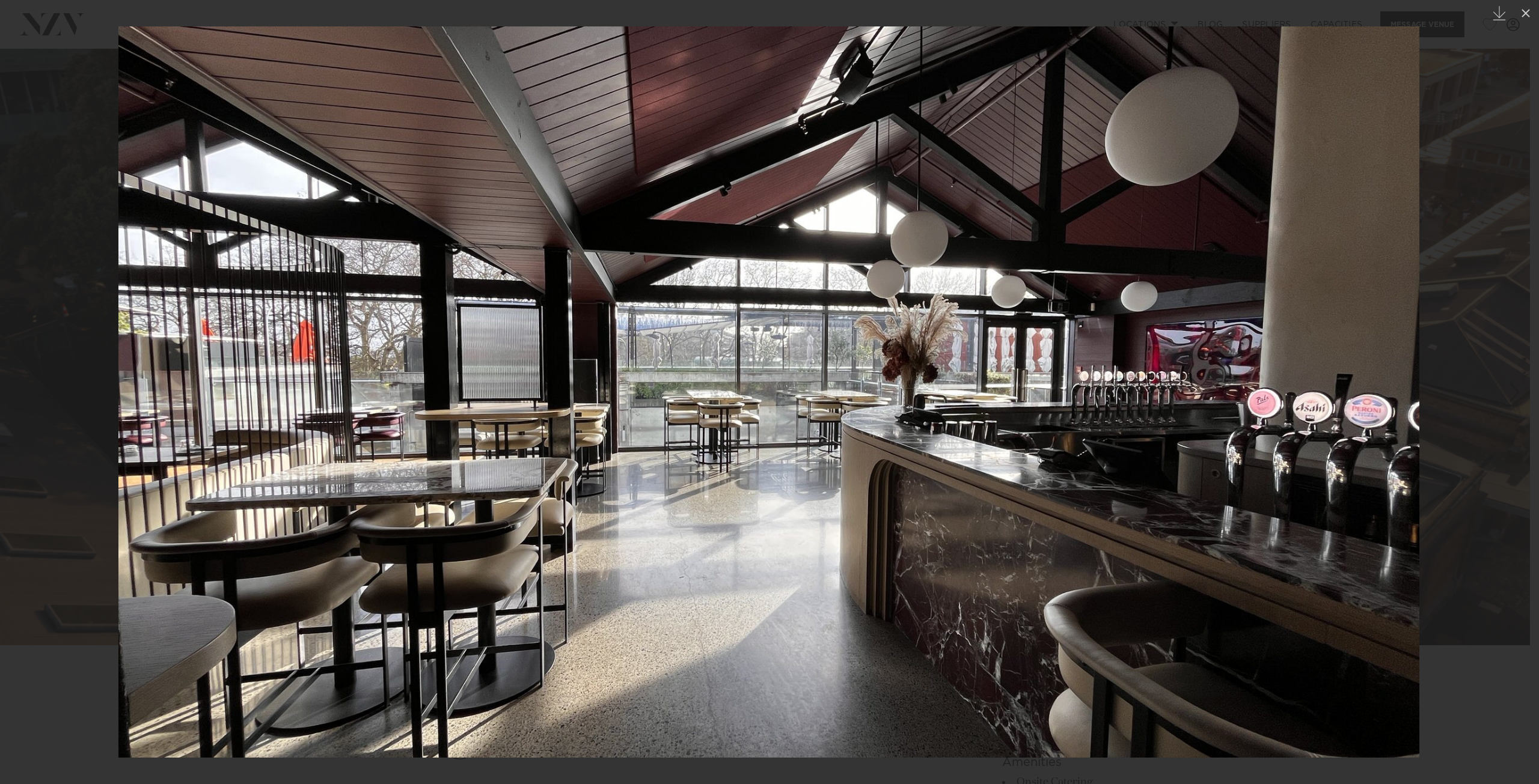
click at [766, 335] on img at bounding box center [768, 392] width 1301 height 731
